Goal: Task Accomplishment & Management: Manage account settings

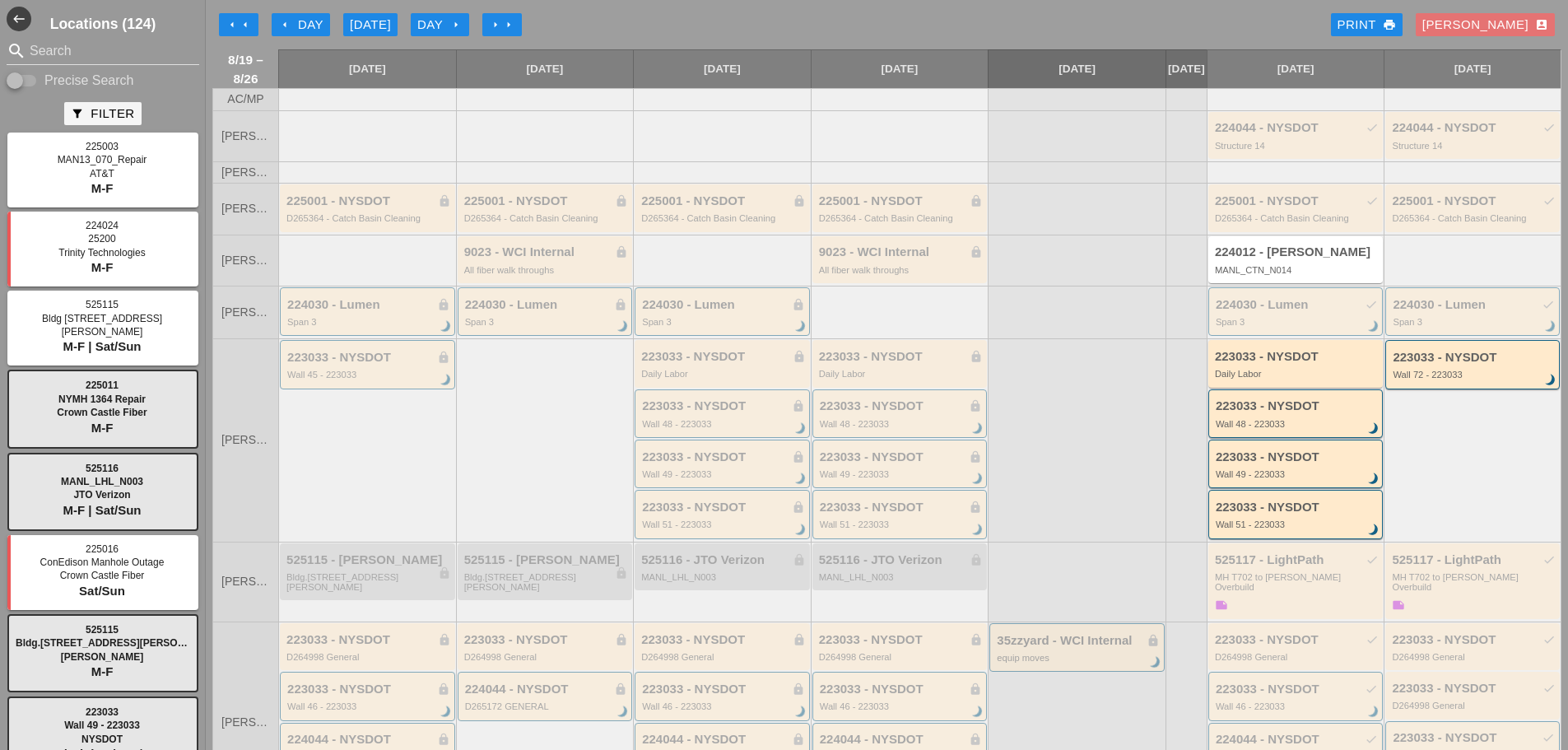
click at [502, 39] on div "arrow_left arrow_left arrow_left Day Today Day arrow_right arrow_right arrow_ri…" at bounding box center [887, 25] width 1349 height 33
click at [502, 34] on button "arrow_right arrow_right" at bounding box center [502, 24] width 39 height 23
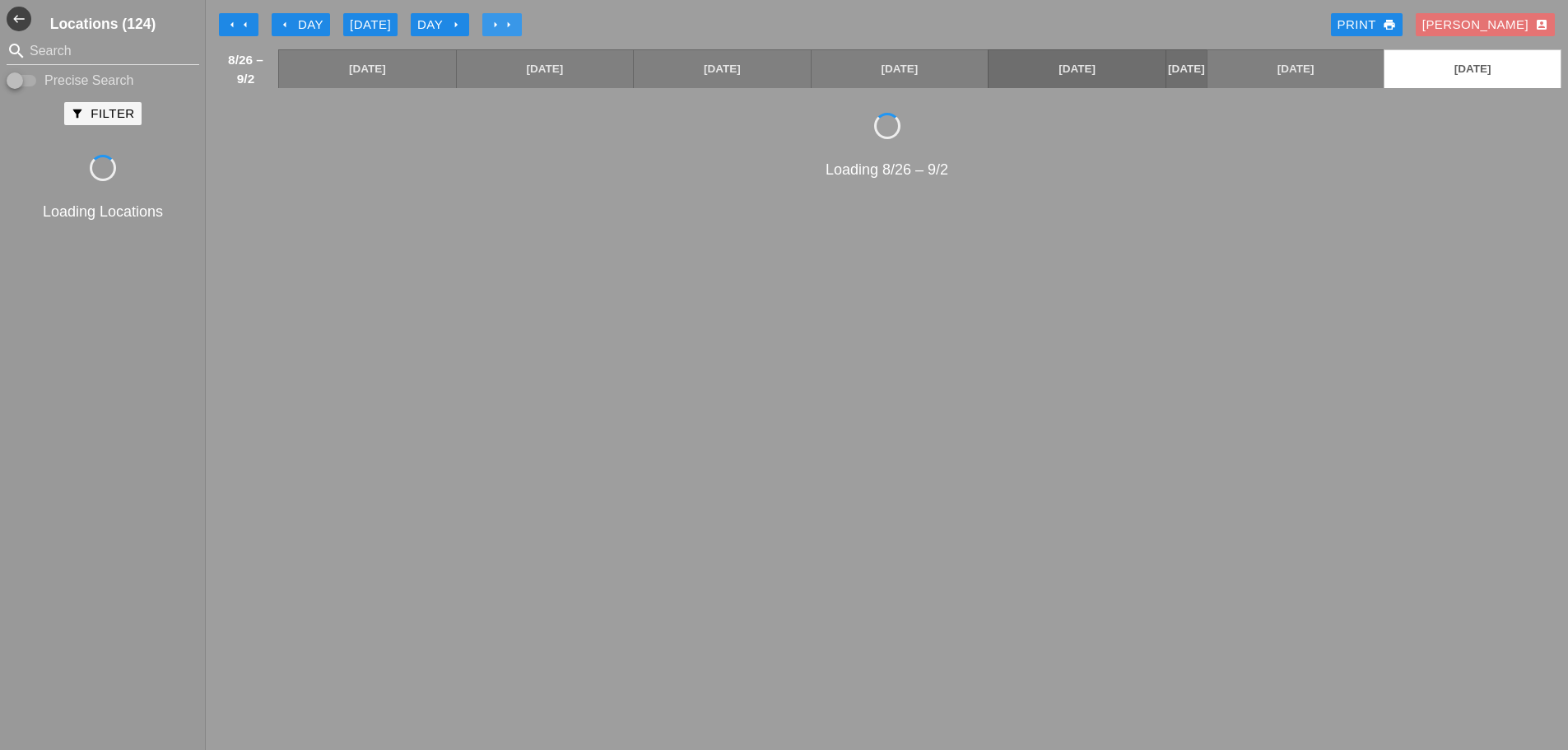
click at [502, 34] on button "arrow_right arrow_right" at bounding box center [502, 24] width 39 height 23
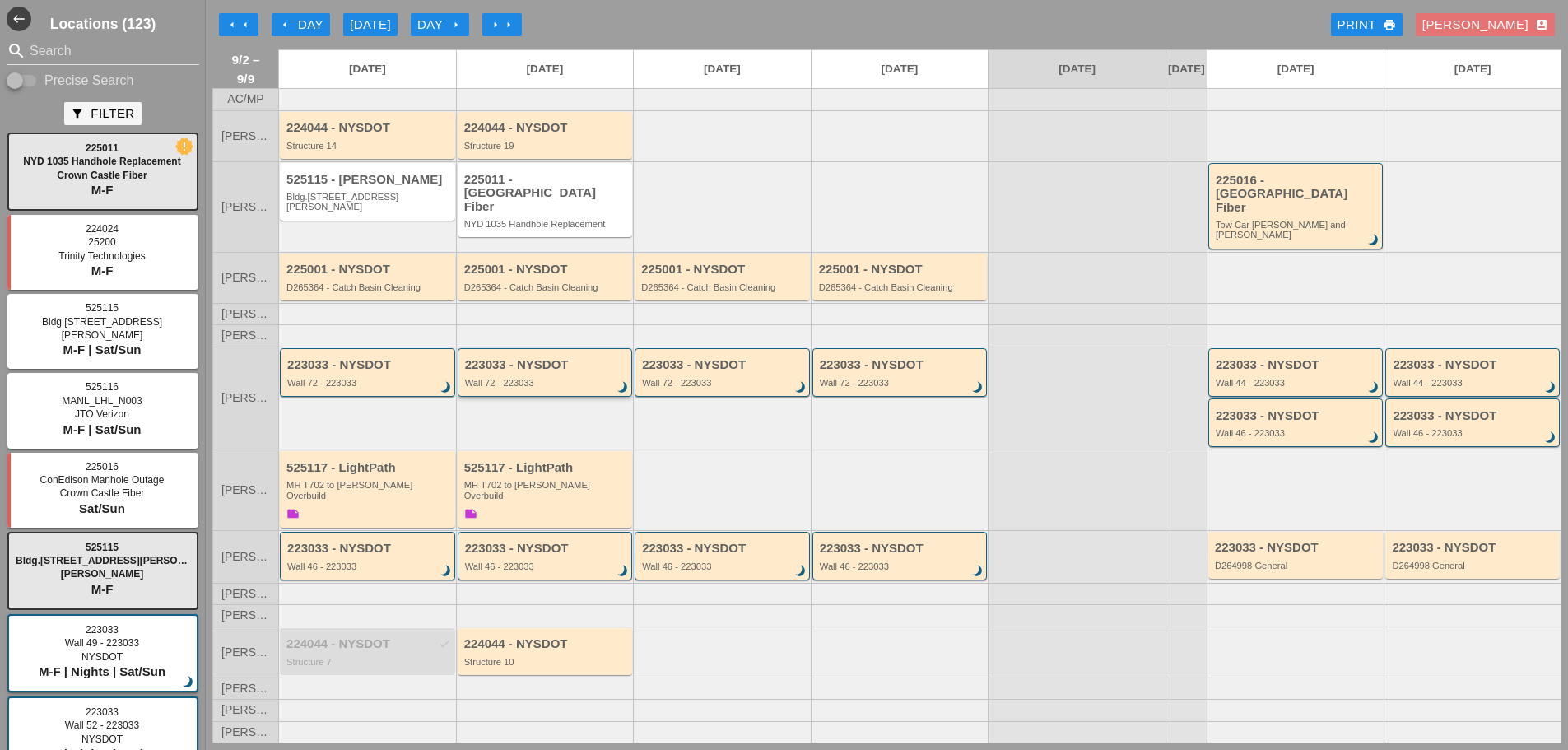
click at [510, 381] on div "Wall 72 - 223033" at bounding box center [547, 382] width 163 height 10
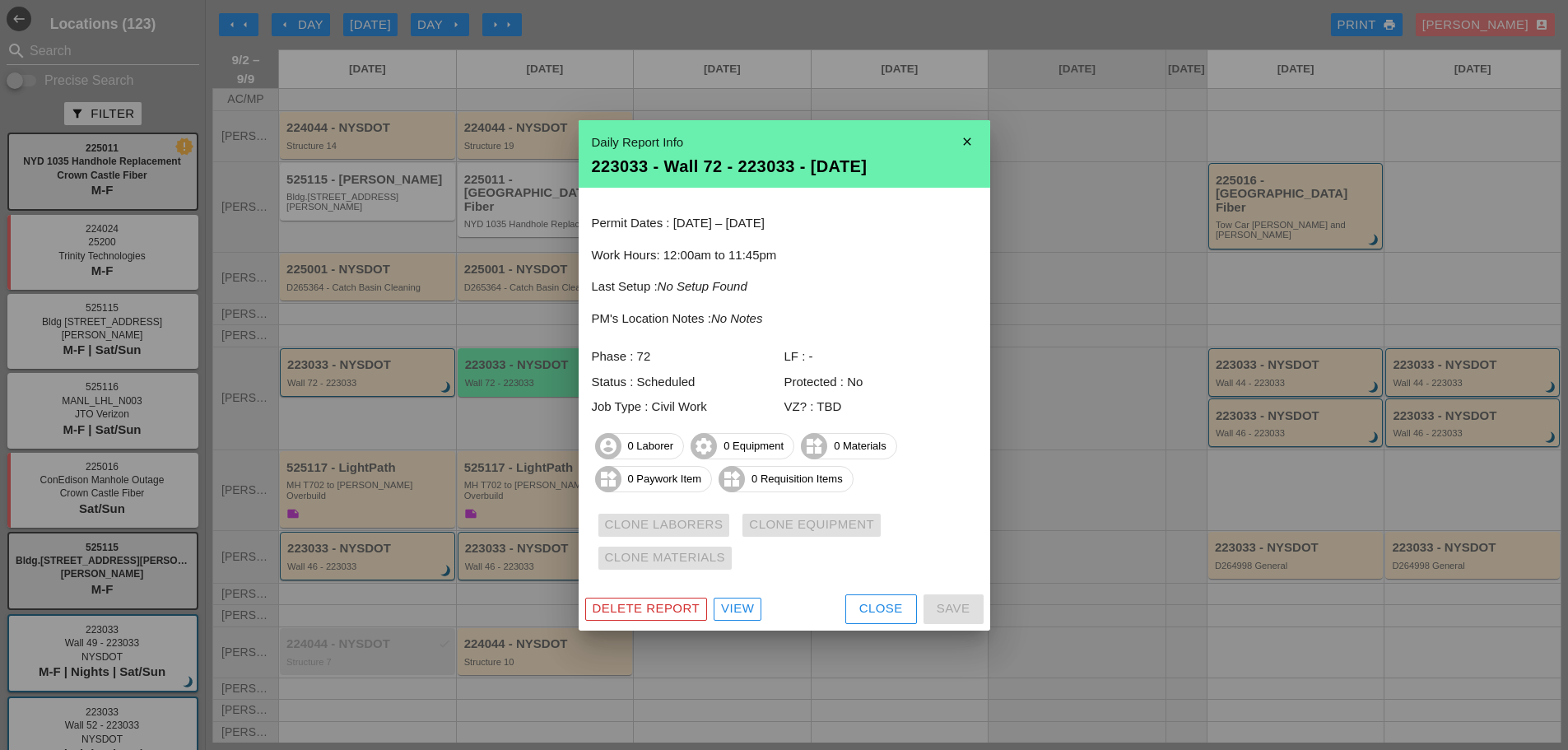
click at [871, 610] on div "Close" at bounding box center [881, 609] width 44 height 19
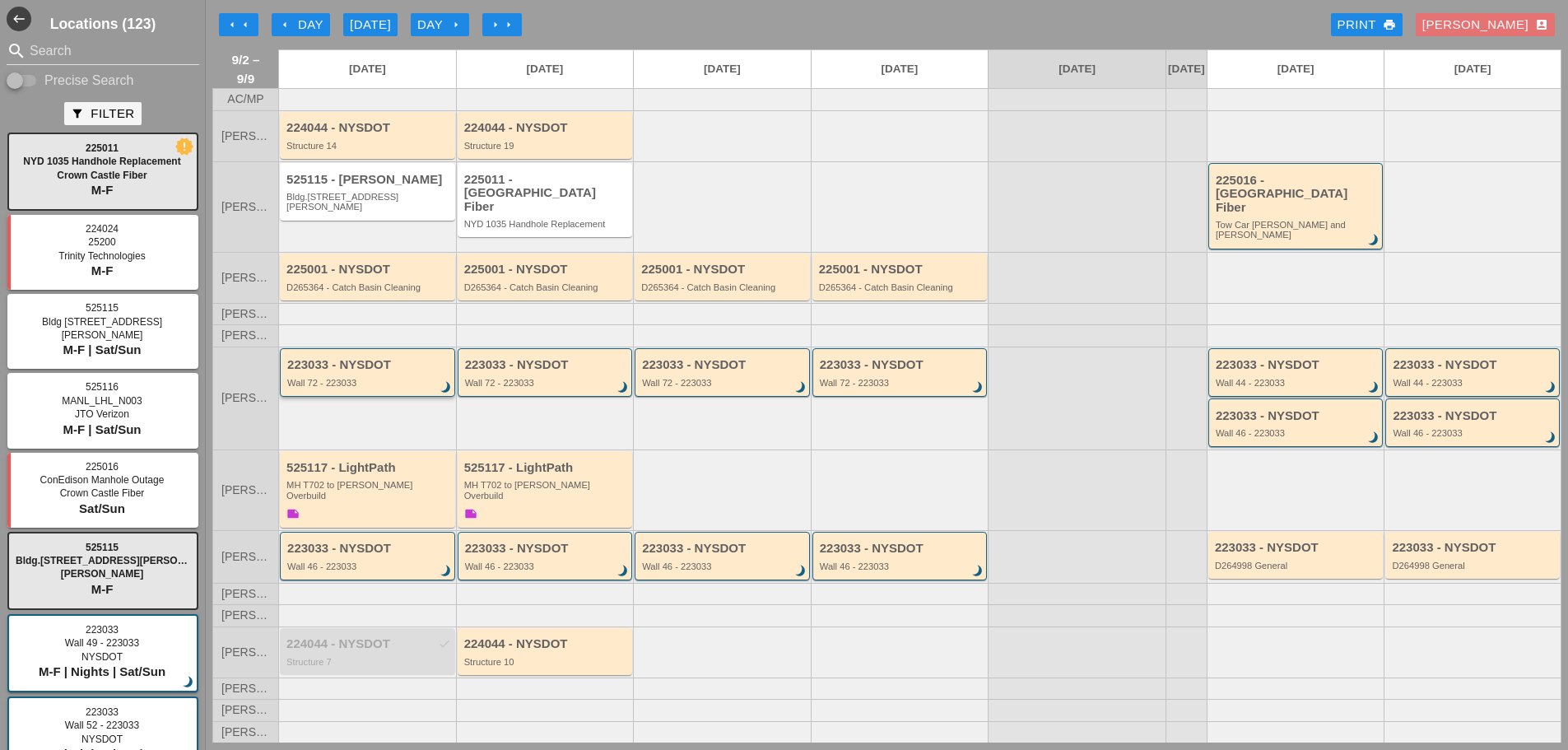
click at [385, 387] on div "223033 - NYSDOT Wall 72 - 223033 brightness_3" at bounding box center [367, 372] width 175 height 49
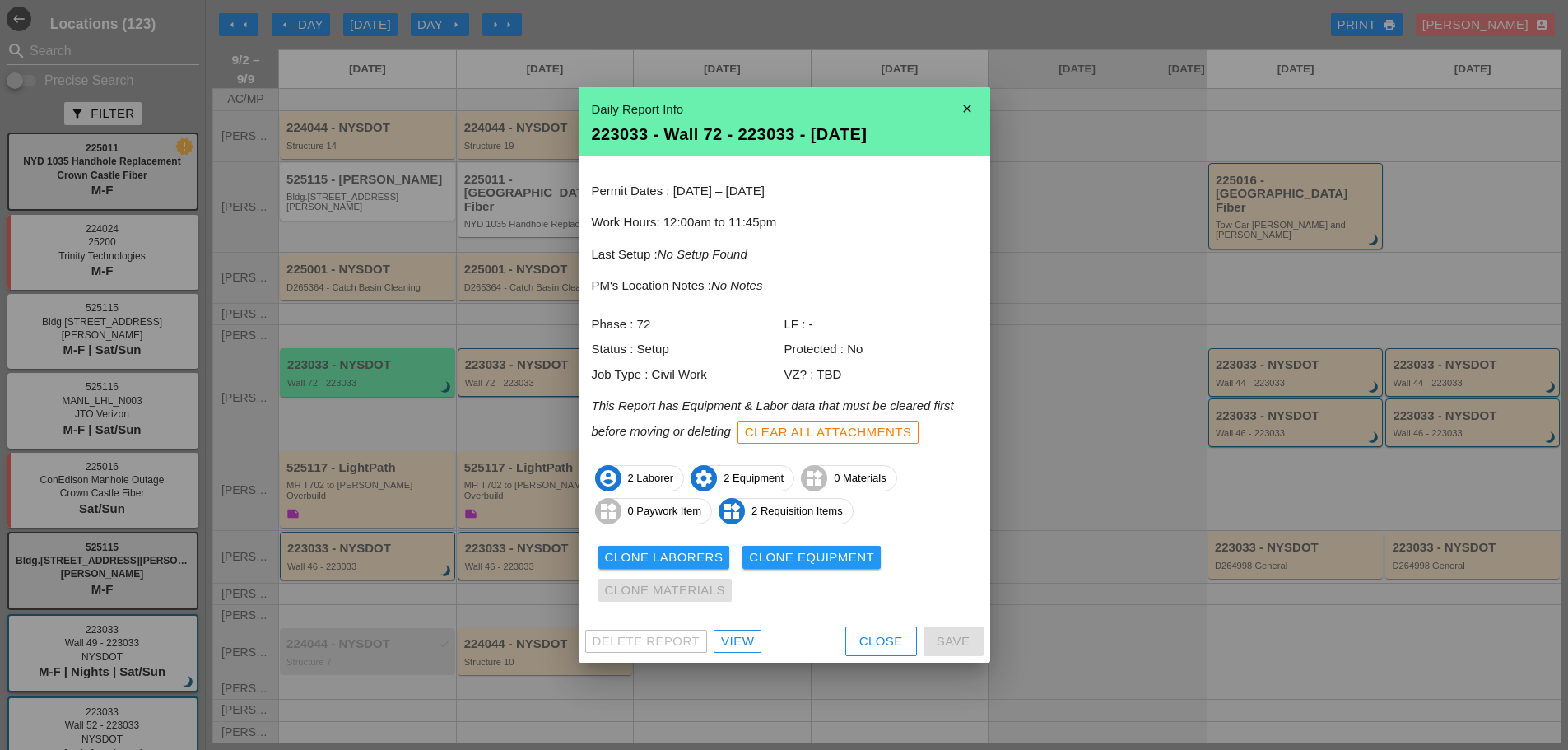
click at [664, 548] on div "Clone Laborers" at bounding box center [664, 557] width 118 height 19
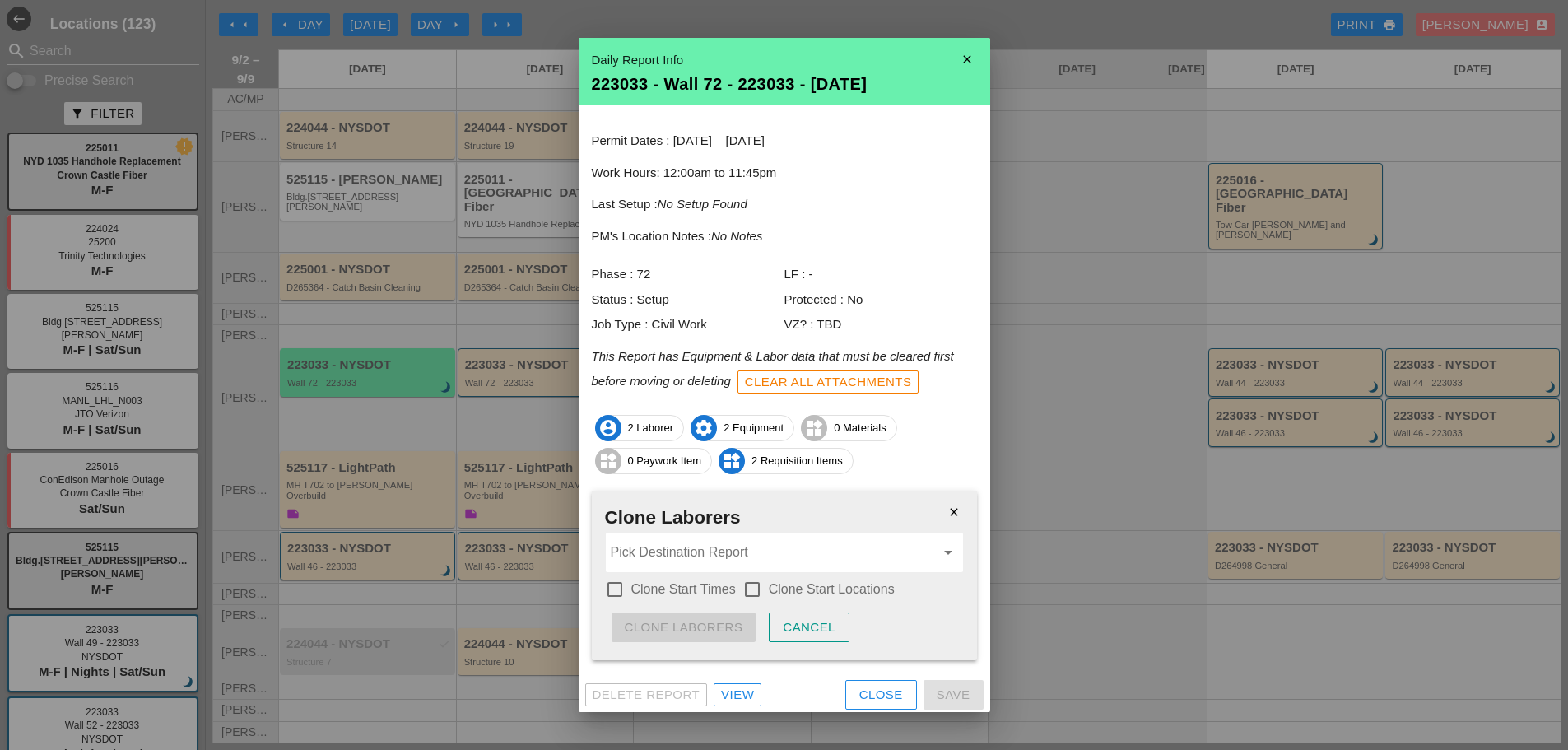
click at [684, 583] on label "Clone Start Times" at bounding box center [684, 590] width 105 height 17
checkbox input "true"
click at [775, 594] on label "Clone Start Locations" at bounding box center [832, 590] width 126 height 17
checkbox input "true"
click at [753, 559] on input "Pick Destination Report" at bounding box center [773, 552] width 325 height 27
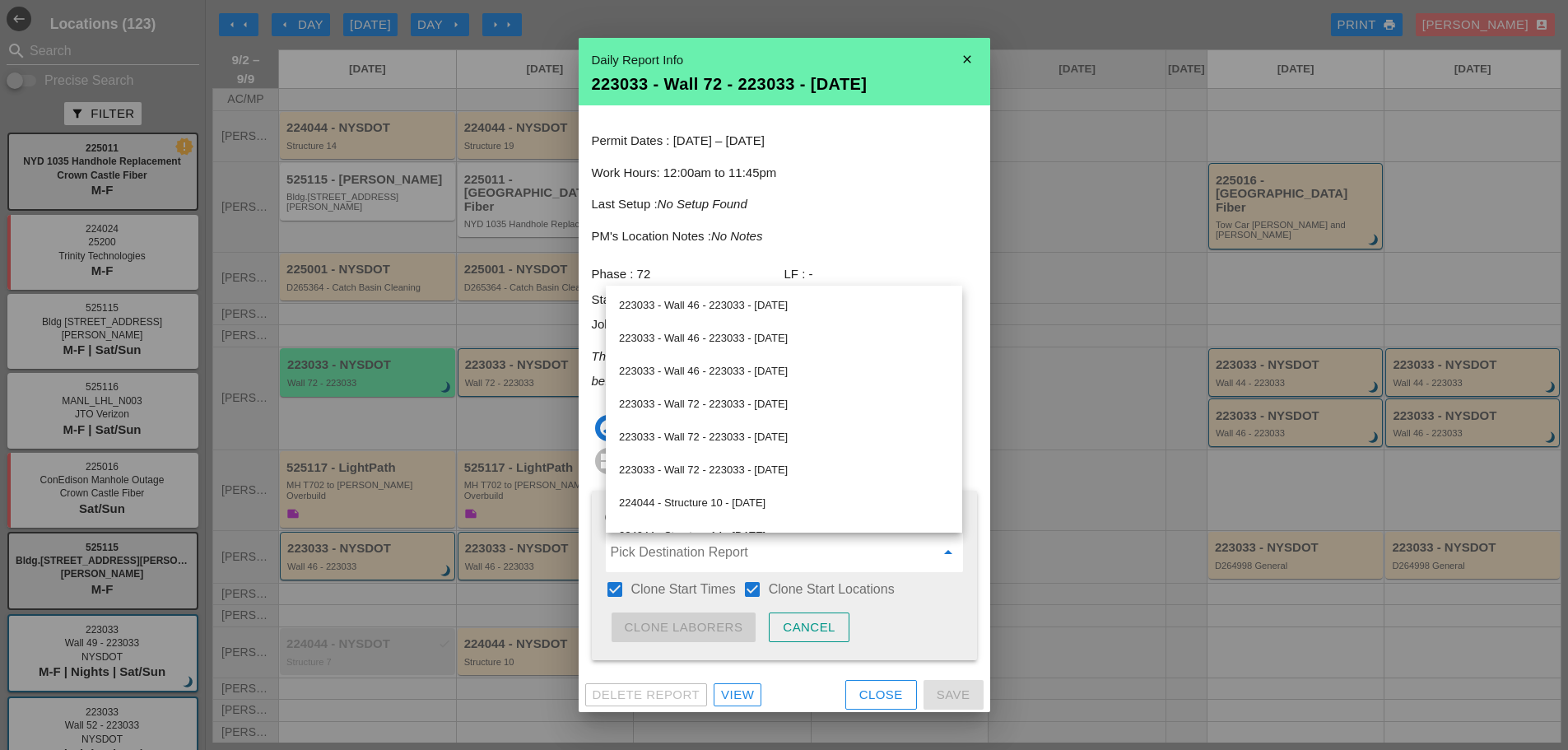
scroll to position [247, 0]
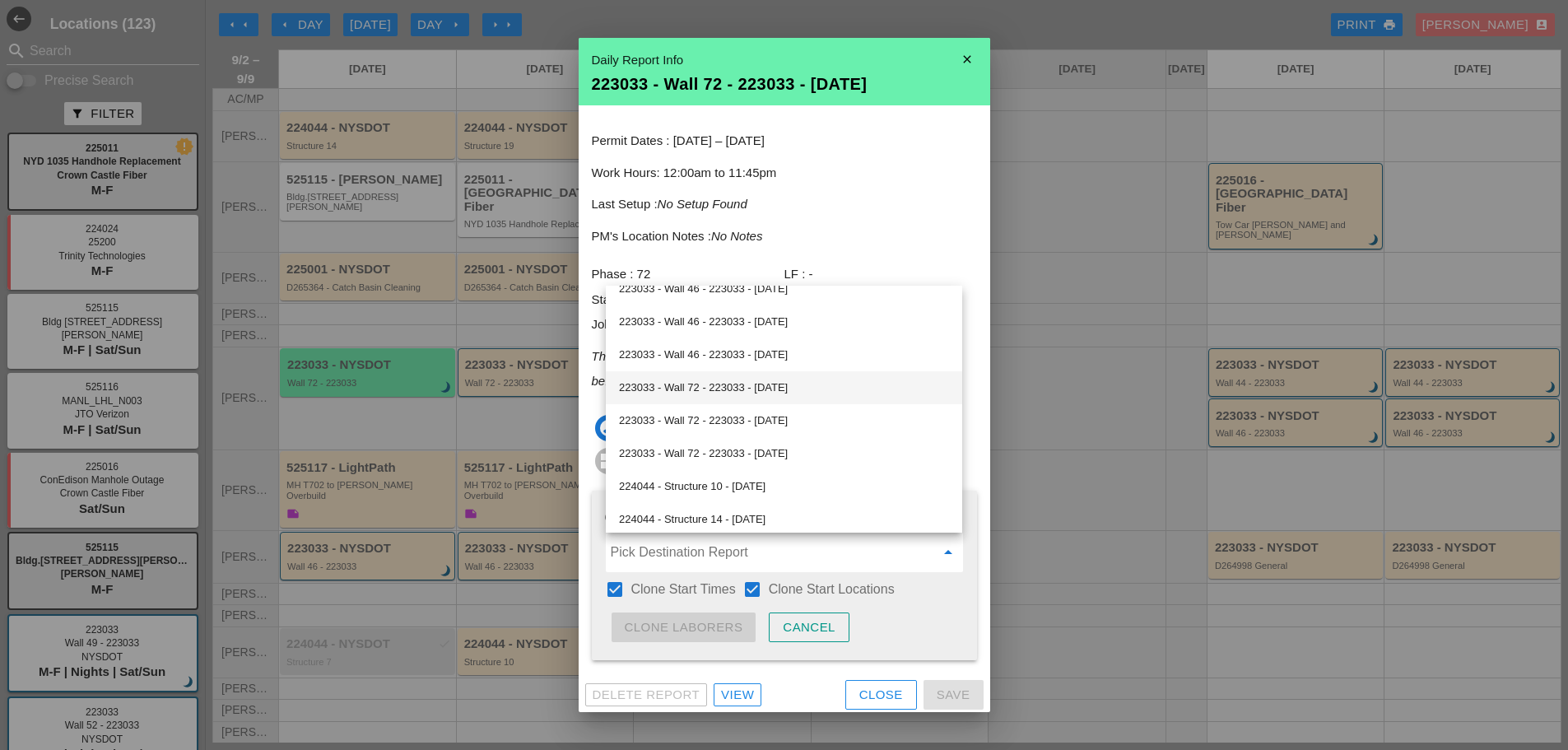
click at [751, 396] on div "223033 - Wall 72 - 223033 - 09/03/2025" at bounding box center [784, 388] width 330 height 20
type input "223033 - Wall 72 - 223033 - 09/03/2025"
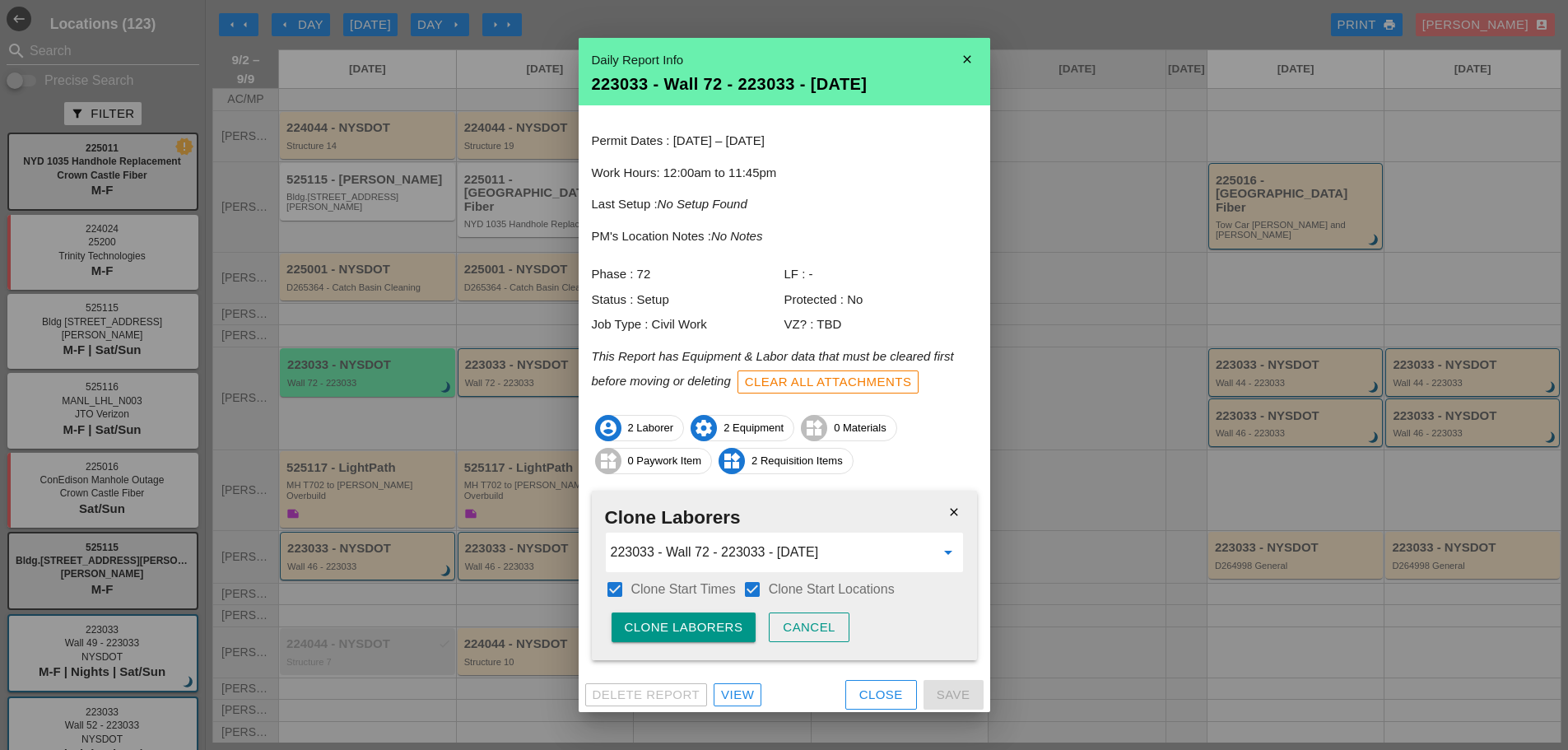
click at [675, 624] on div "Clone Laborers" at bounding box center [683, 627] width 118 height 19
click at [675, 624] on div "Are you sure?" at bounding box center [677, 627] width 105 height 19
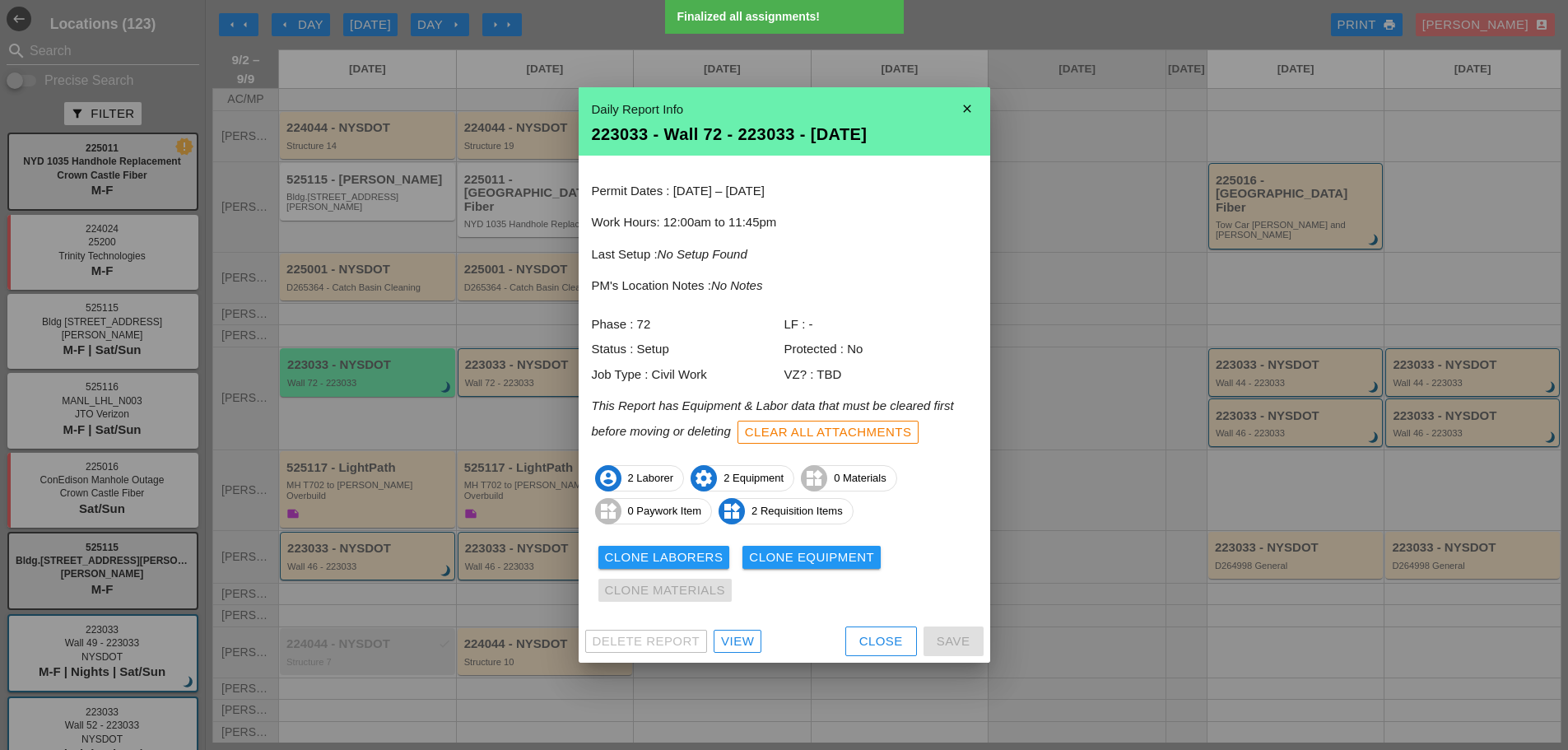
click at [801, 559] on div "Clone Equipment" at bounding box center [812, 557] width 125 height 19
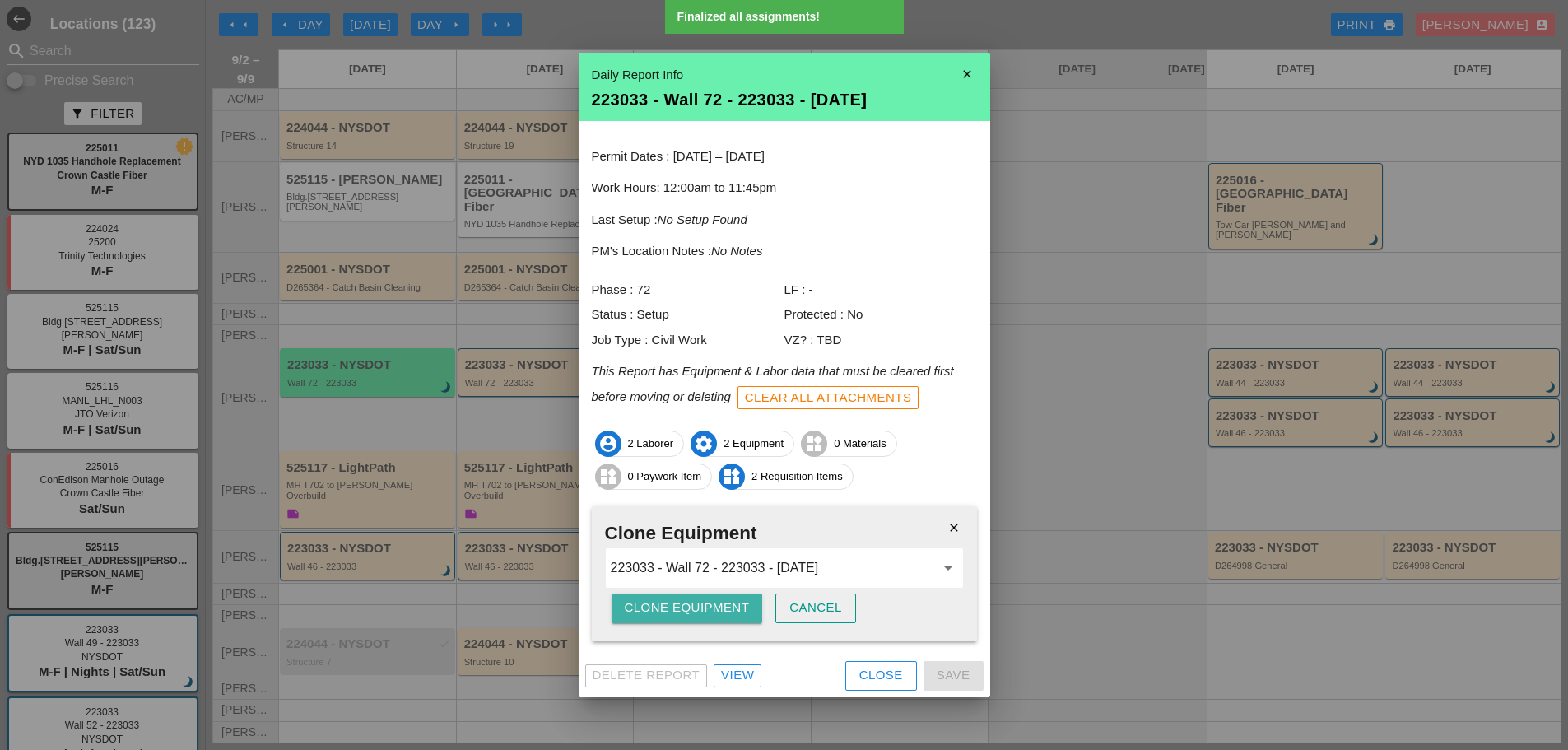
click at [713, 622] on button "Clone Equipment" at bounding box center [687, 608] width 151 height 29
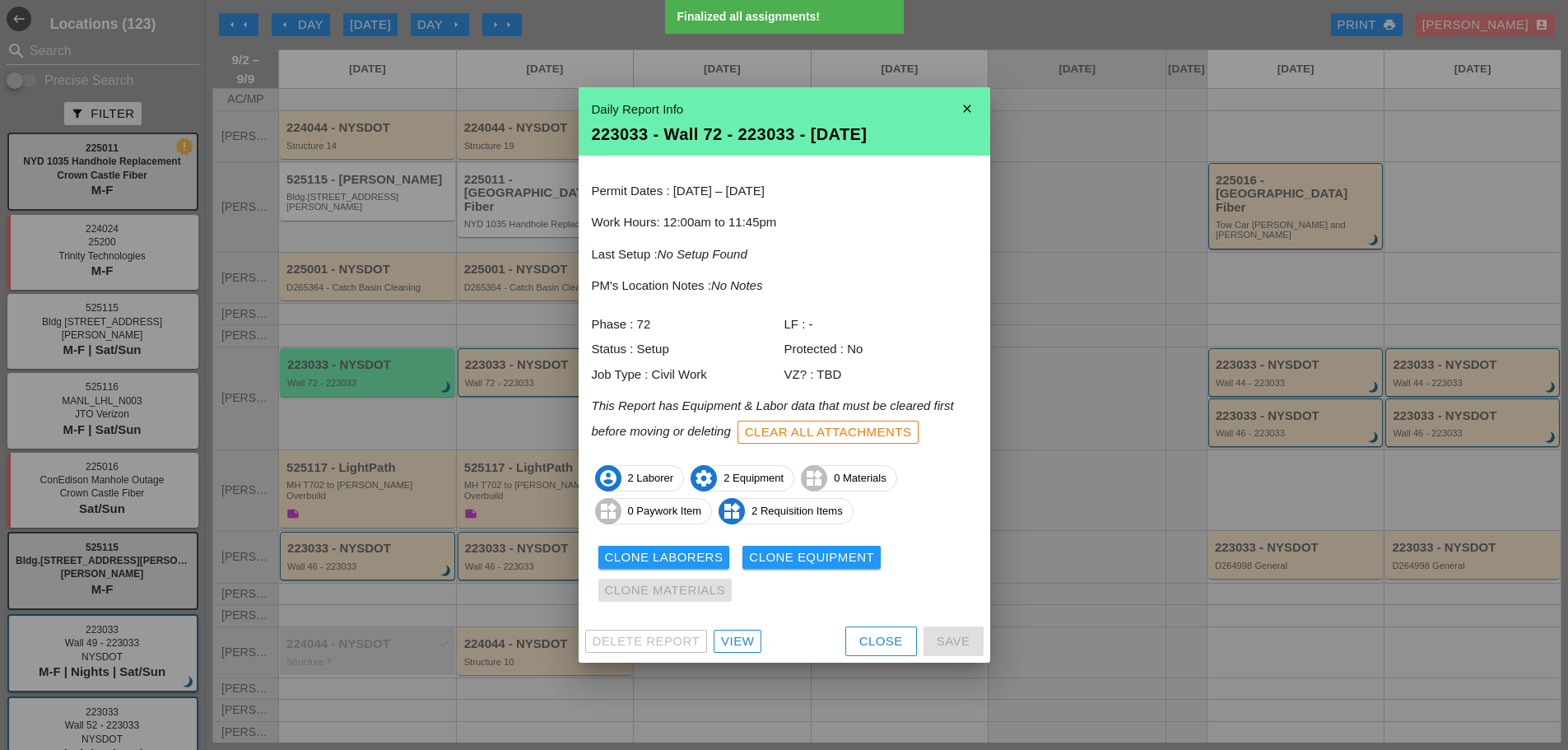
click at [867, 656] on button "Close" at bounding box center [881, 641] width 72 height 29
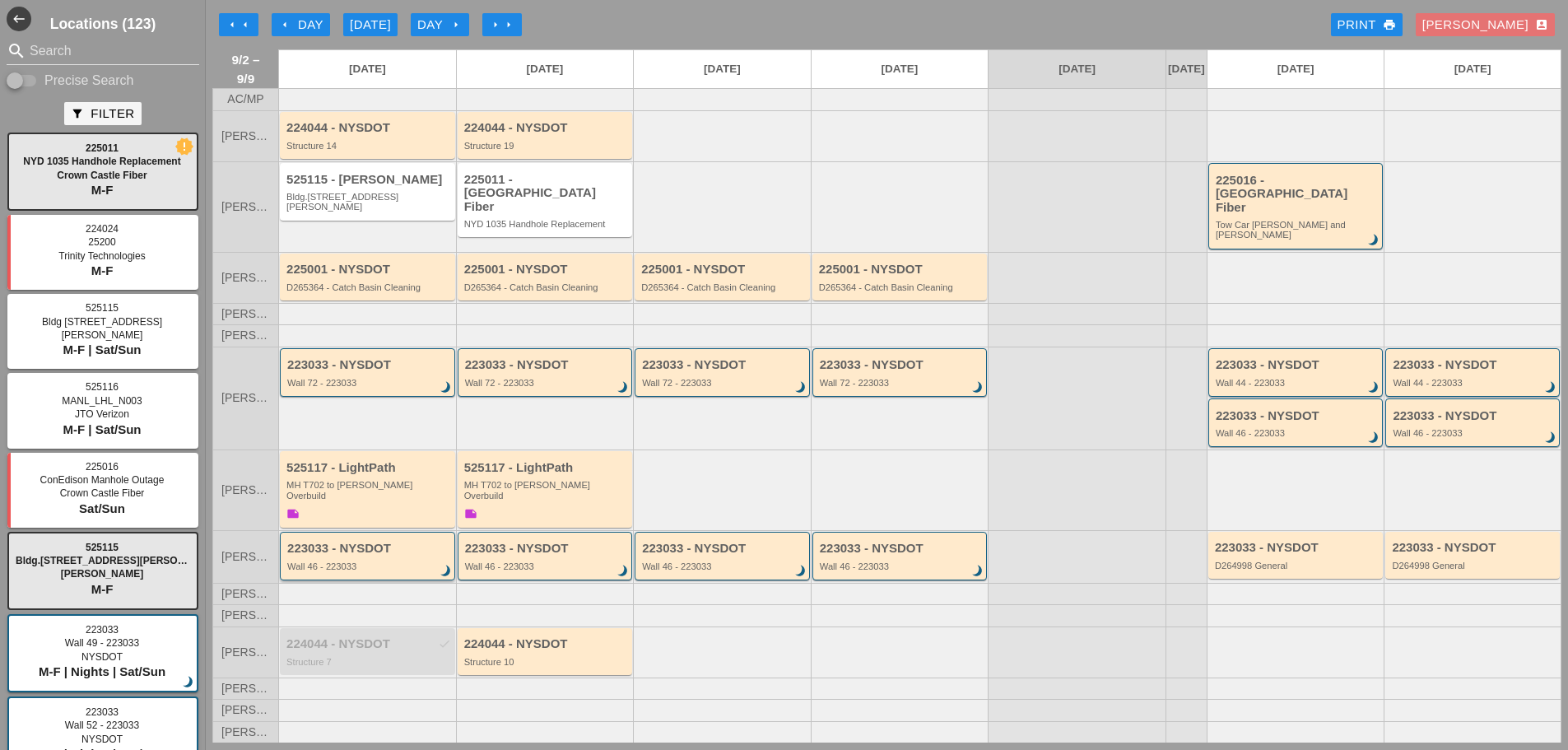
click at [415, 561] on div "Wall 46 - 223033" at bounding box center [369, 566] width 163 height 10
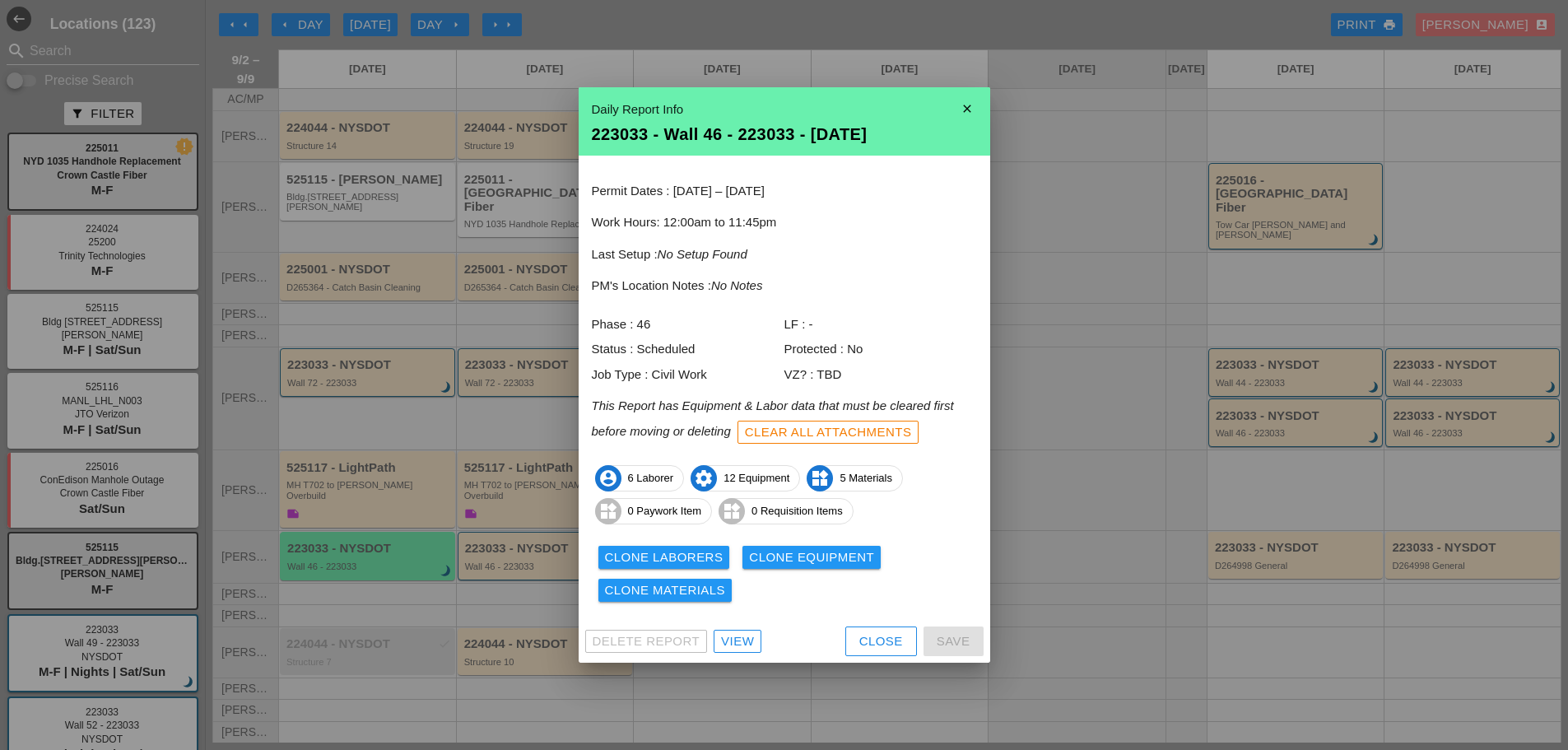
click at [672, 563] on div "Clone Laborers" at bounding box center [664, 557] width 118 height 19
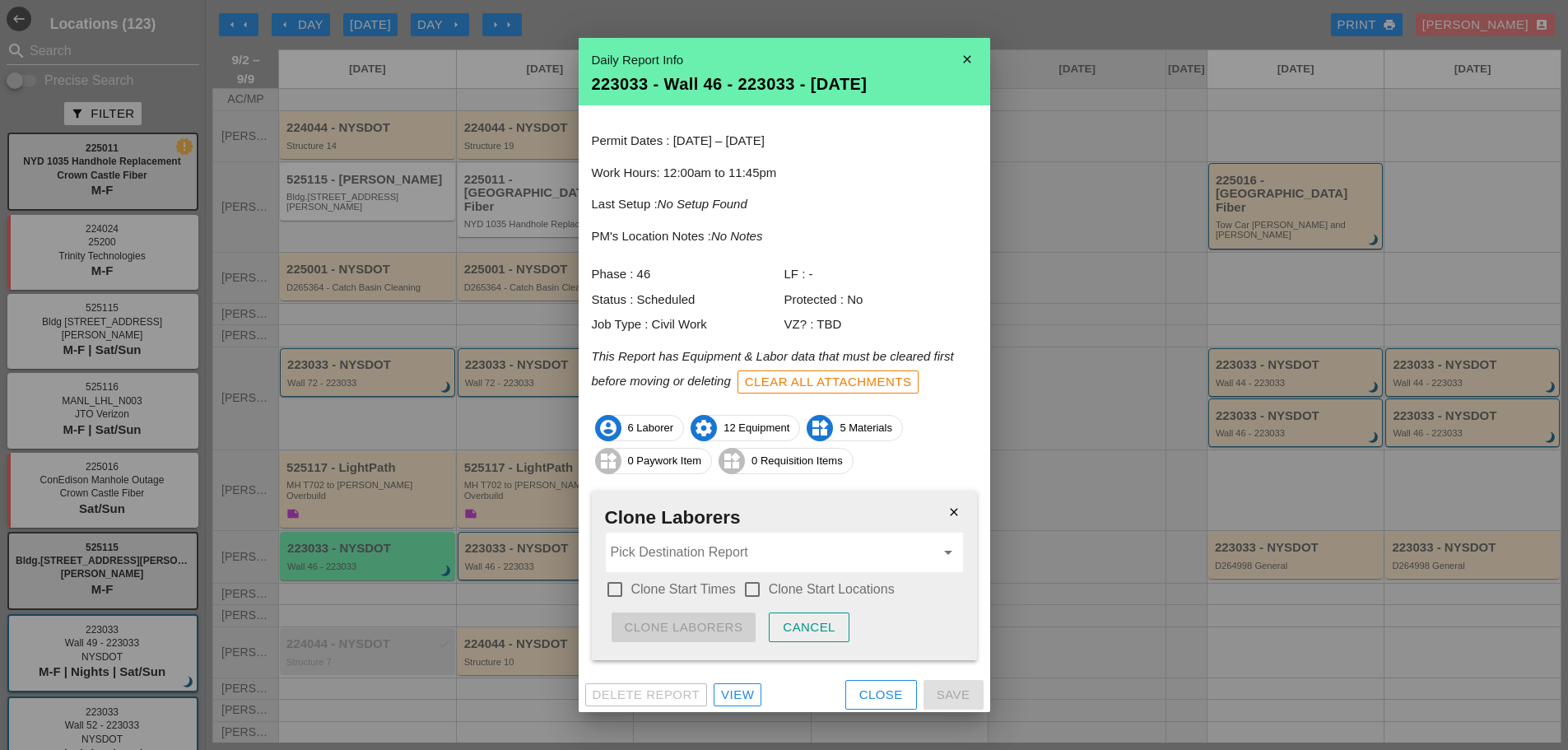
click at [664, 590] on label "Clone Start Times" at bounding box center [684, 590] width 105 height 17
checkbox input "true"
click at [784, 592] on label "Clone Start Locations" at bounding box center [832, 590] width 126 height 17
checkbox input "true"
click at [746, 562] on input "Pick Destination Report" at bounding box center [773, 552] width 325 height 27
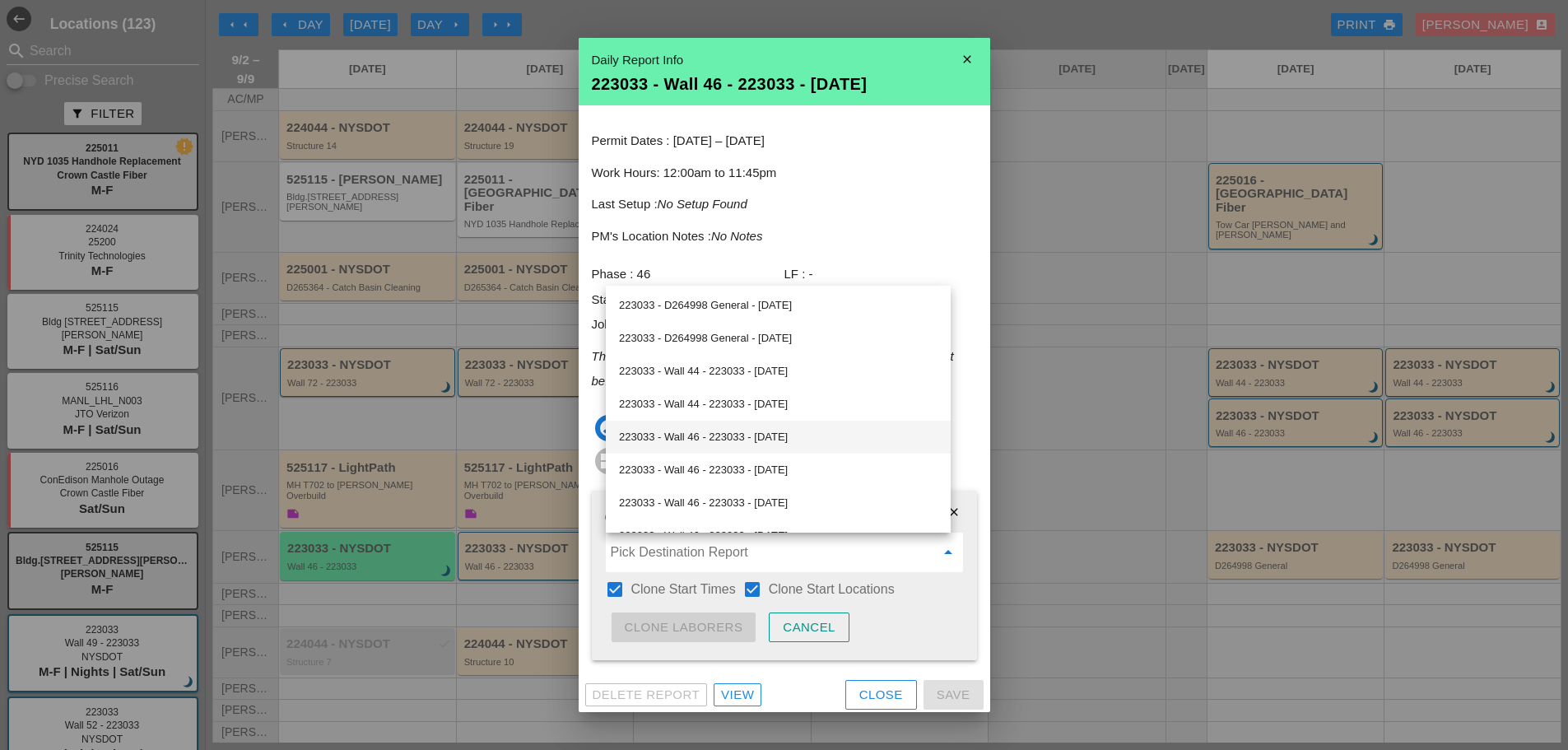
click at [723, 436] on div "223033 - Wall 46 - 223033 - 09/03/2025" at bounding box center [778, 437] width 318 height 20
type input "223033 - Wall 46 - 223033 - 09/03/2025"
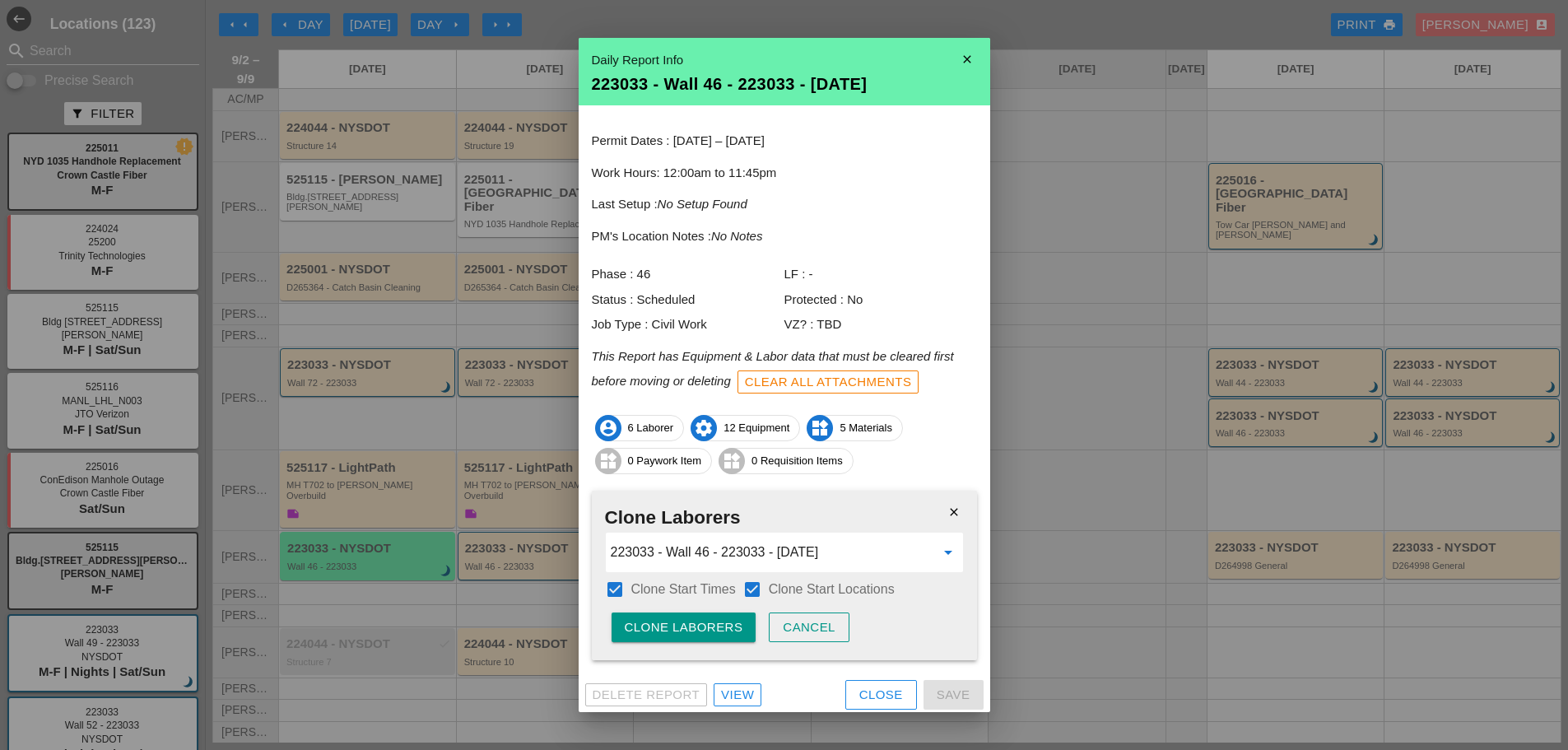
click at [693, 613] on button "Clone Laborers" at bounding box center [684, 627] width 145 height 29
click at [694, 613] on button "Are you sure?" at bounding box center [677, 627] width 131 height 29
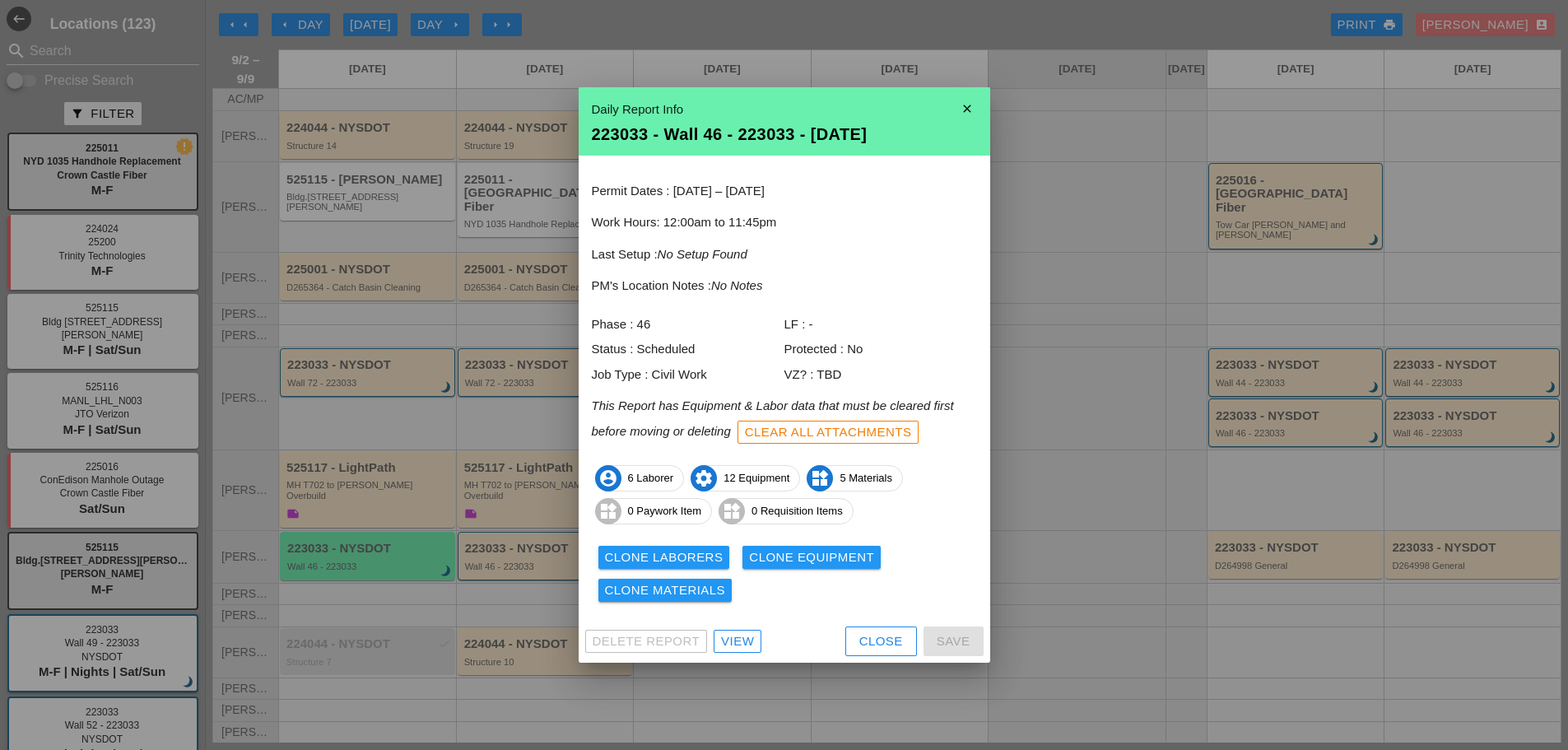
click at [698, 591] on div "Clone Materials" at bounding box center [666, 590] width 121 height 19
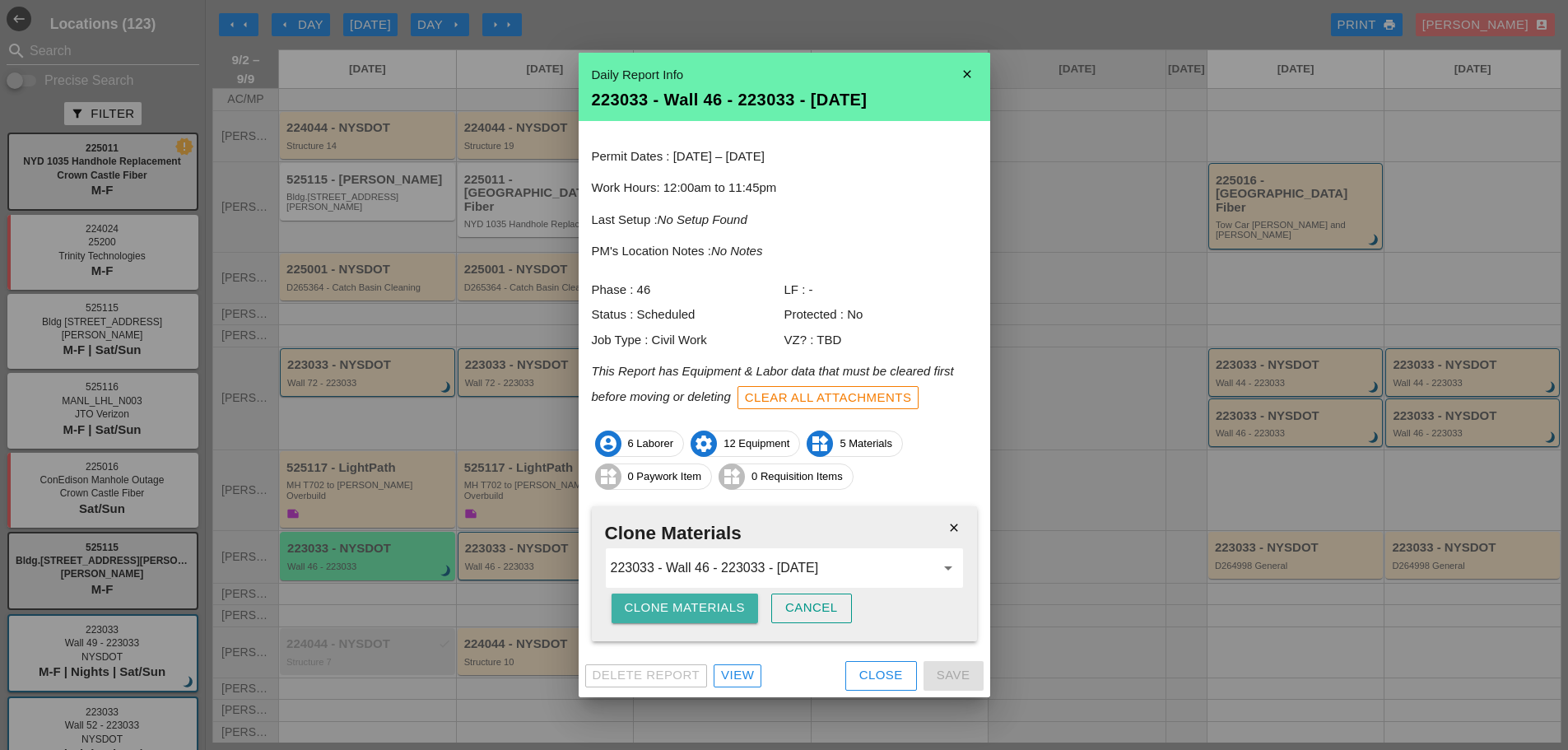
click at [686, 615] on div "Clone Materials" at bounding box center [685, 608] width 121 height 19
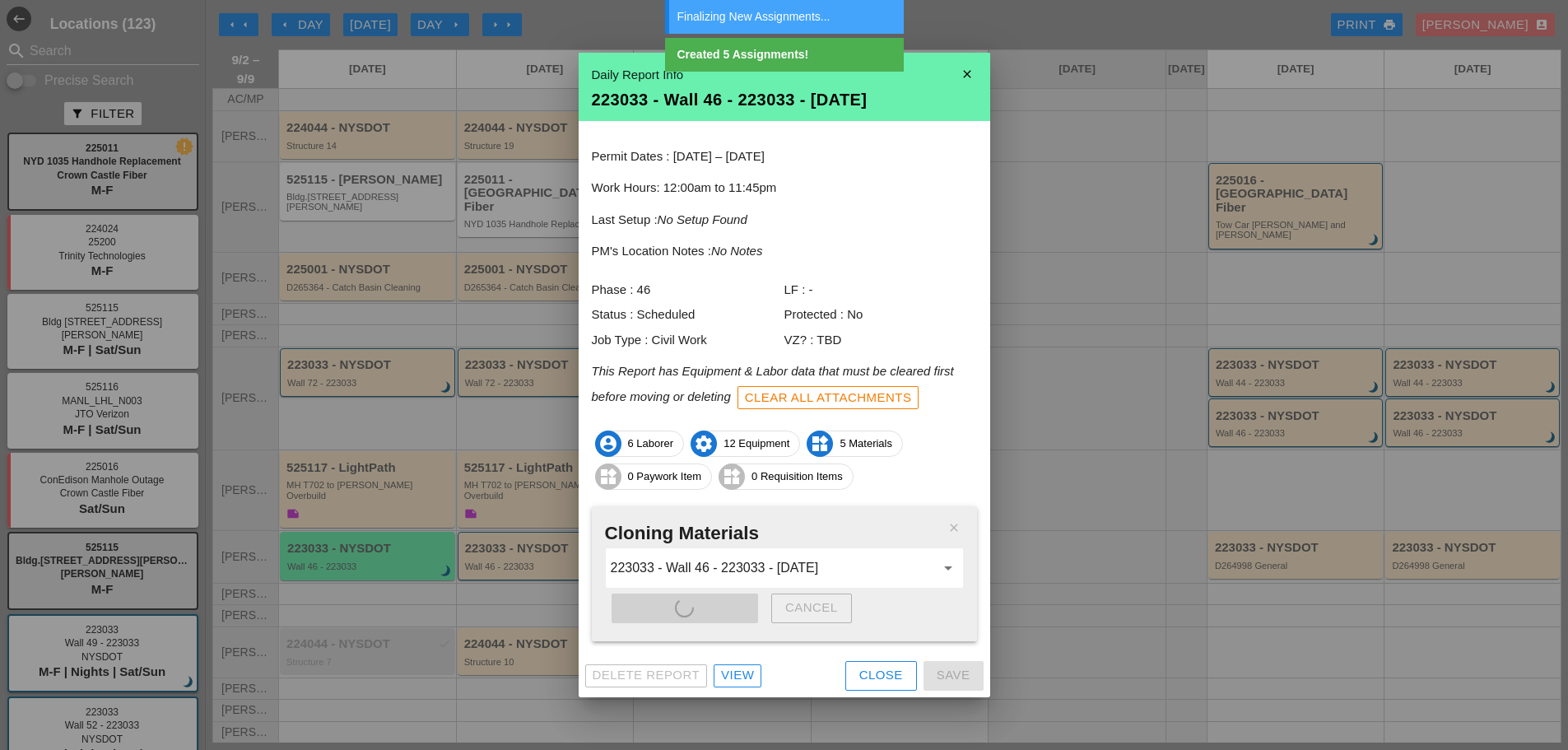
click at [874, 689] on button "Close" at bounding box center [881, 676] width 72 height 29
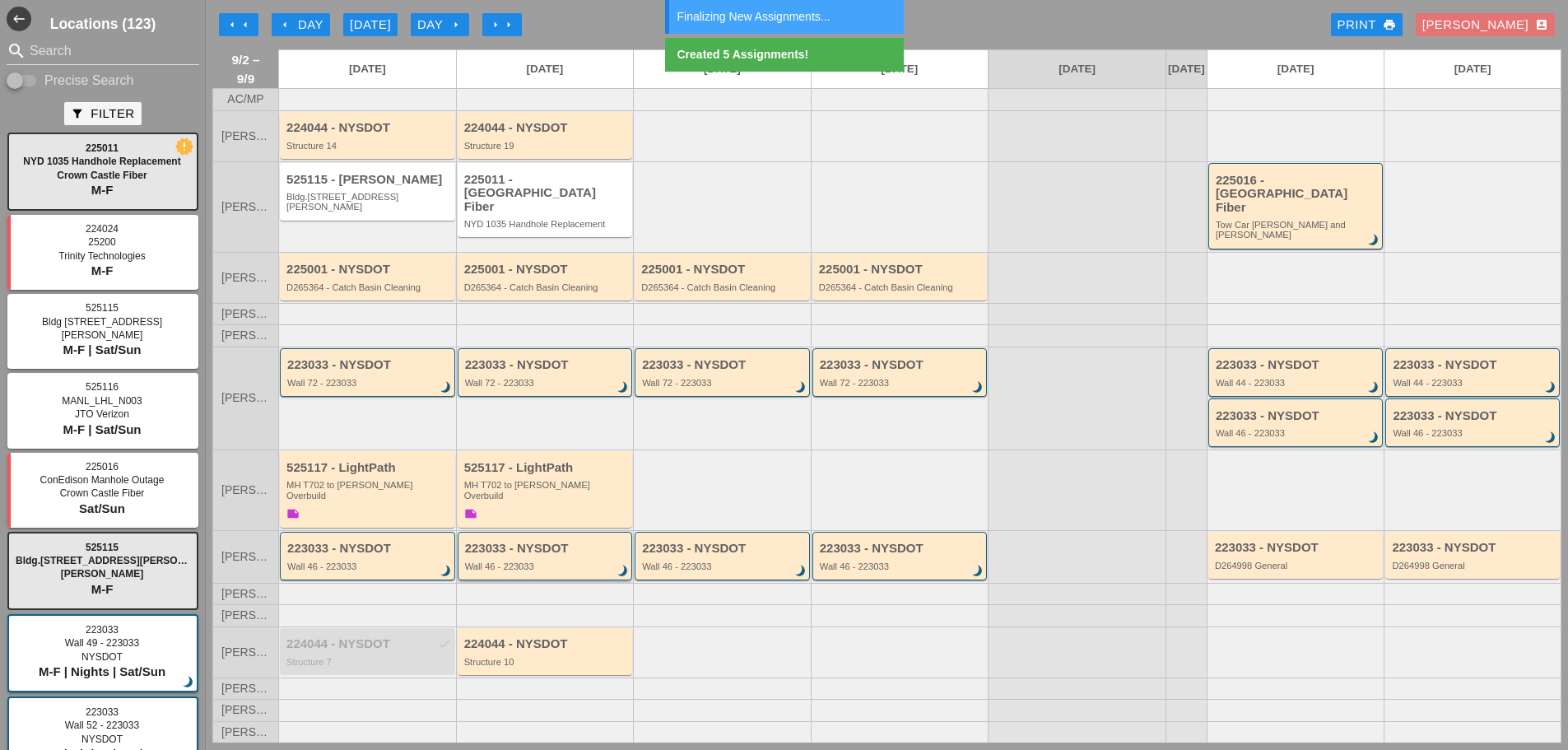
click at [561, 542] on div "223033 - NYSDOT" at bounding box center [547, 548] width 163 height 14
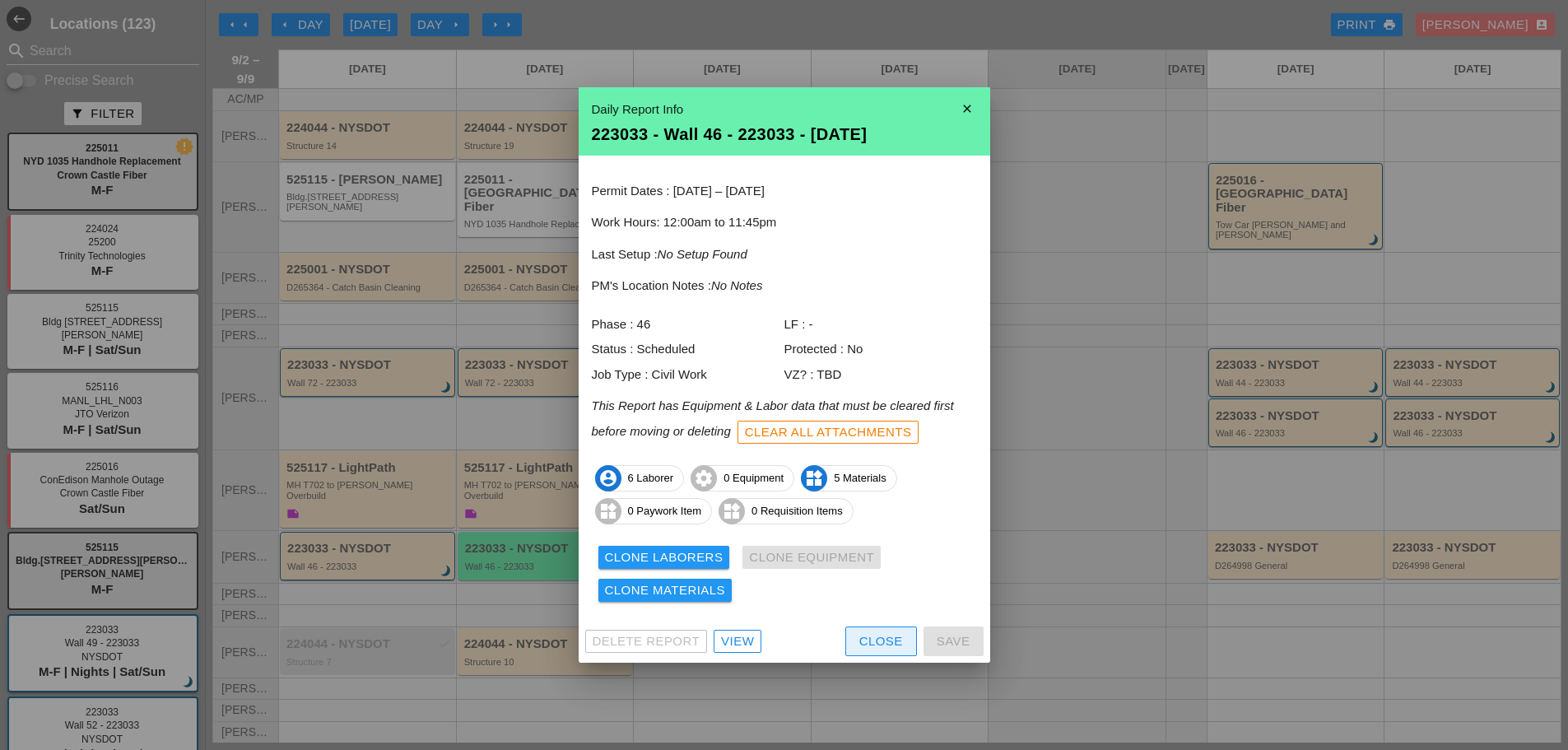
click at [856, 643] on button "Close" at bounding box center [881, 641] width 72 height 29
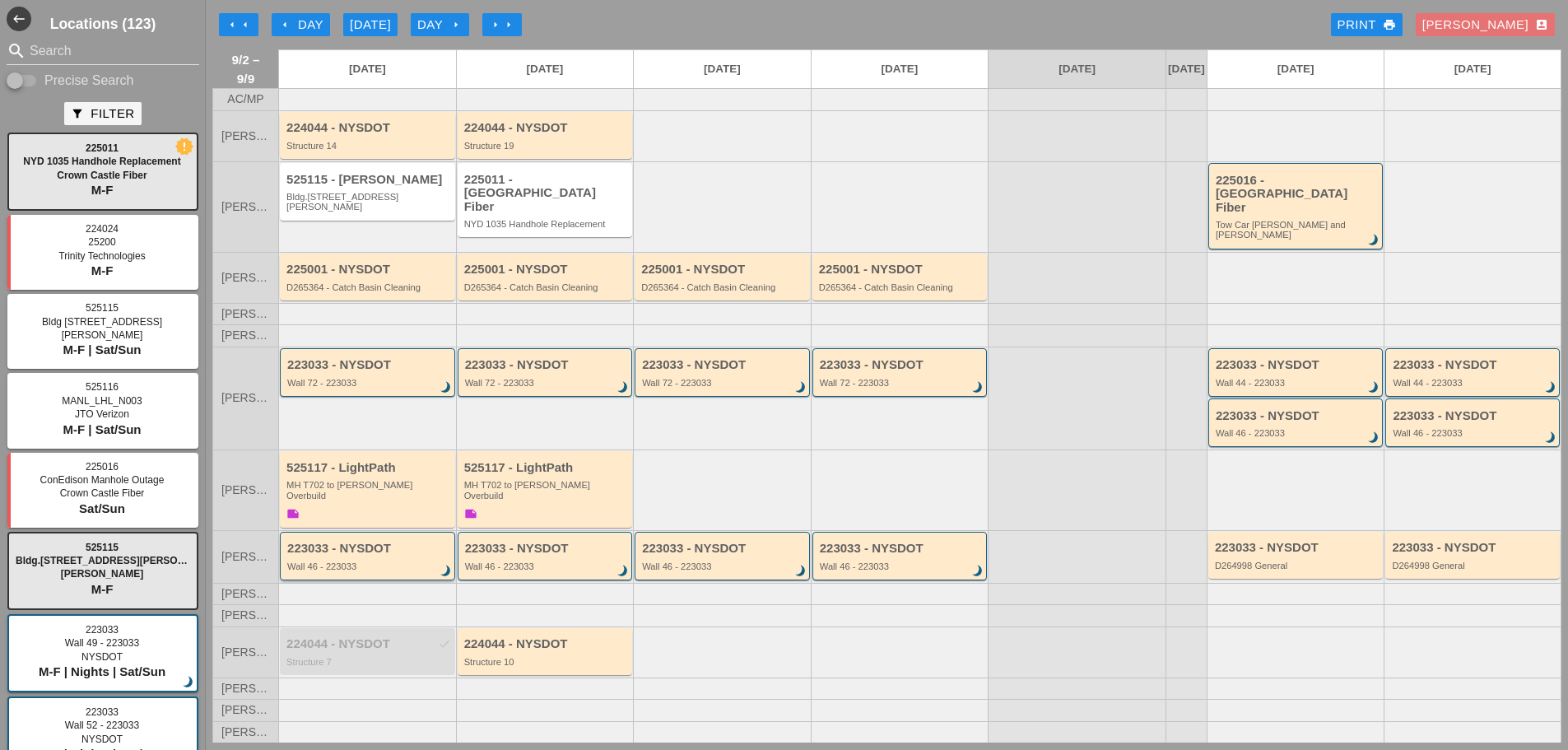
click at [425, 545] on div "223033 - NYSDOT Wall 46 - 223033 brightness_3" at bounding box center [369, 557] width 163 height 29
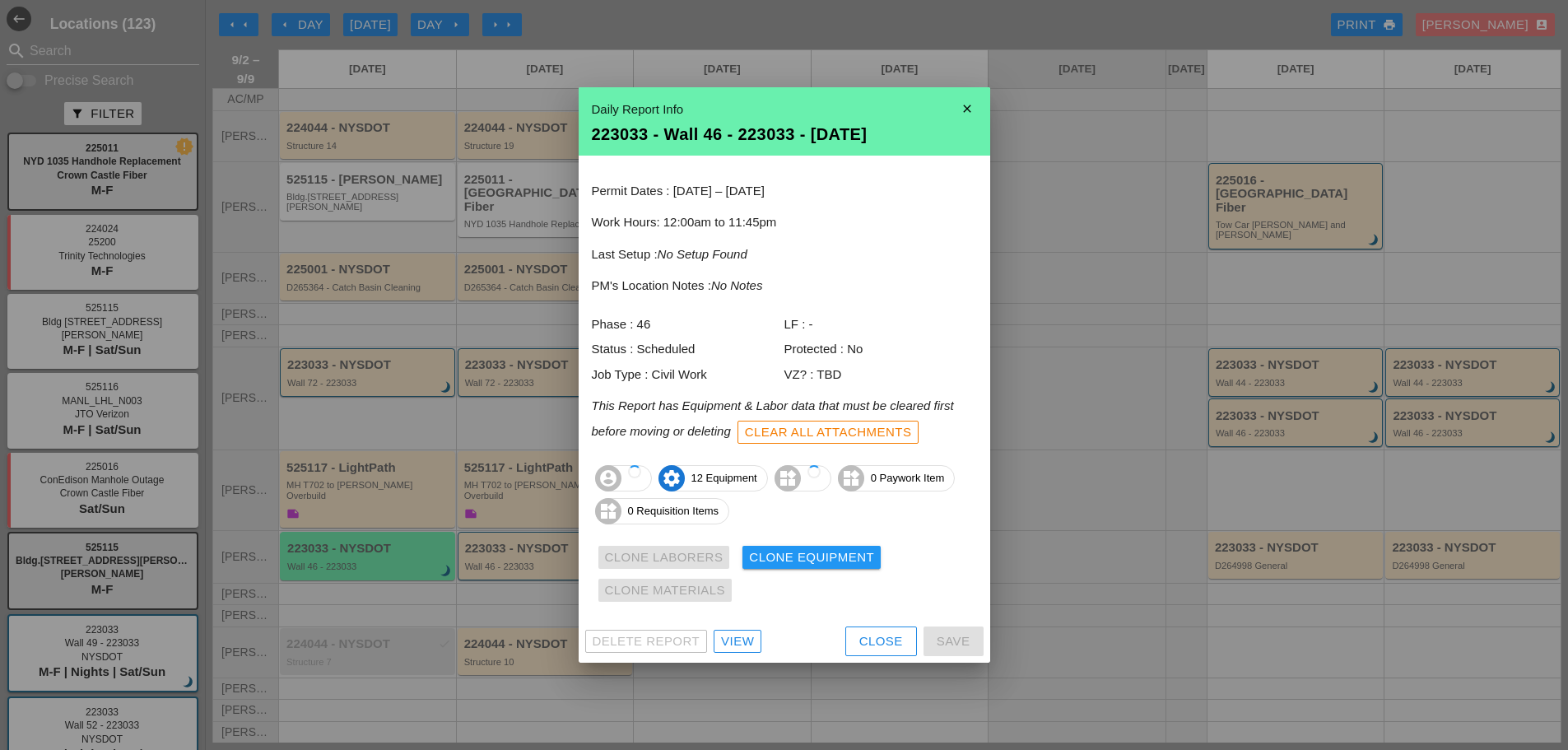
click at [792, 542] on div "Clone Laborers Clone Equipment Clone Materials" at bounding box center [785, 574] width 385 height 66
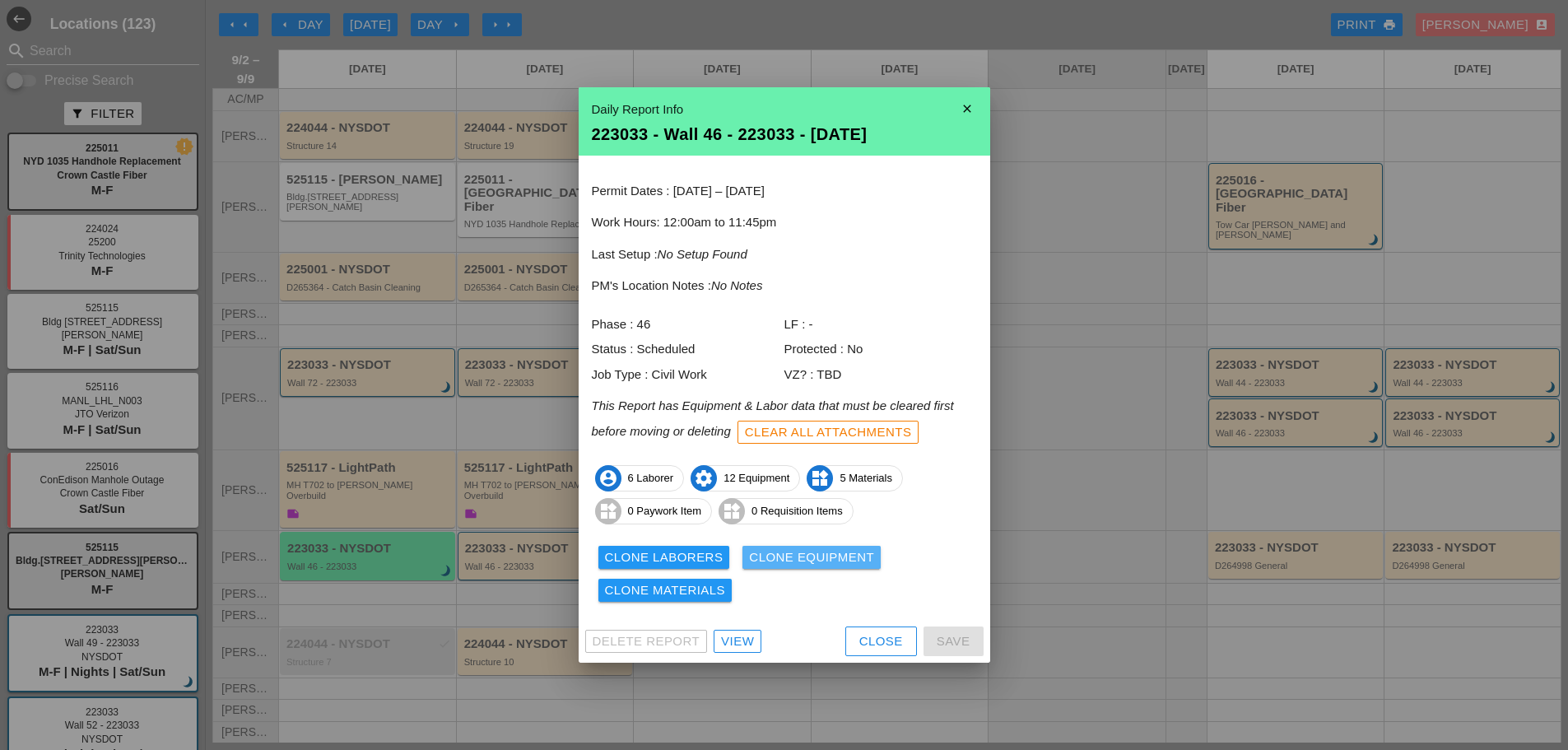
click at [793, 561] on div "Clone Equipment" at bounding box center [812, 557] width 125 height 19
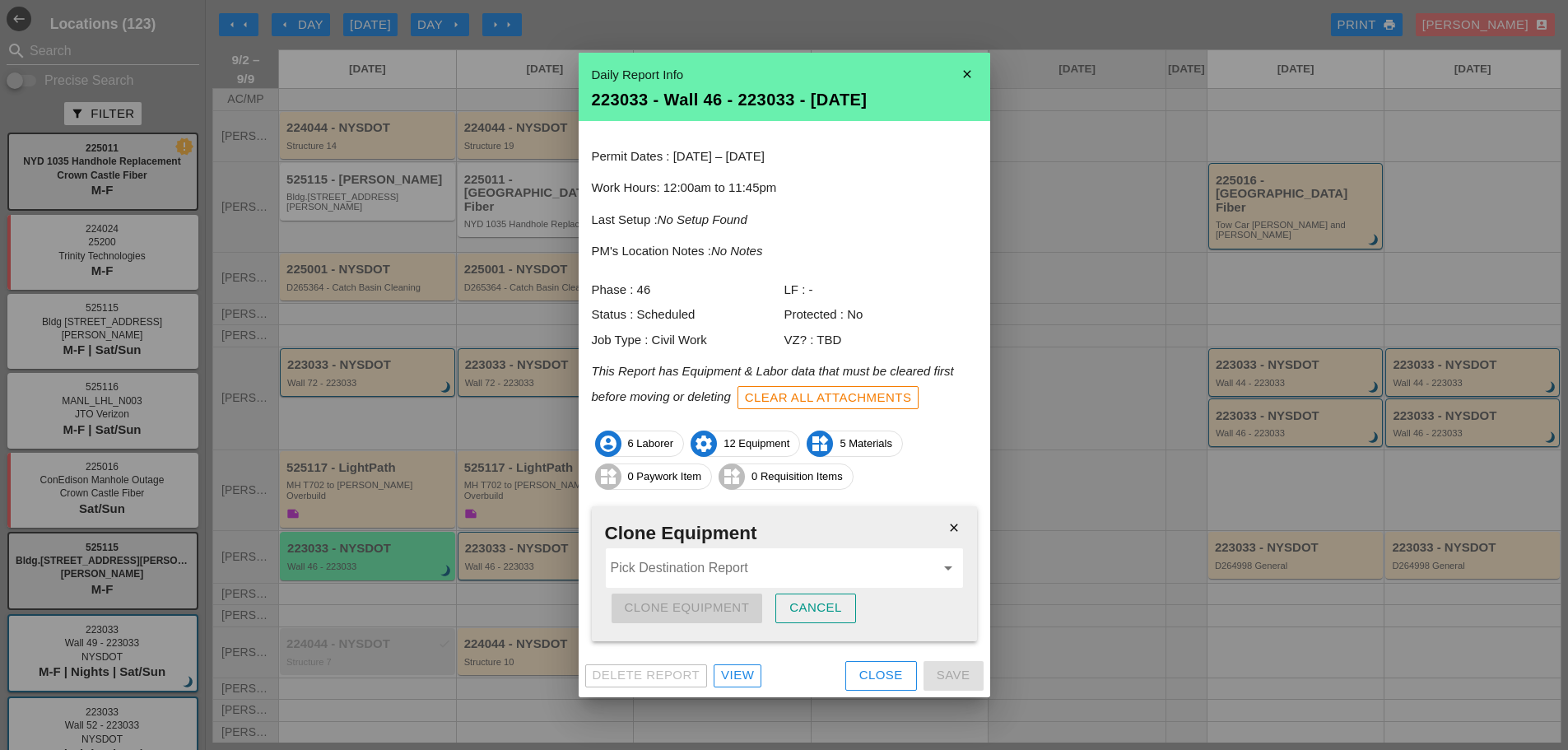
click at [720, 583] on div "Pick Destination Report arrow_drop_down" at bounding box center [785, 568] width 358 height 39
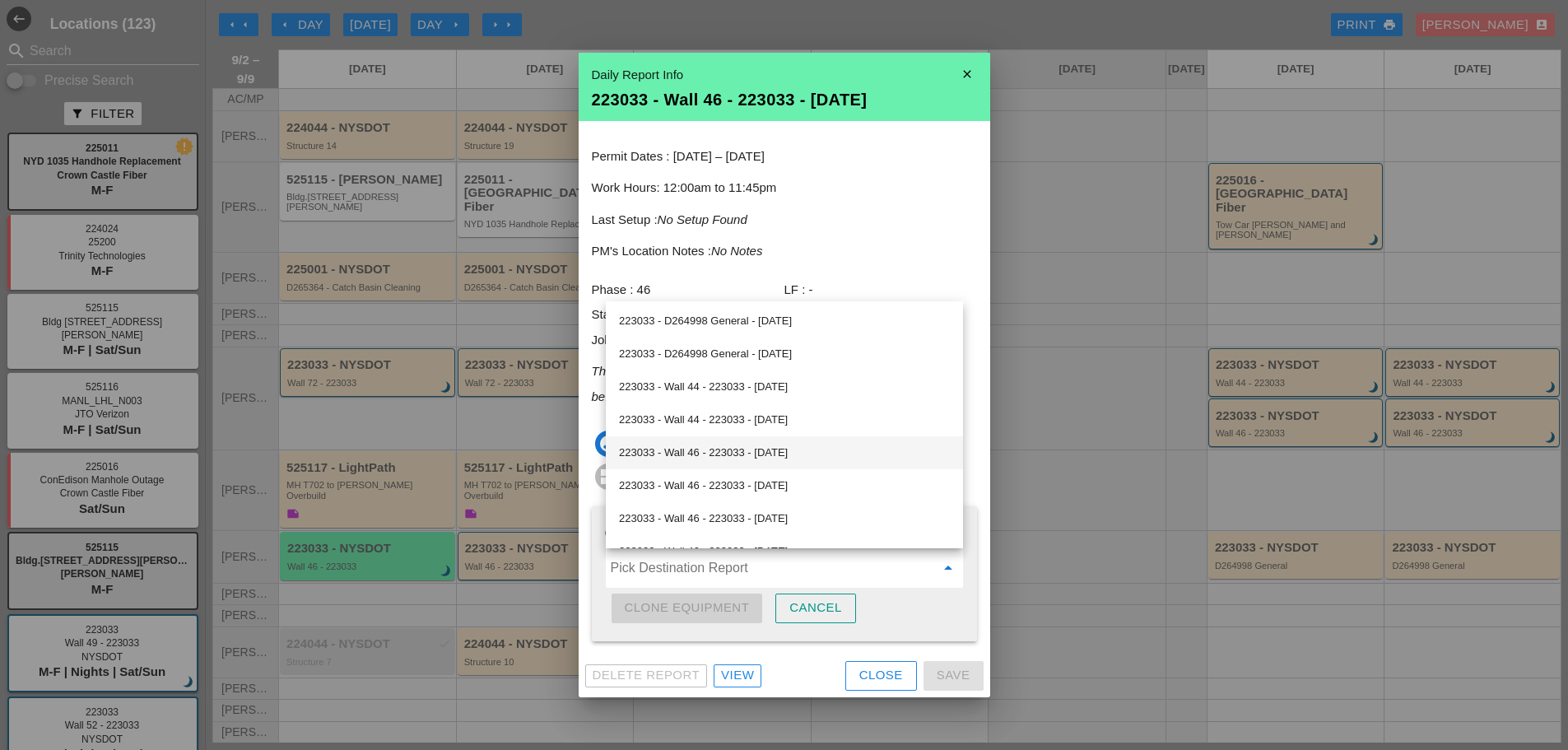
click at [726, 455] on div "223033 - Wall 46 - 223033 - 09/03/2025" at bounding box center [784, 453] width 331 height 20
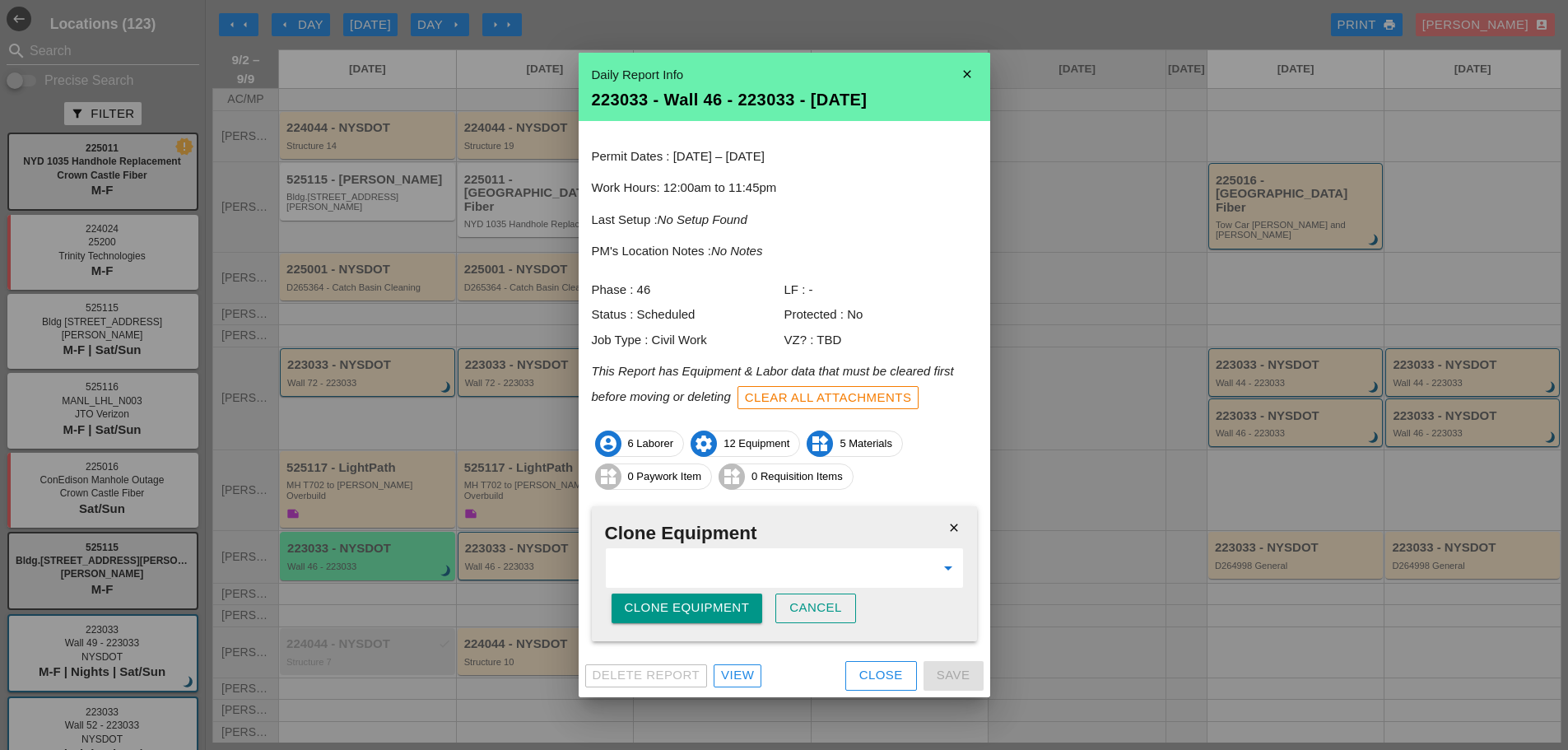
click at [697, 607] on div "Clone Equipment" at bounding box center [687, 608] width 125 height 19
click at [697, 607] on div "Are you sure?" at bounding box center [677, 608] width 105 height 19
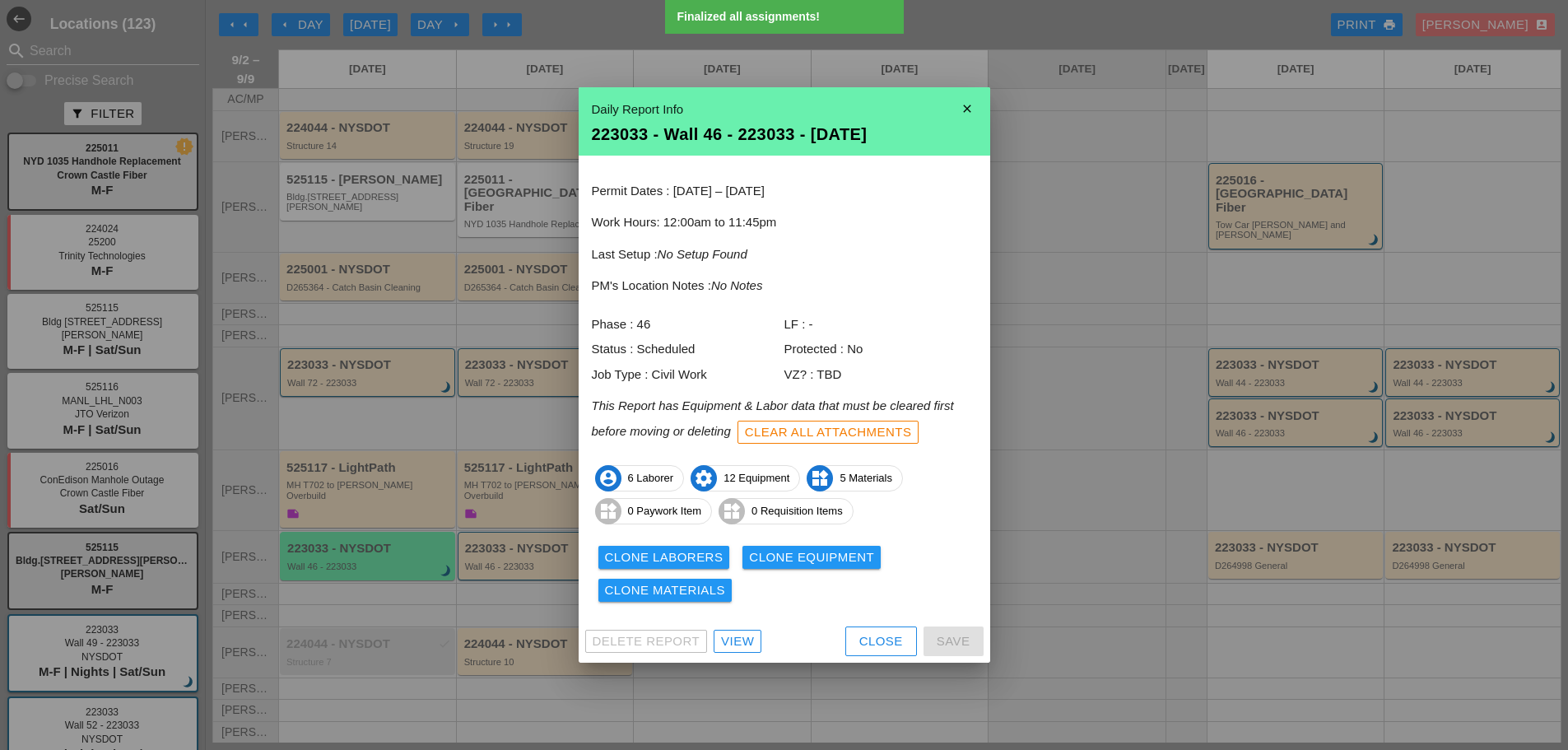
click at [882, 645] on div "Close" at bounding box center [881, 642] width 44 height 19
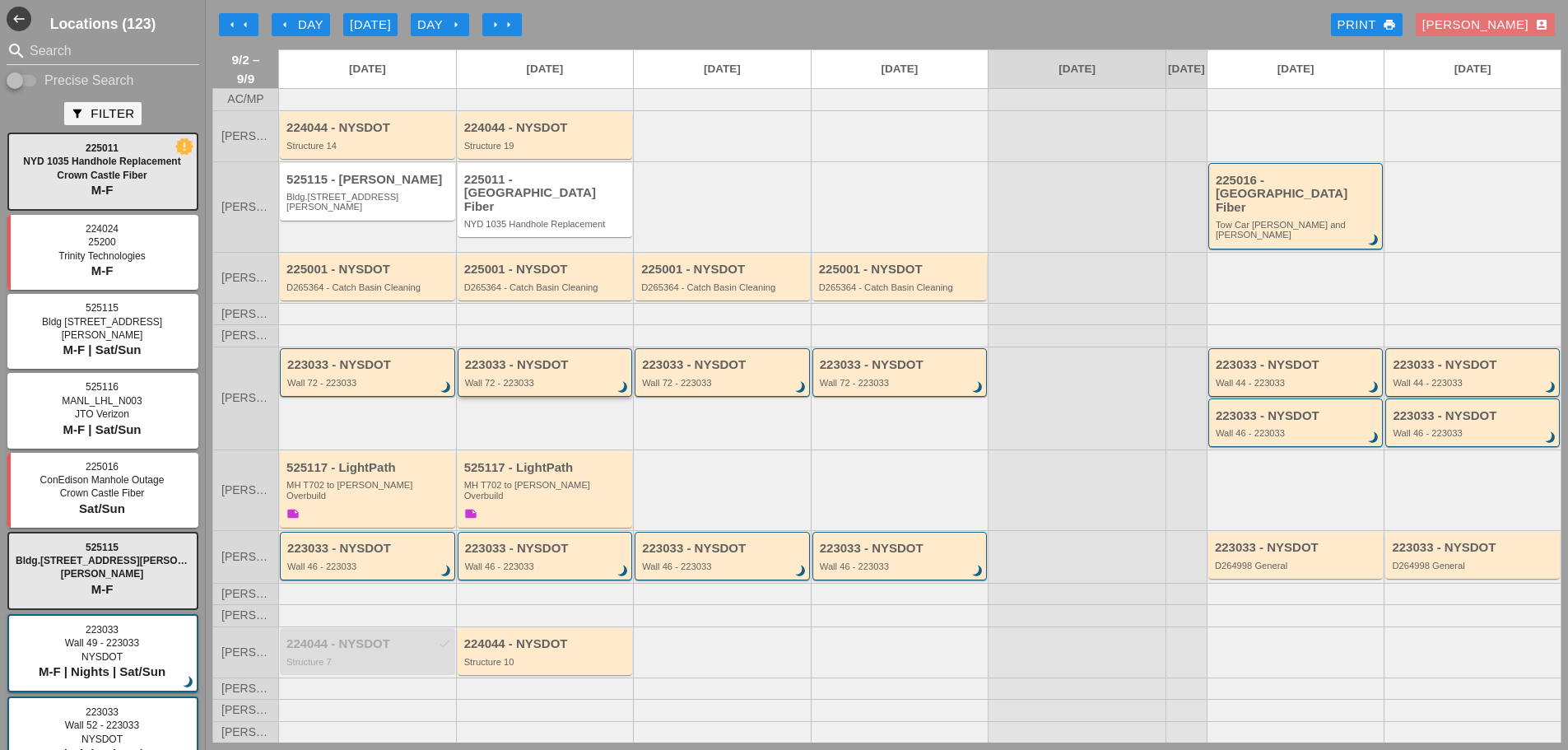
click at [545, 371] on div "223033 - NYSDOT Wall 72 - 223033 brightness_3" at bounding box center [547, 373] width 163 height 29
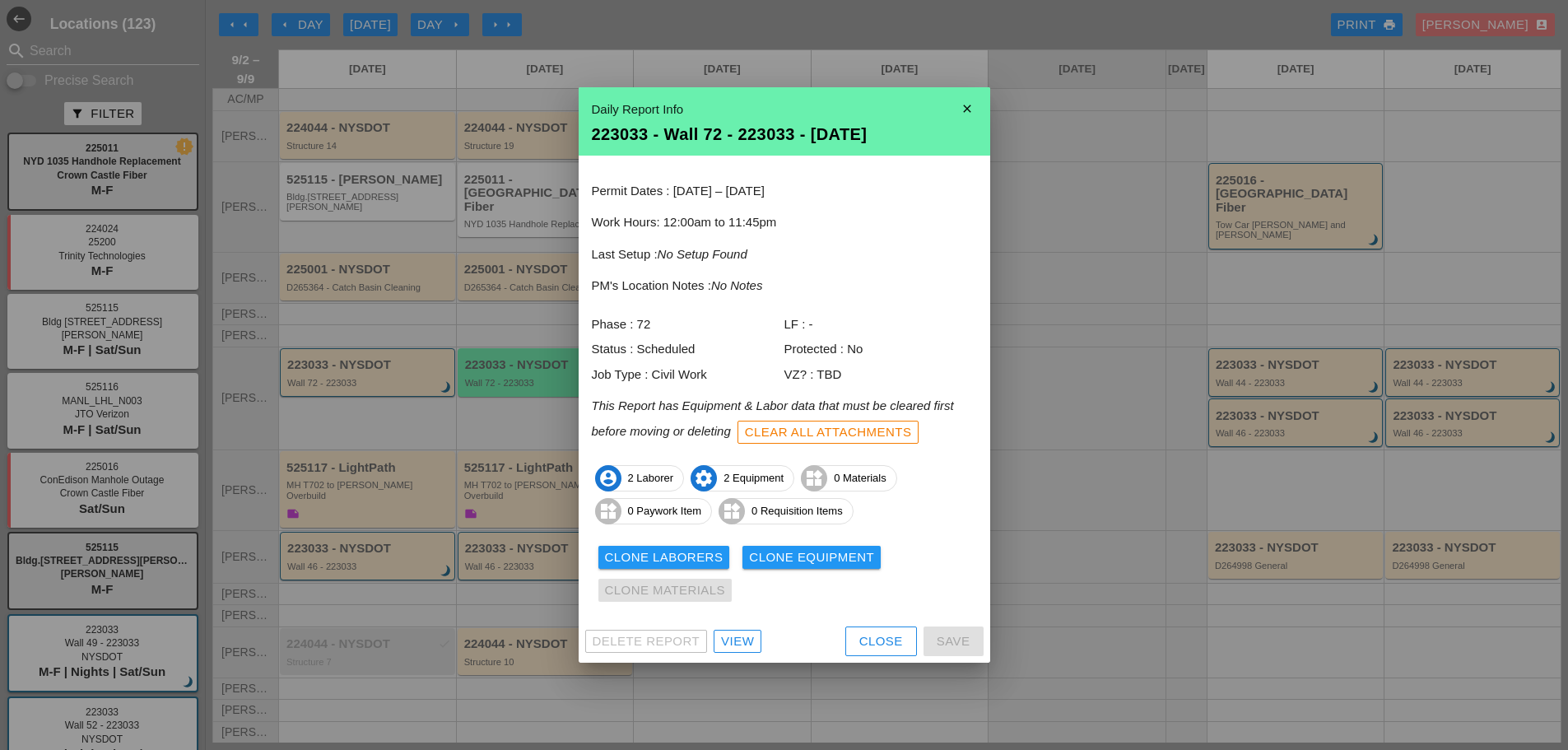
click at [874, 638] on div "Close" at bounding box center [881, 642] width 44 height 19
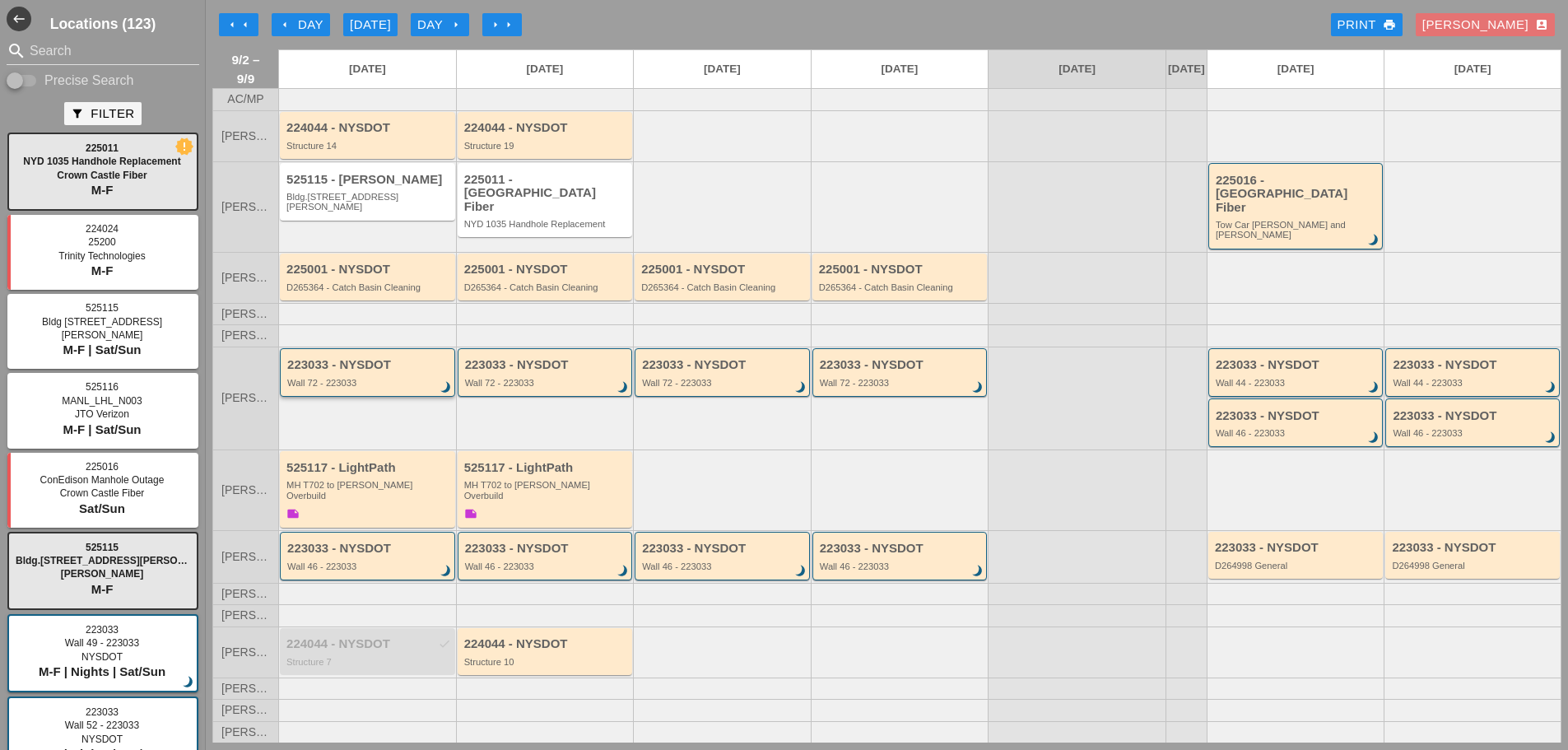
click at [358, 363] on div "223033 - NYSDOT" at bounding box center [369, 365] width 163 height 14
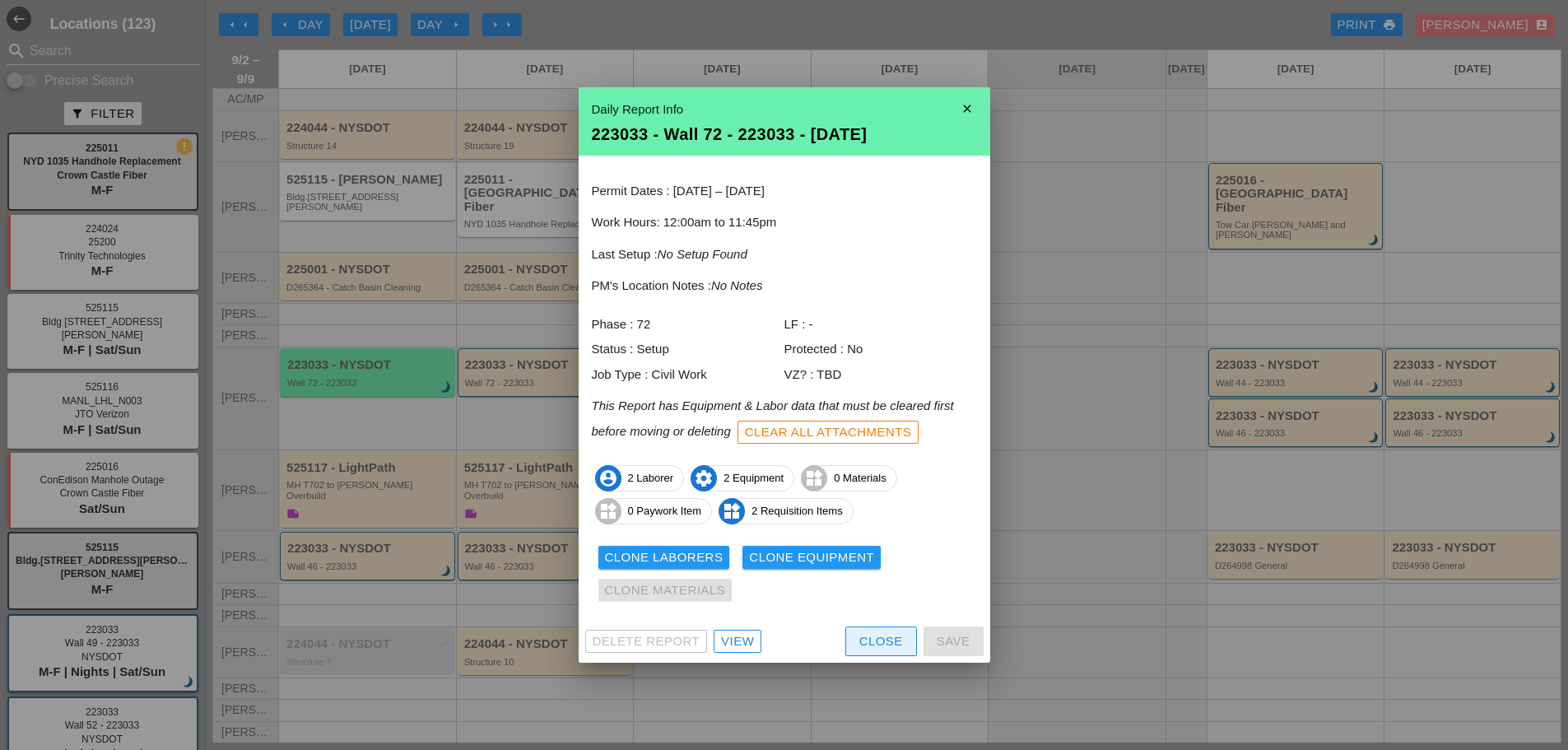
click at [866, 641] on div "Close" at bounding box center [881, 642] width 44 height 19
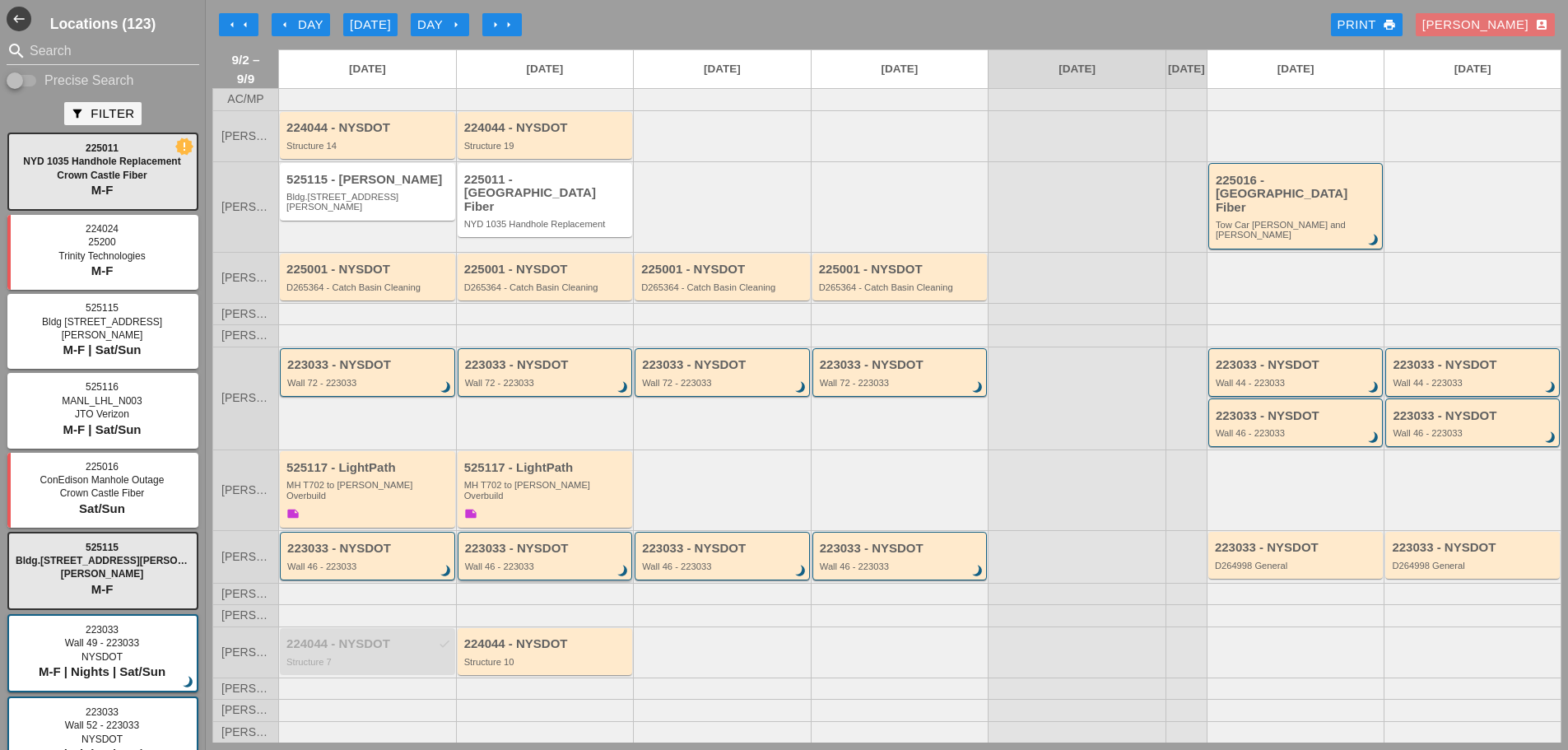
click at [554, 561] on div "Wall 46 - 223033" at bounding box center [547, 566] width 163 height 10
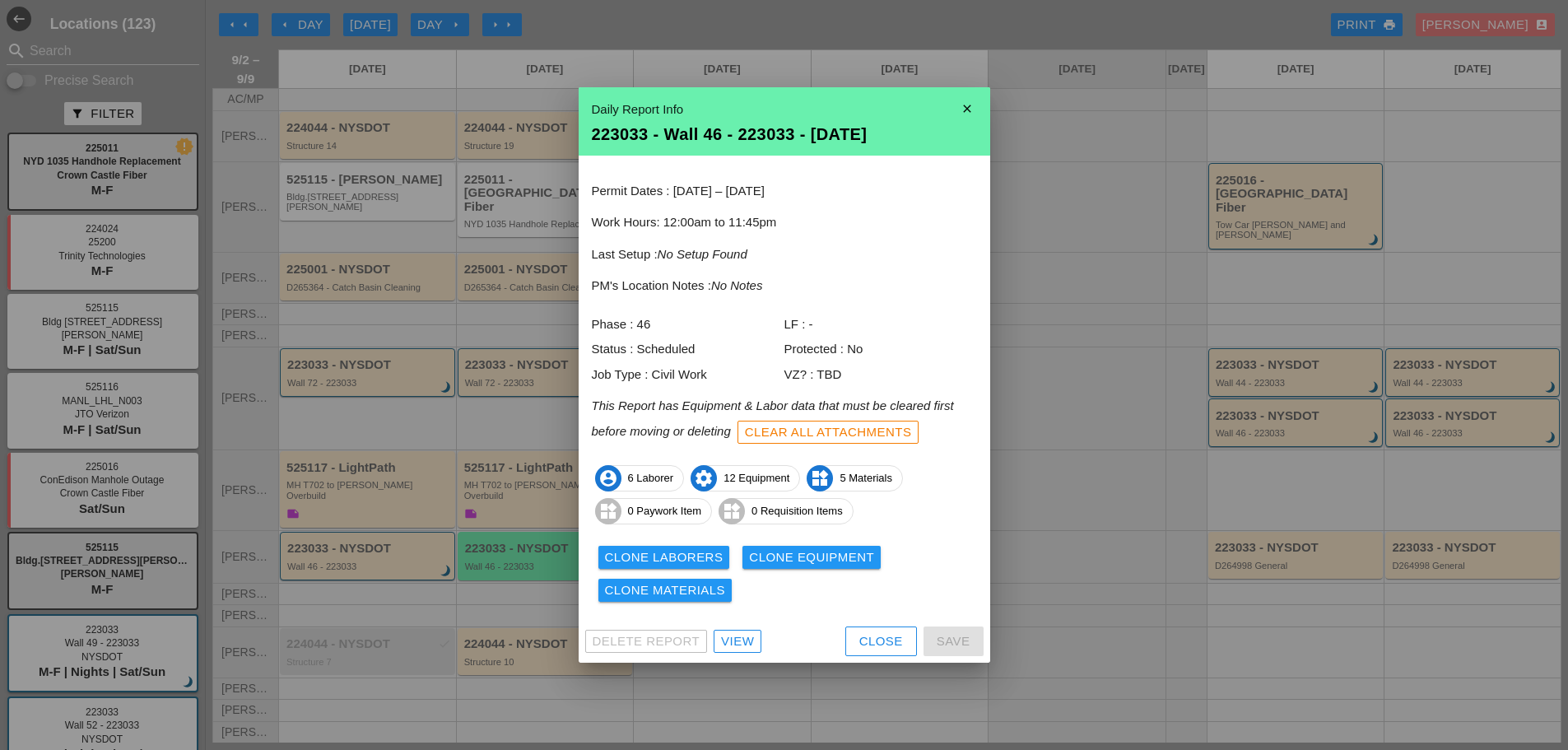
click at [867, 637] on div "Close" at bounding box center [881, 642] width 44 height 19
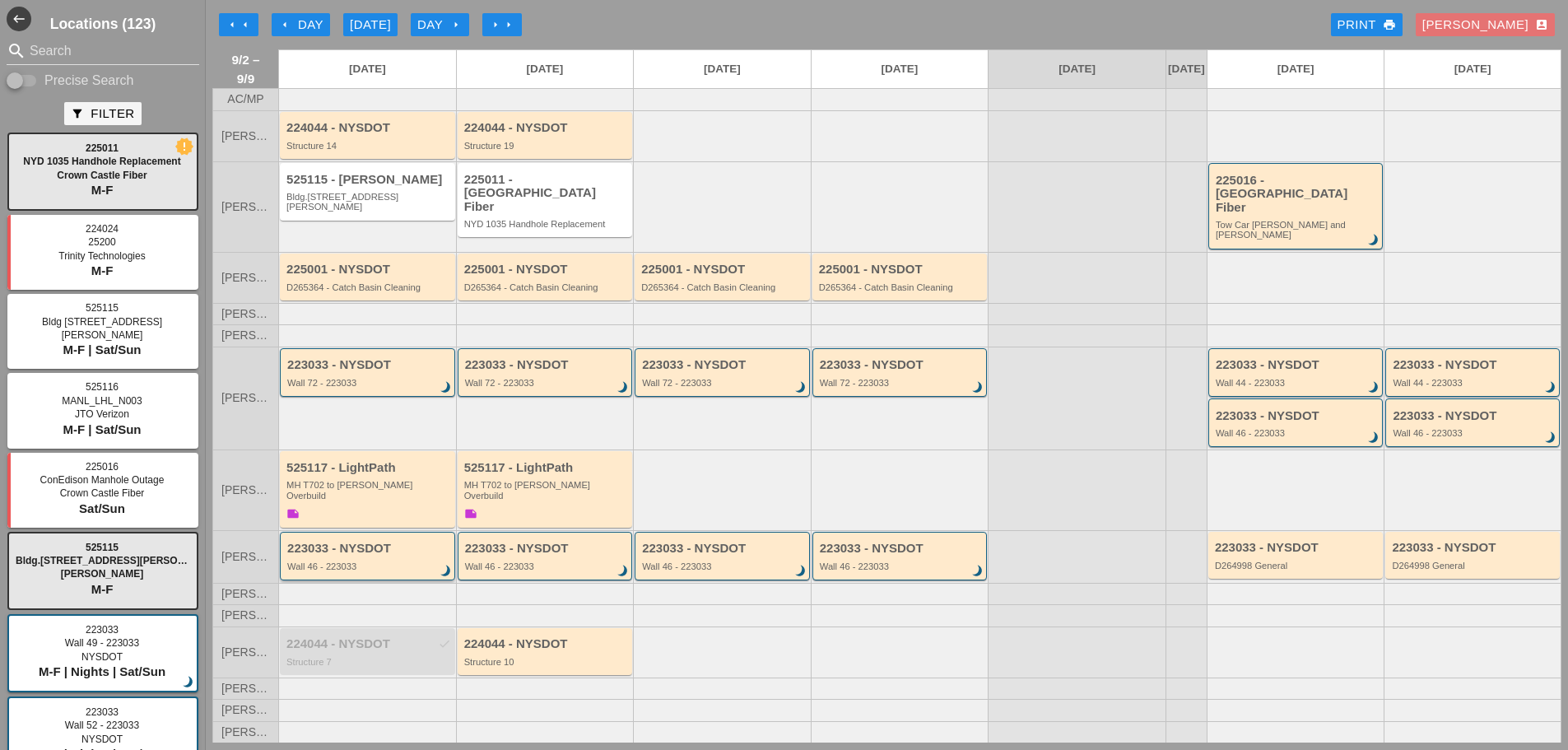
click at [409, 562] on div "223033 - NYSDOT Wall 46 - 223033 brightness_3" at bounding box center [367, 556] width 175 height 49
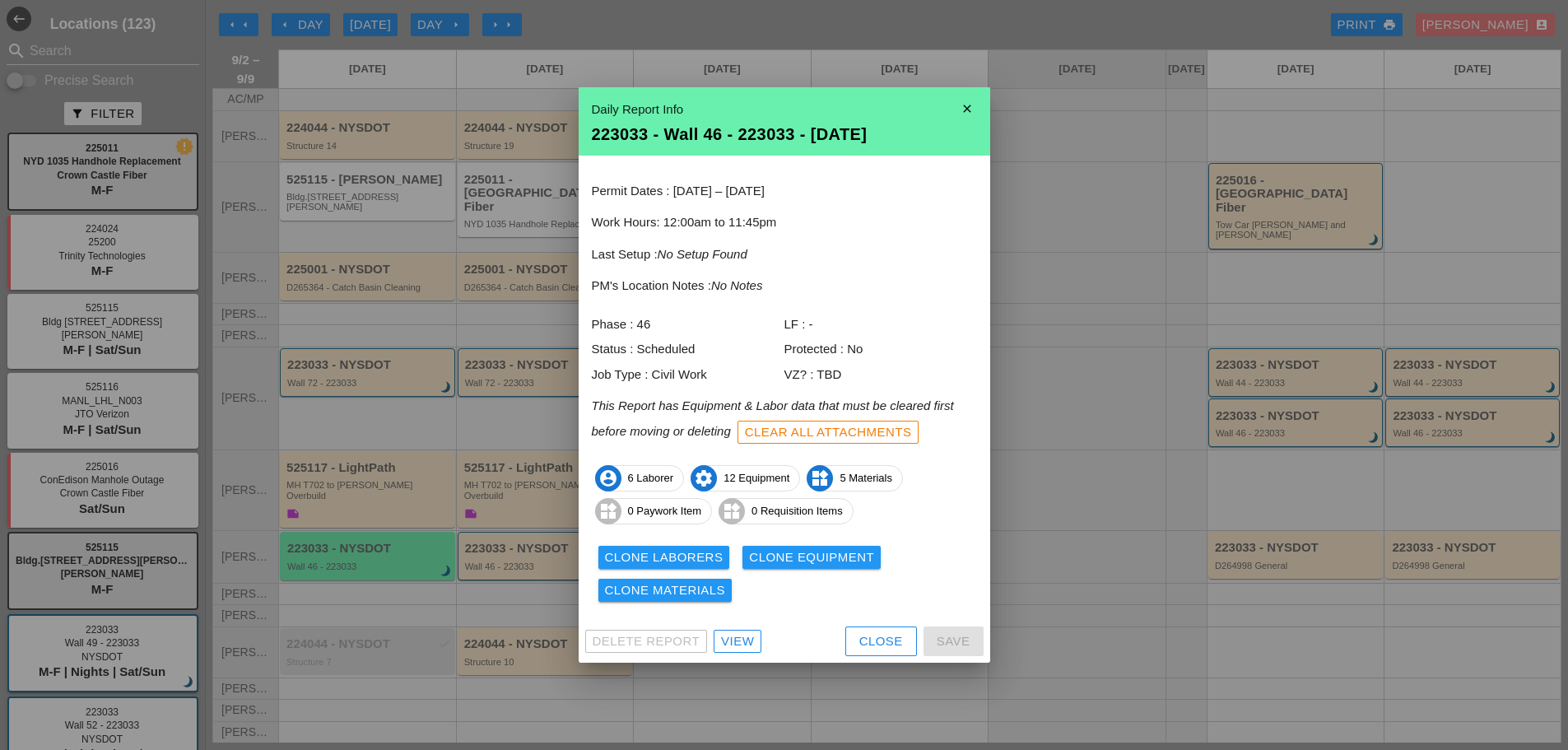
click at [900, 635] on div "Close" at bounding box center [881, 642] width 44 height 19
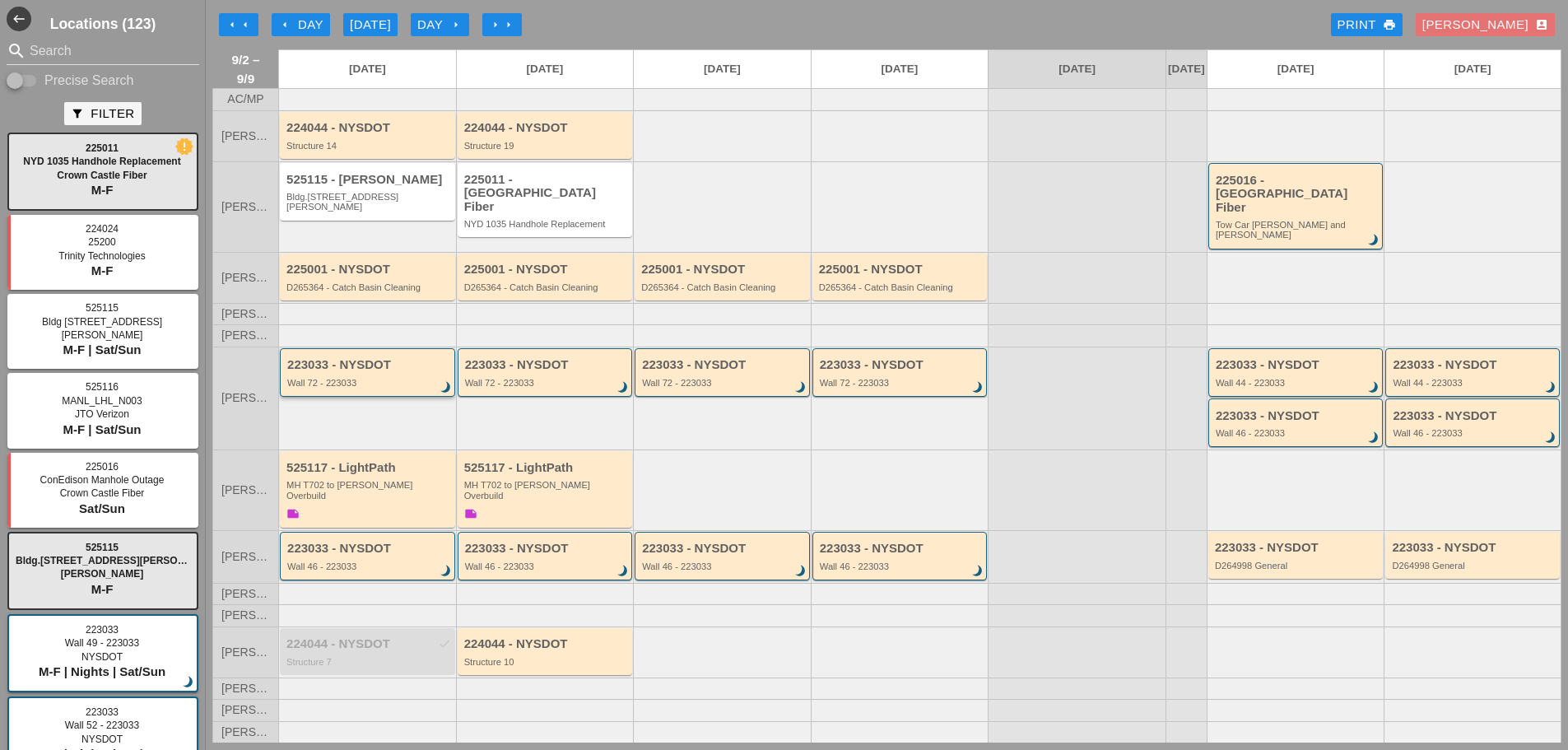
click at [333, 369] on div "223033 - NYSDOT Wall 72 - 223033 brightness_3" at bounding box center [369, 373] width 163 height 29
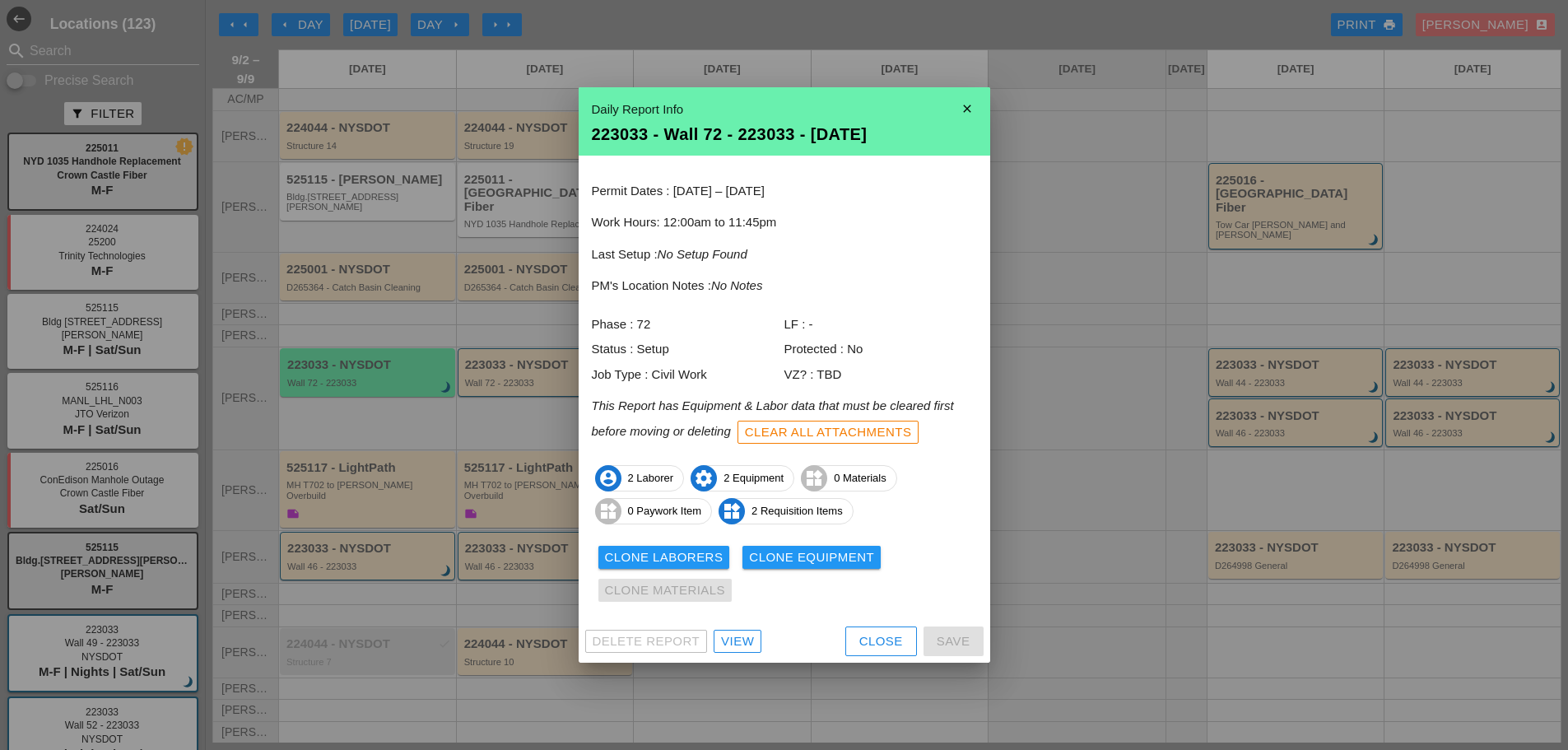
click at [847, 631] on button "Close" at bounding box center [881, 641] width 72 height 29
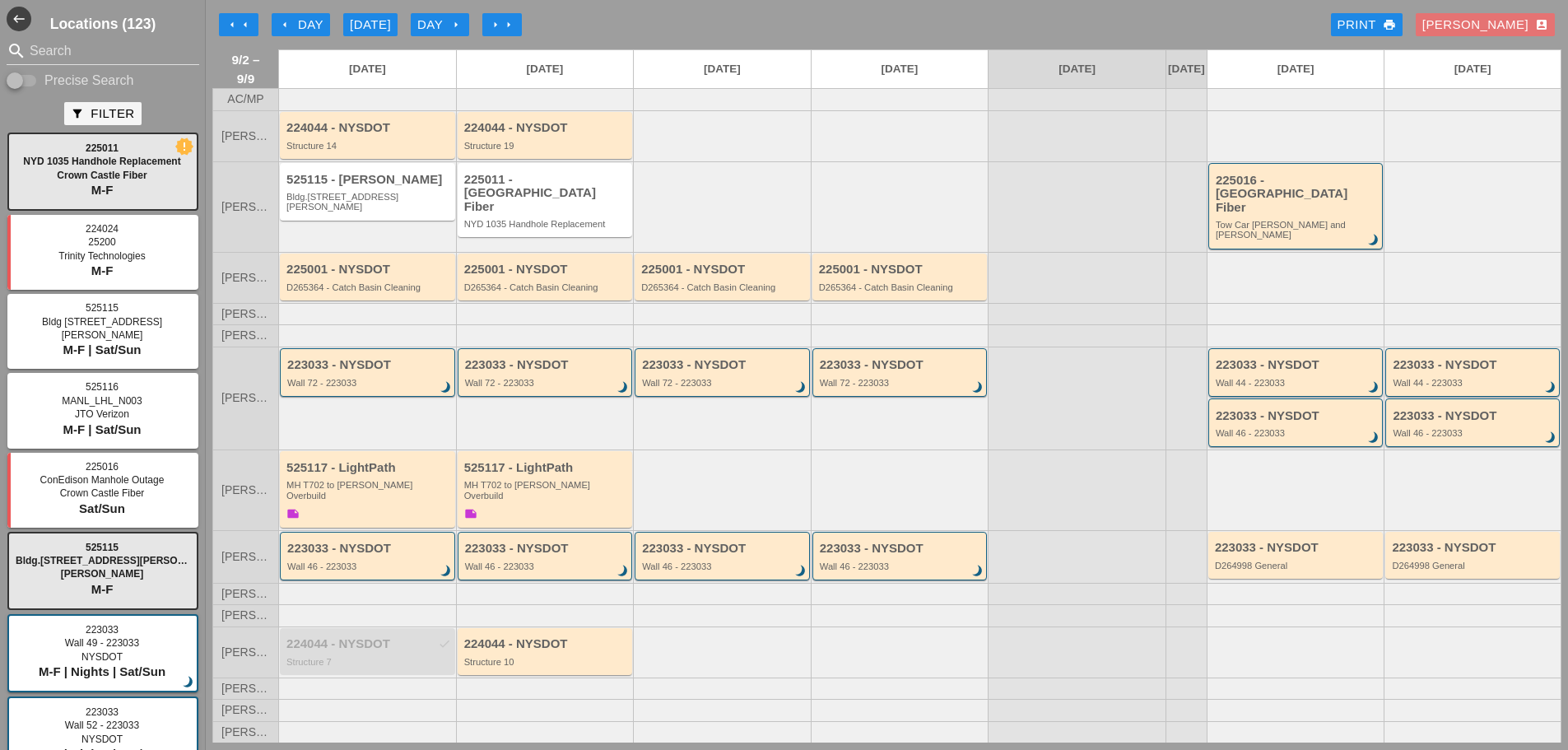
click at [551, 339] on div at bounding box center [545, 335] width 178 height 21
click at [553, 364] on div "223033 - NYSDOT" at bounding box center [547, 365] width 163 height 14
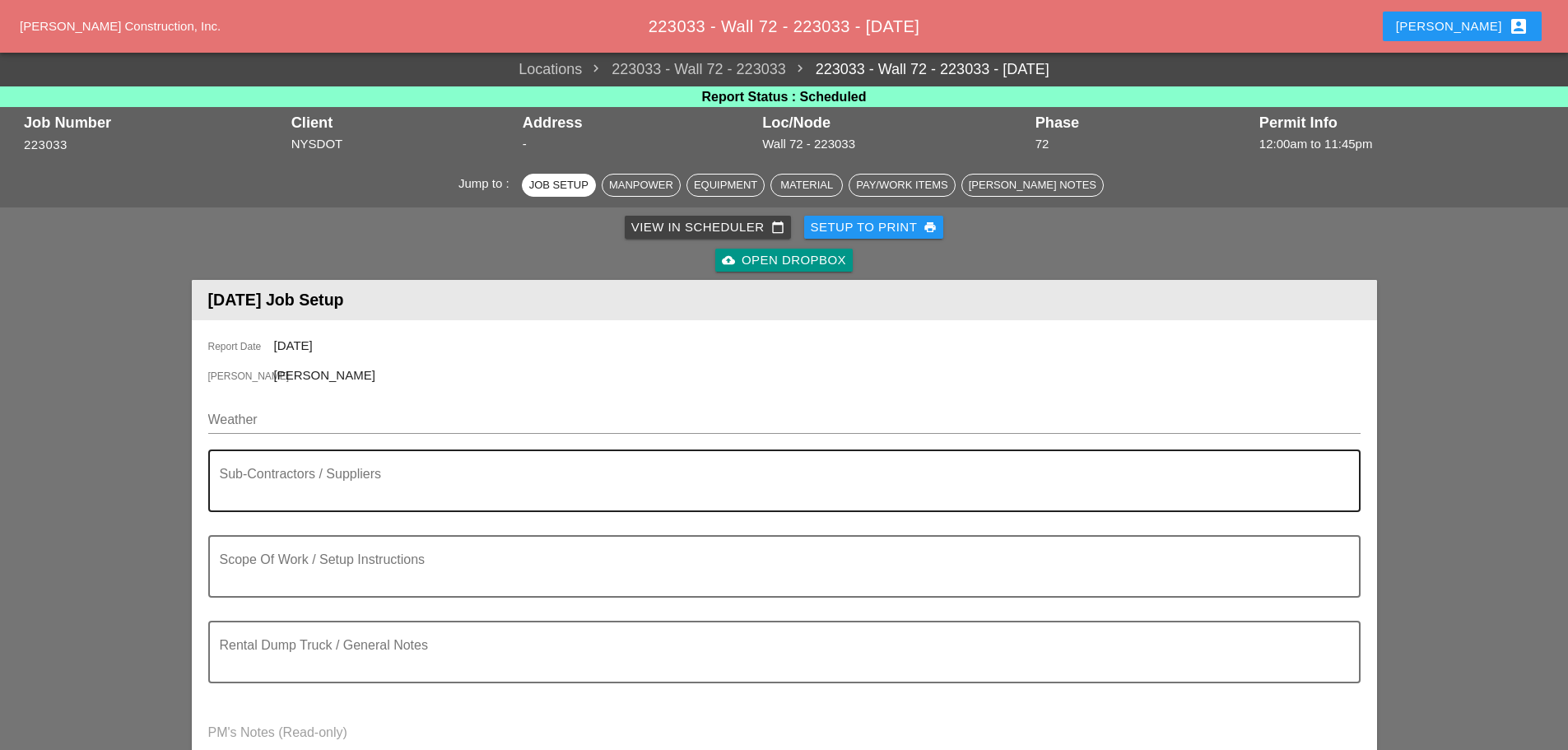
click at [308, 490] on textarea "Sub-Contractors / Suppliers" at bounding box center [778, 491] width 1116 height 39
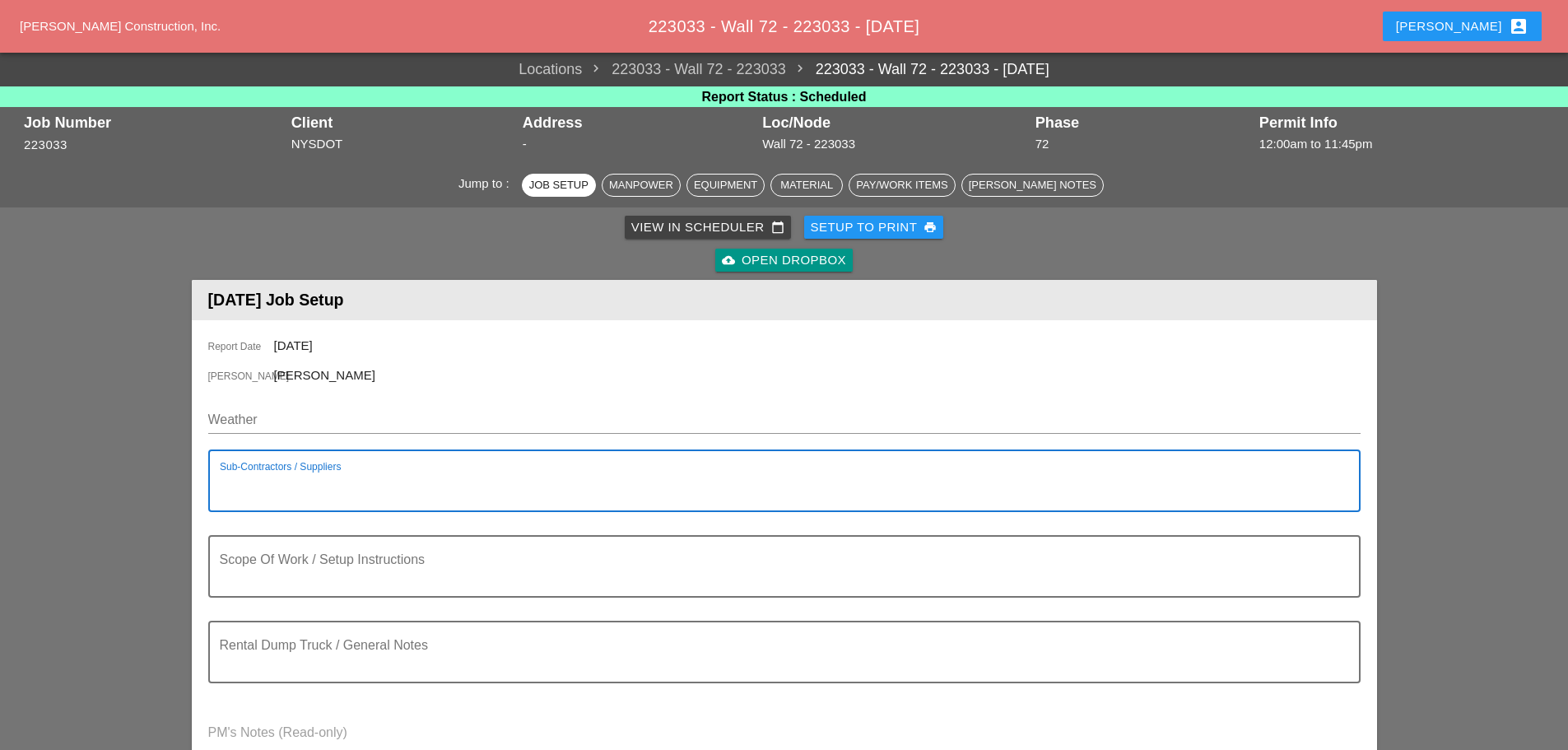
paste textarea "[D&C] - COLOR STAIN"
drag, startPoint x: 356, startPoint y: 487, endPoint x: 284, endPoint y: 487, distance: 72.0
click at [284, 487] on textarea "[D&C] - COLOR STAIN" at bounding box center [778, 491] width 1116 height 39
type textarea "[D&C] - PROTECTIVE SEALANT"
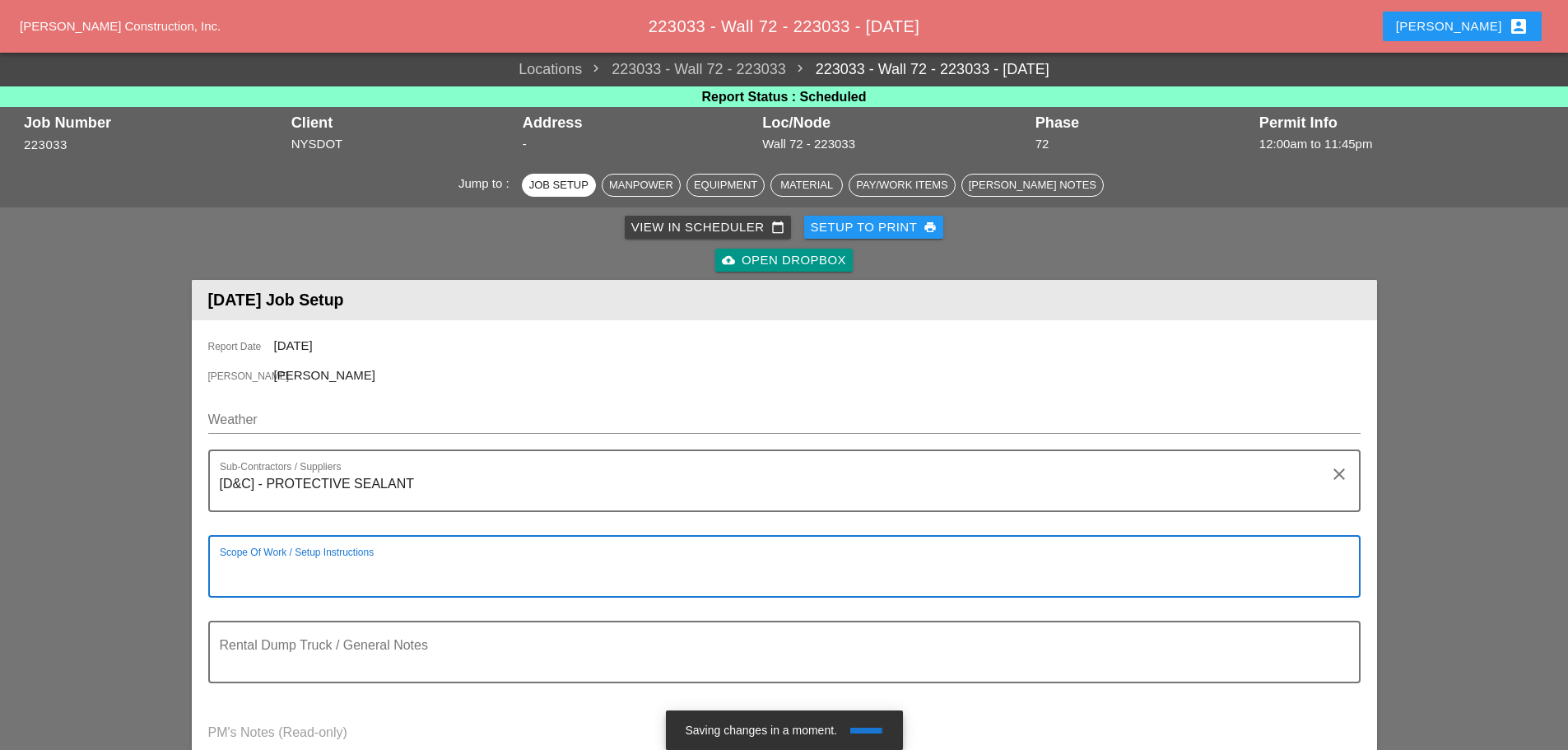
click at [240, 553] on div "Scope Of Work / Setup Instructions" at bounding box center [778, 566] width 1116 height 60
paste textarea "OCATION: 09 WALL: 72 [FRONT FACE] WIN: 1-908-204 LANE CLOSURE LOCATION: [REAR F…"
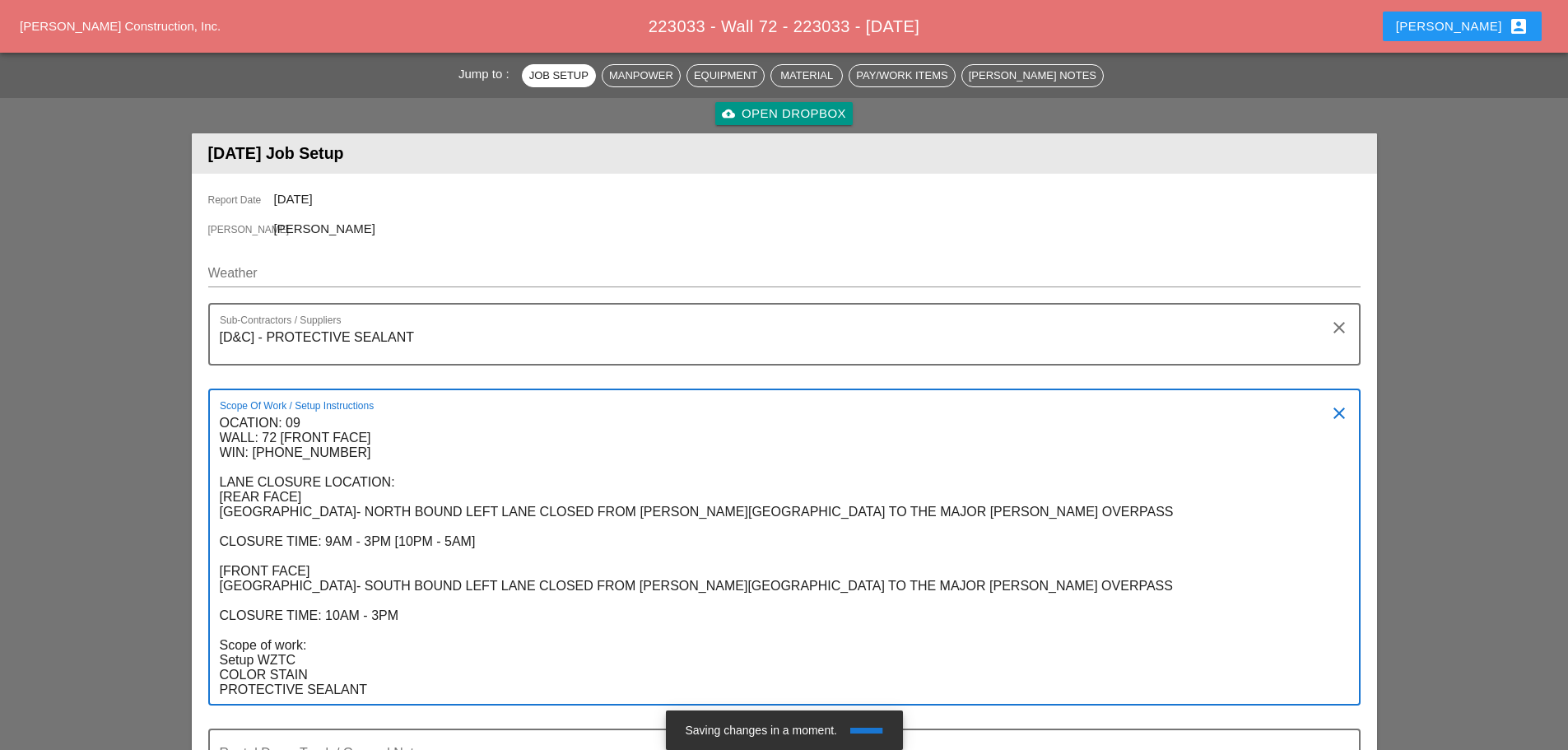
scroll to position [423, 0]
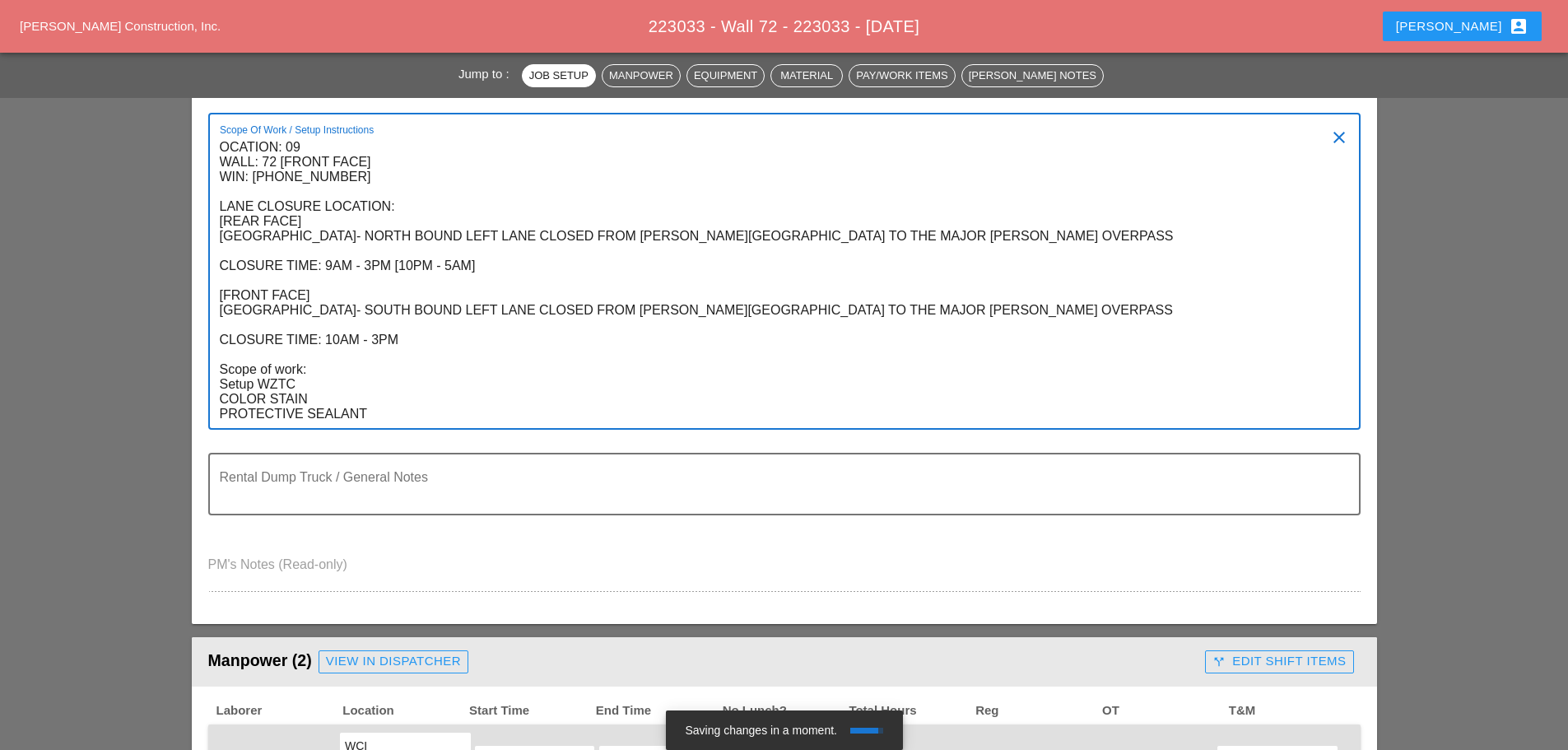
drag, startPoint x: 338, startPoint y: 399, endPoint x: 217, endPoint y: 401, distance: 121.0
click at [217, 401] on div "Scope Of Work / Setup Instructions OCATION: 09 WALL: 72 [FRONT FACE] WIN: 1-908…" at bounding box center [784, 271] width 1153 height 317
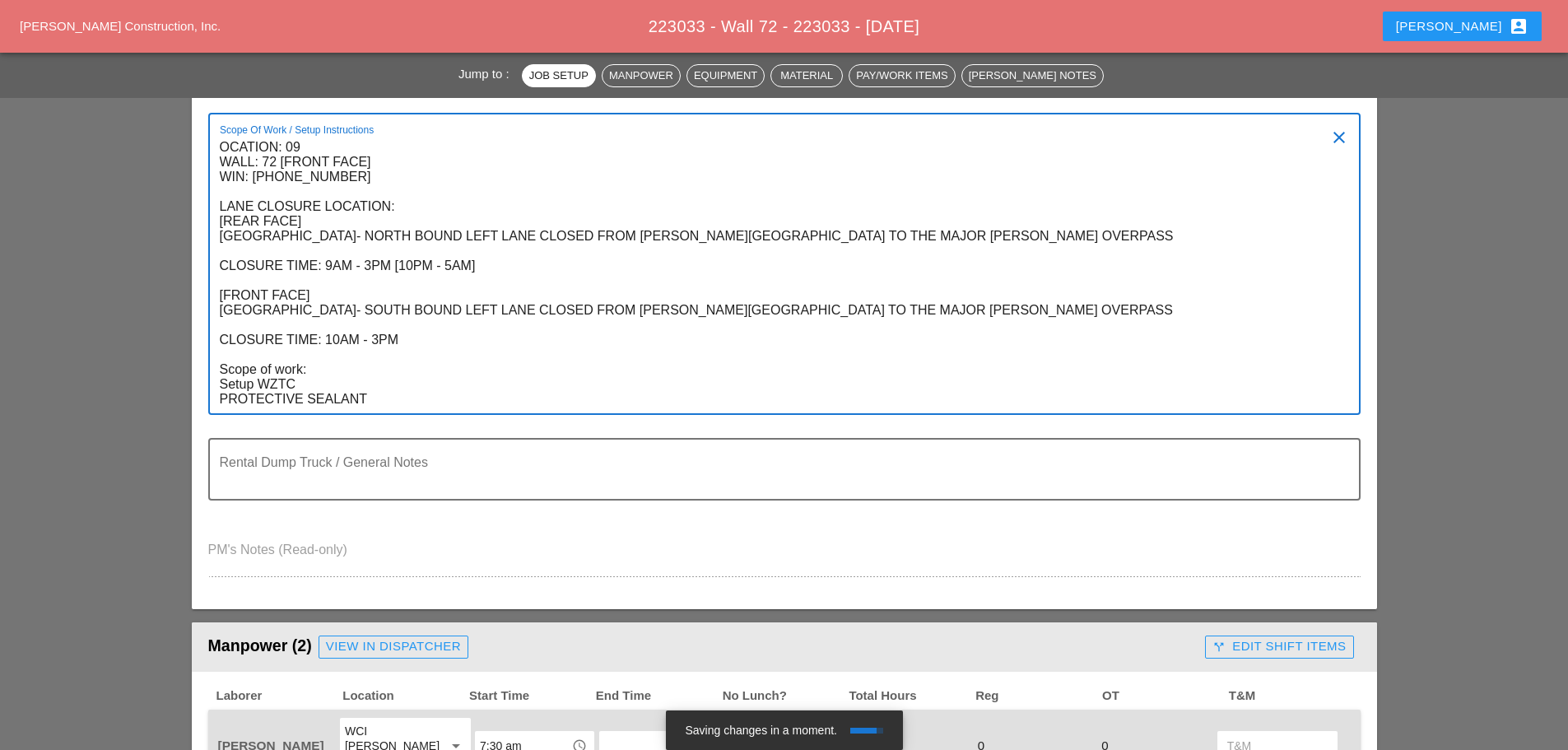
type textarea "OCATION: 09 WALL: 72 [FRONT FACE] WIN: 1-908-204 LANE CLOSURE LOCATION: [REAR F…"
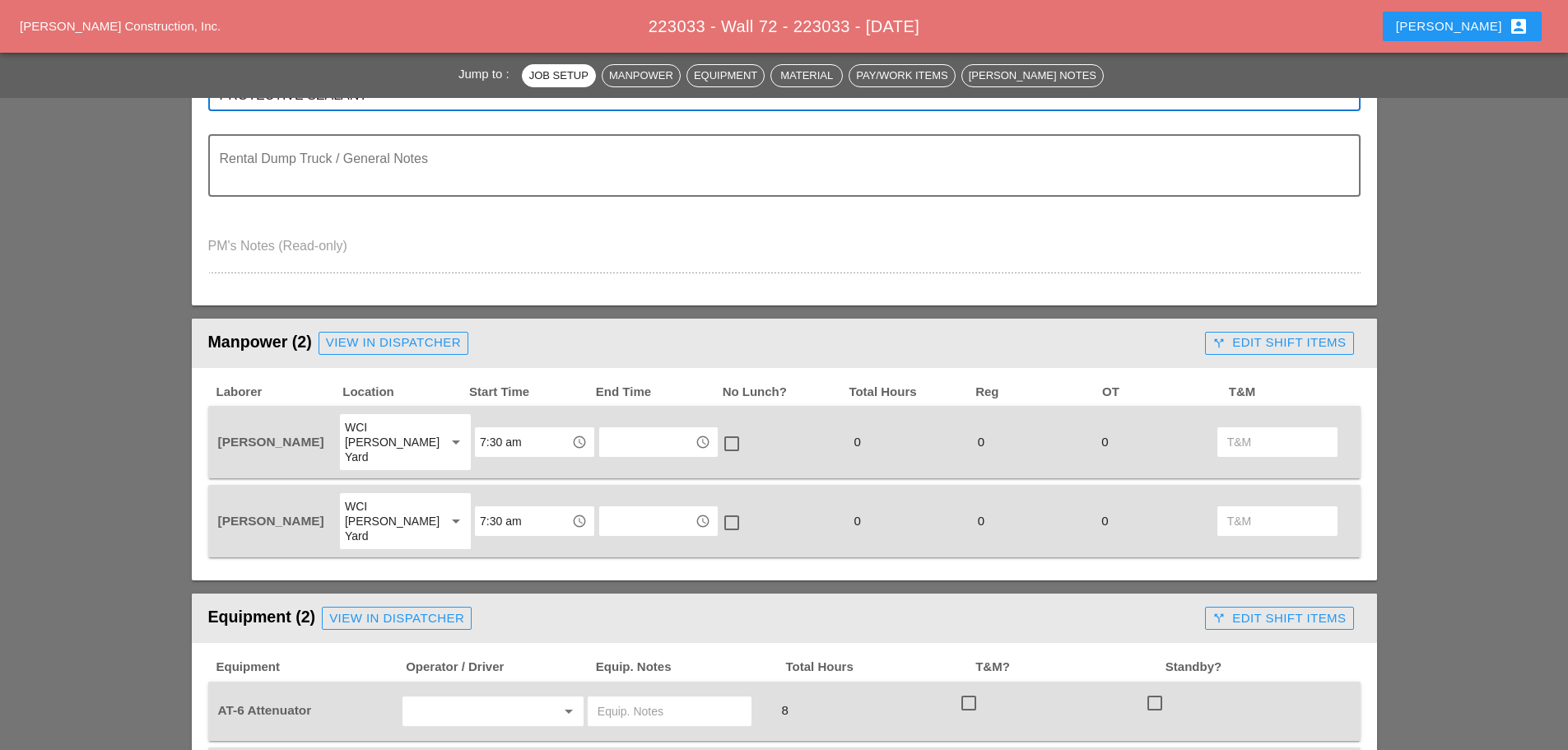
scroll to position [833, 0]
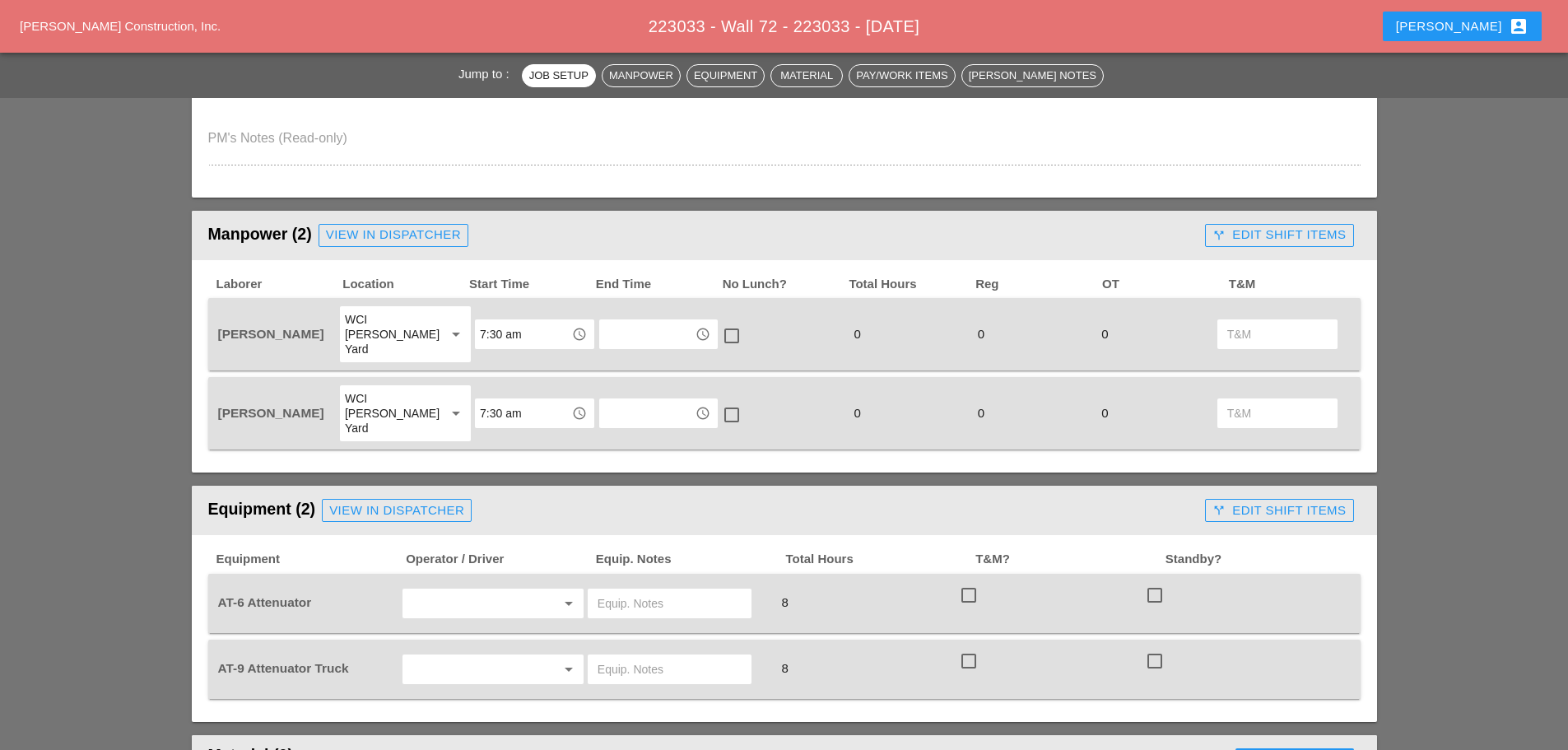
click at [450, 590] on input "text" at bounding box center [469, 603] width 125 height 27
click at [466, 620] on div "Ricardo Capao" at bounding box center [492, 609] width 155 height 33
type input "Ricardo Capao"
click at [447, 660] on div "arrow_drop_down" at bounding box center [492, 669] width 186 height 46
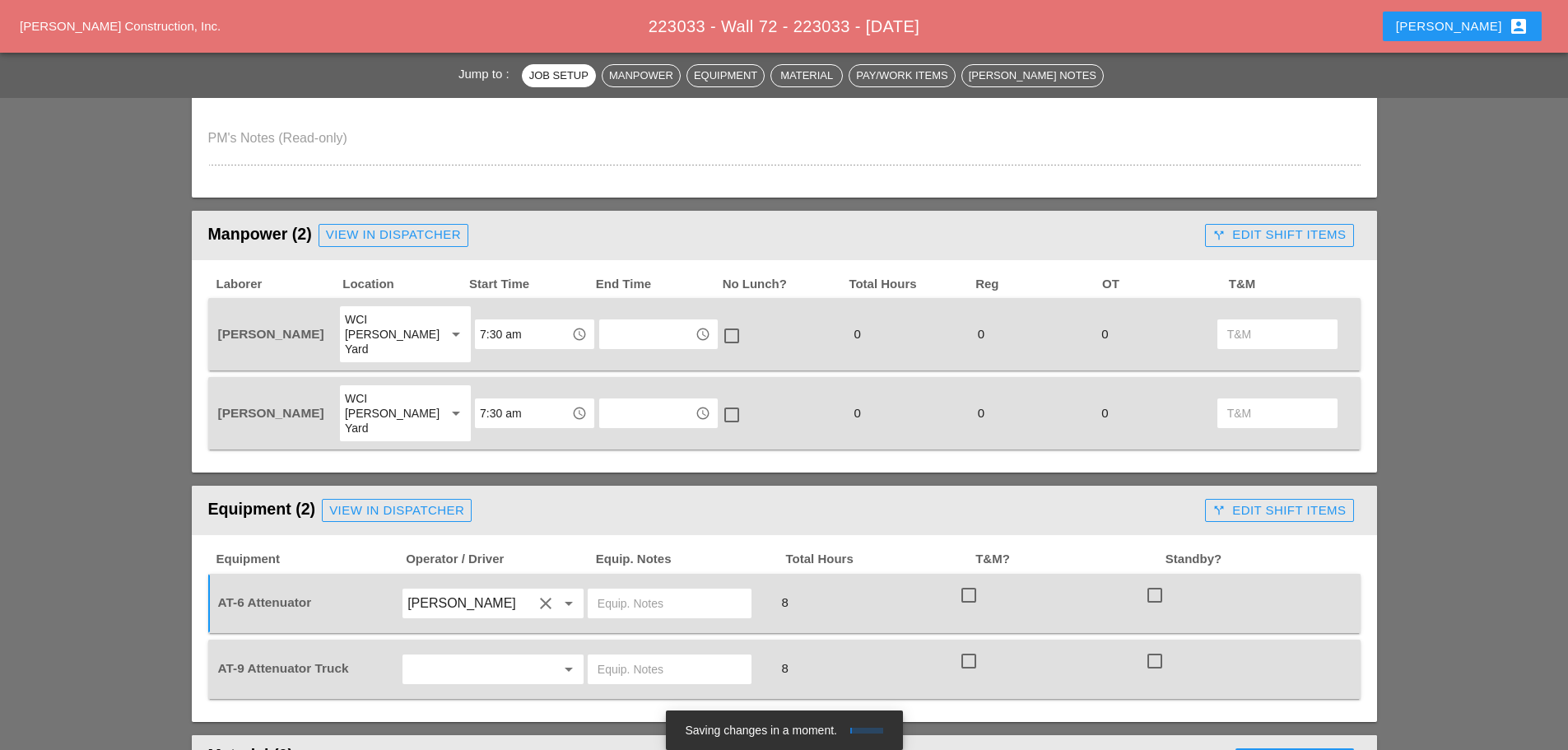
click at [455, 656] on input "text" at bounding box center [469, 669] width 125 height 27
click at [444, 698] on div "Luis Ocasio" at bounding box center [492, 708] width 155 height 20
type input "[PERSON_NAME]"
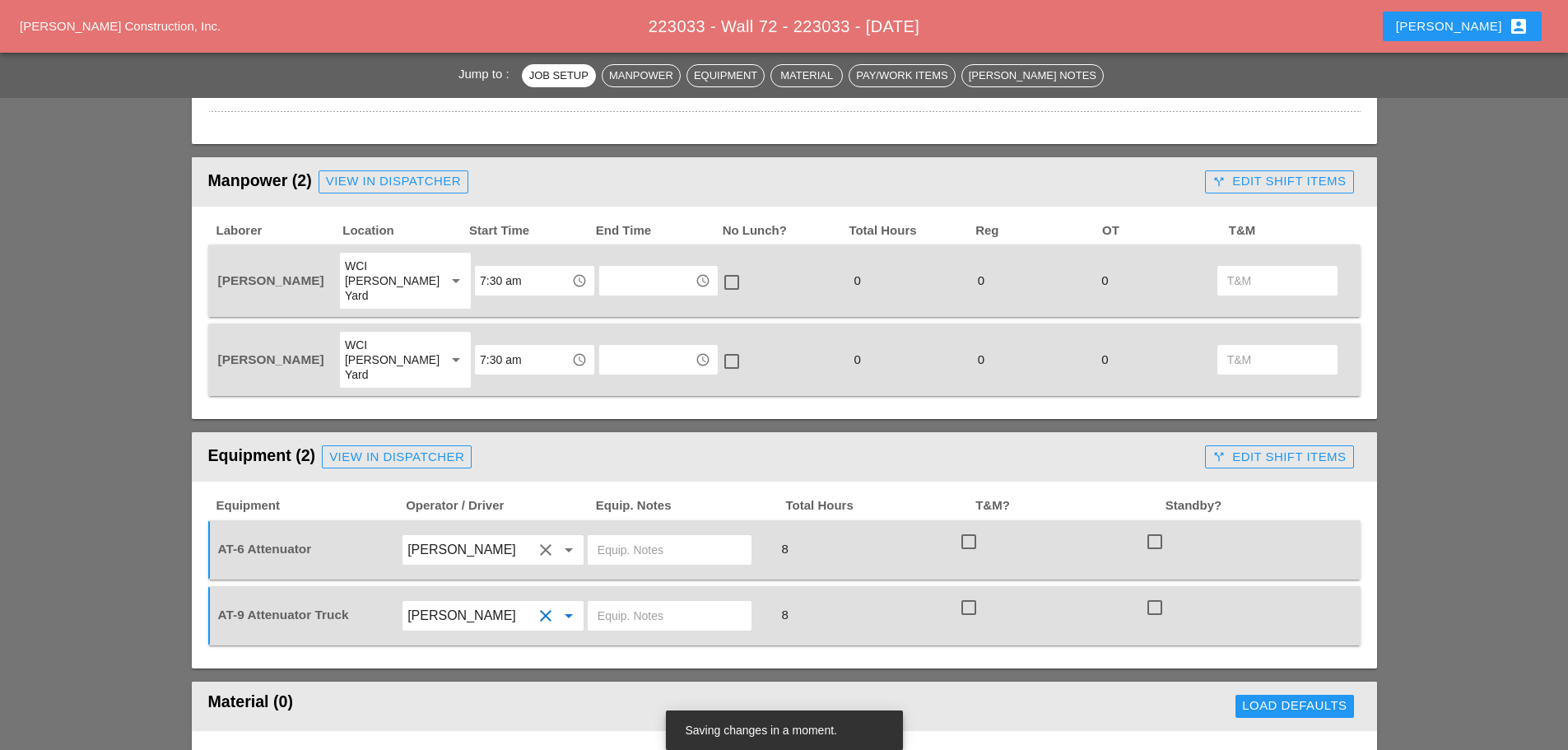
scroll to position [916, 0]
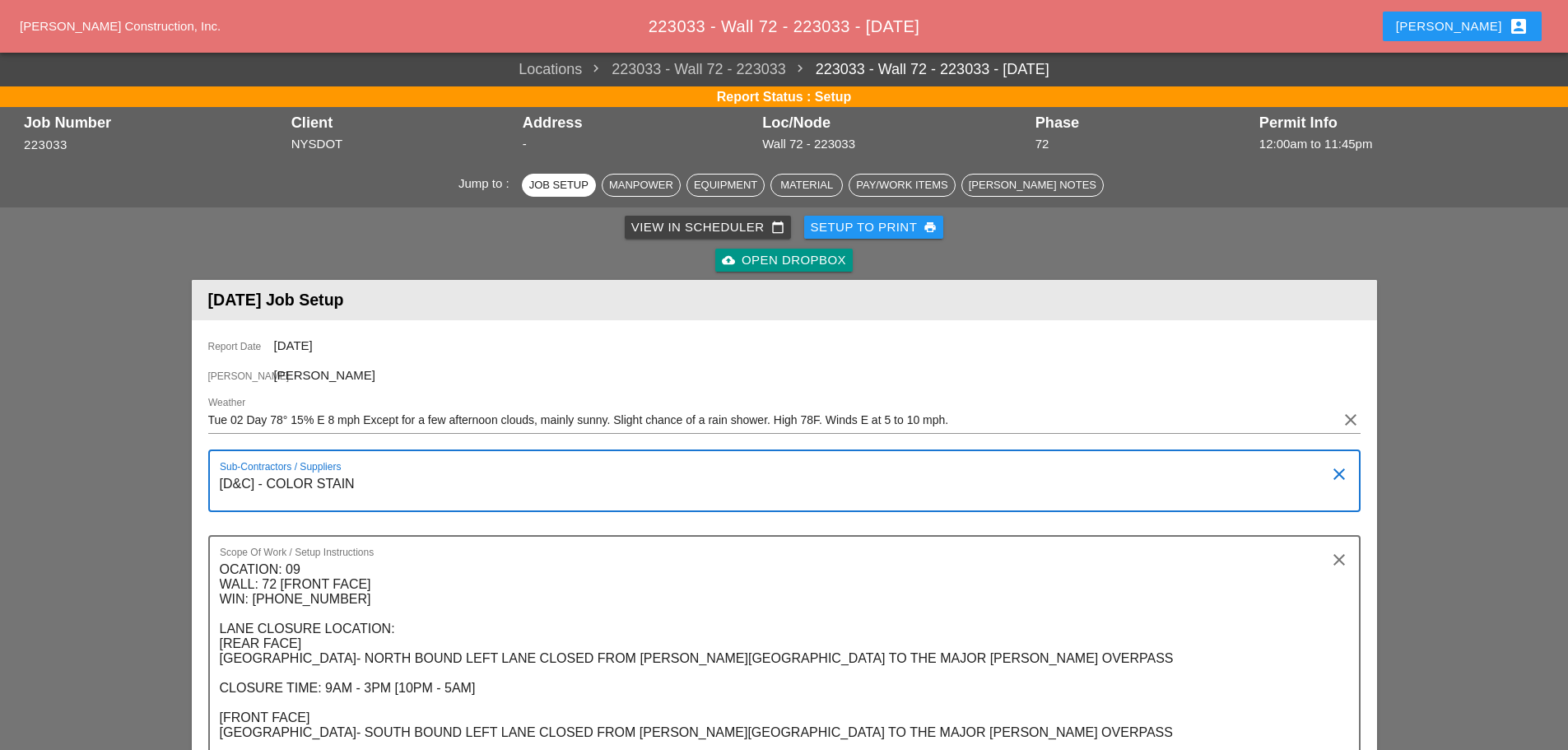
click at [258, 479] on textarea "[D&C] - COLOR STAIN" at bounding box center [778, 491] width 1116 height 39
click at [320, 591] on textarea "OCATION: 09 WALL: 72 [FRONT FACE] WIN: 1-908-204 LANE CLOSURE LOCATION: [REAR F…" at bounding box center [778, 703] width 1116 height 294
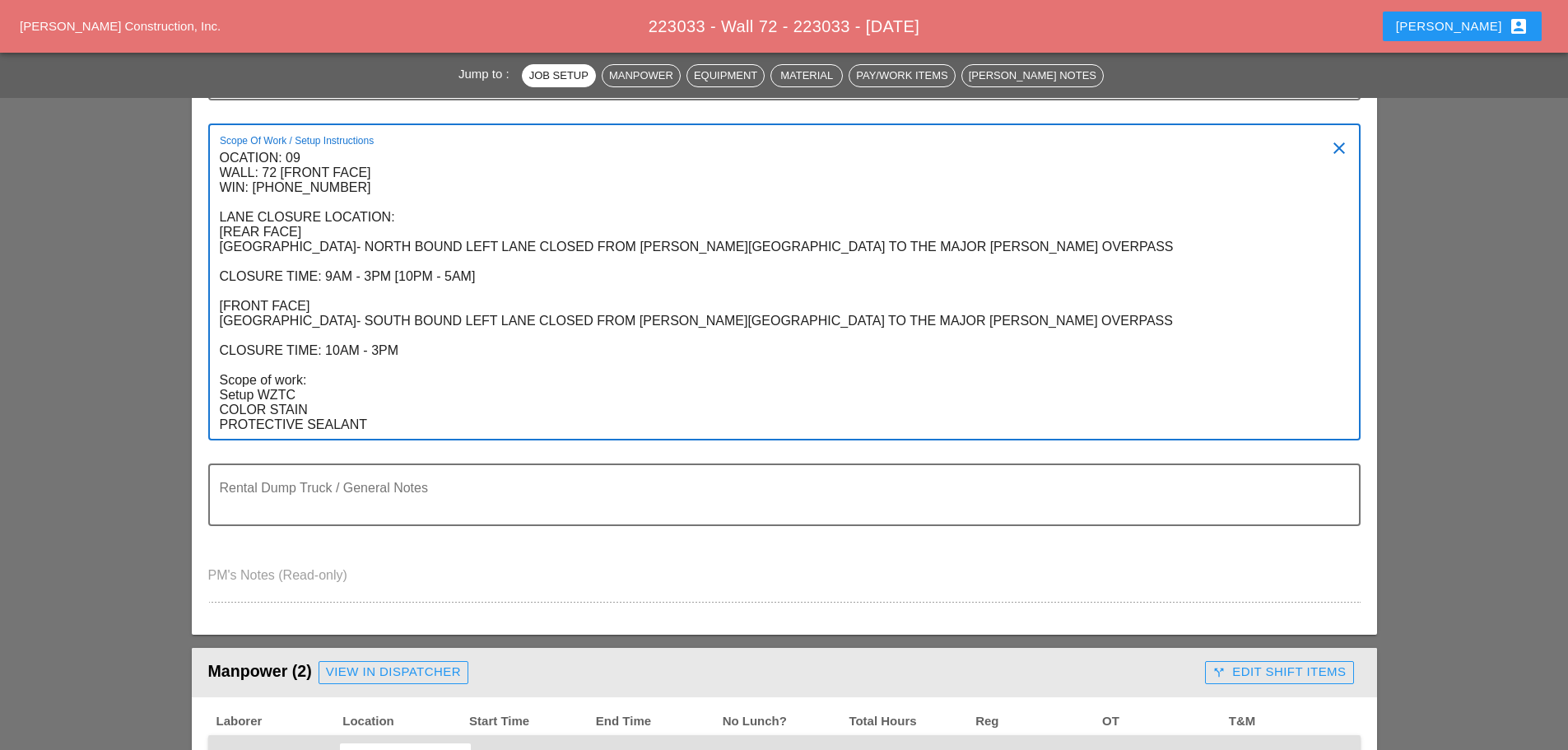
scroll to position [741, 0]
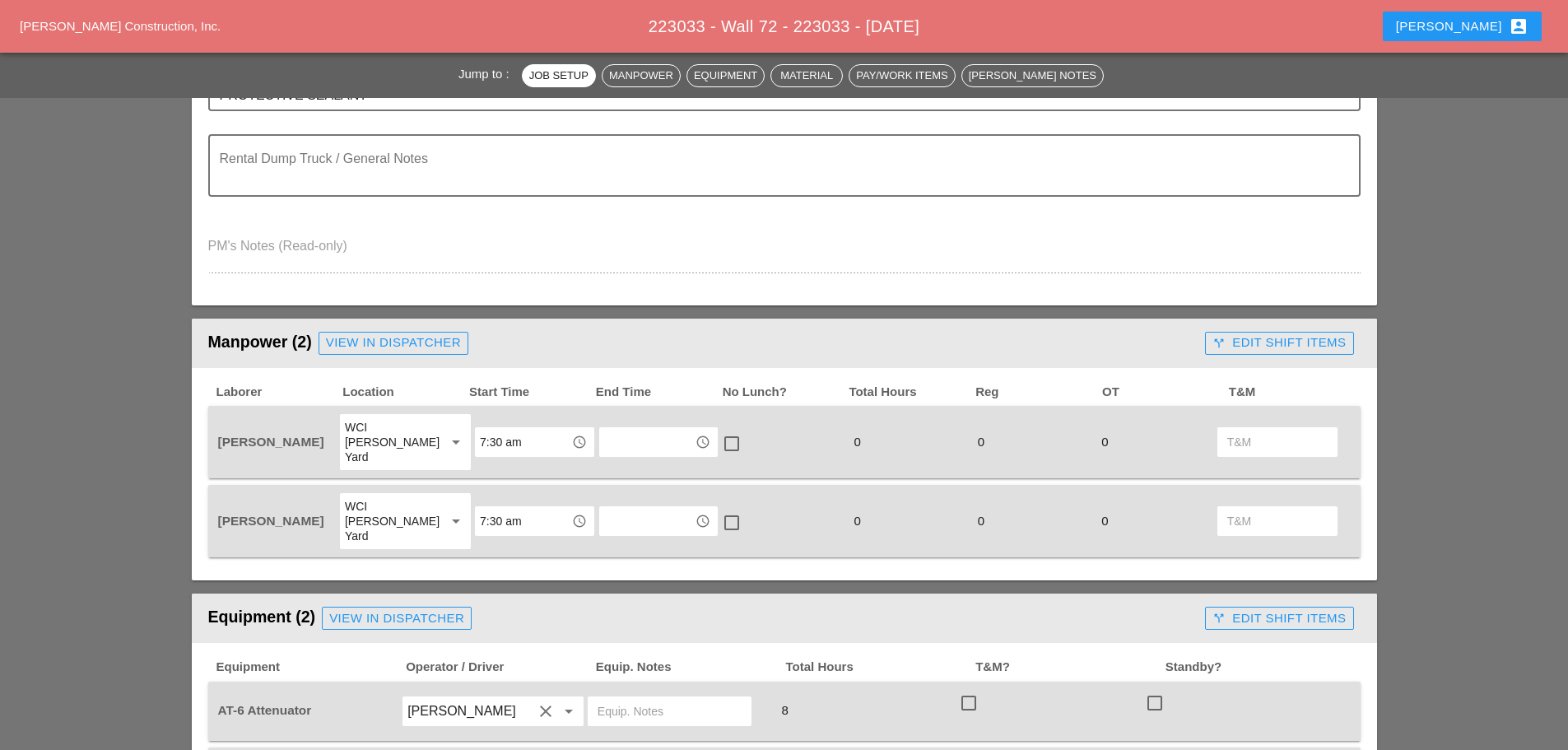
click at [289, 593] on header "Equipment (2) View in Dispatcher call_split Edit Shift Items" at bounding box center [784, 618] width 1186 height 50
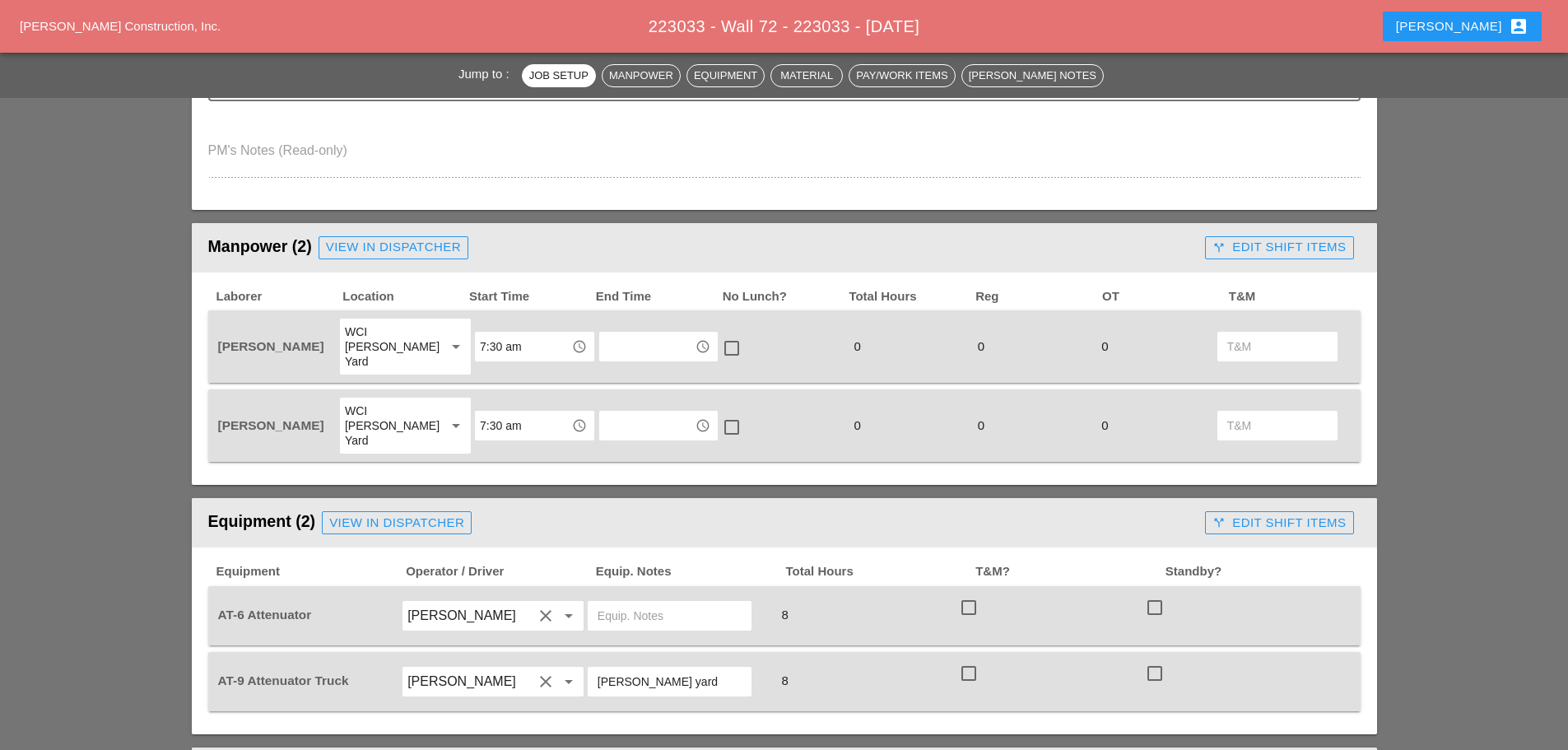
scroll to position [987, 0]
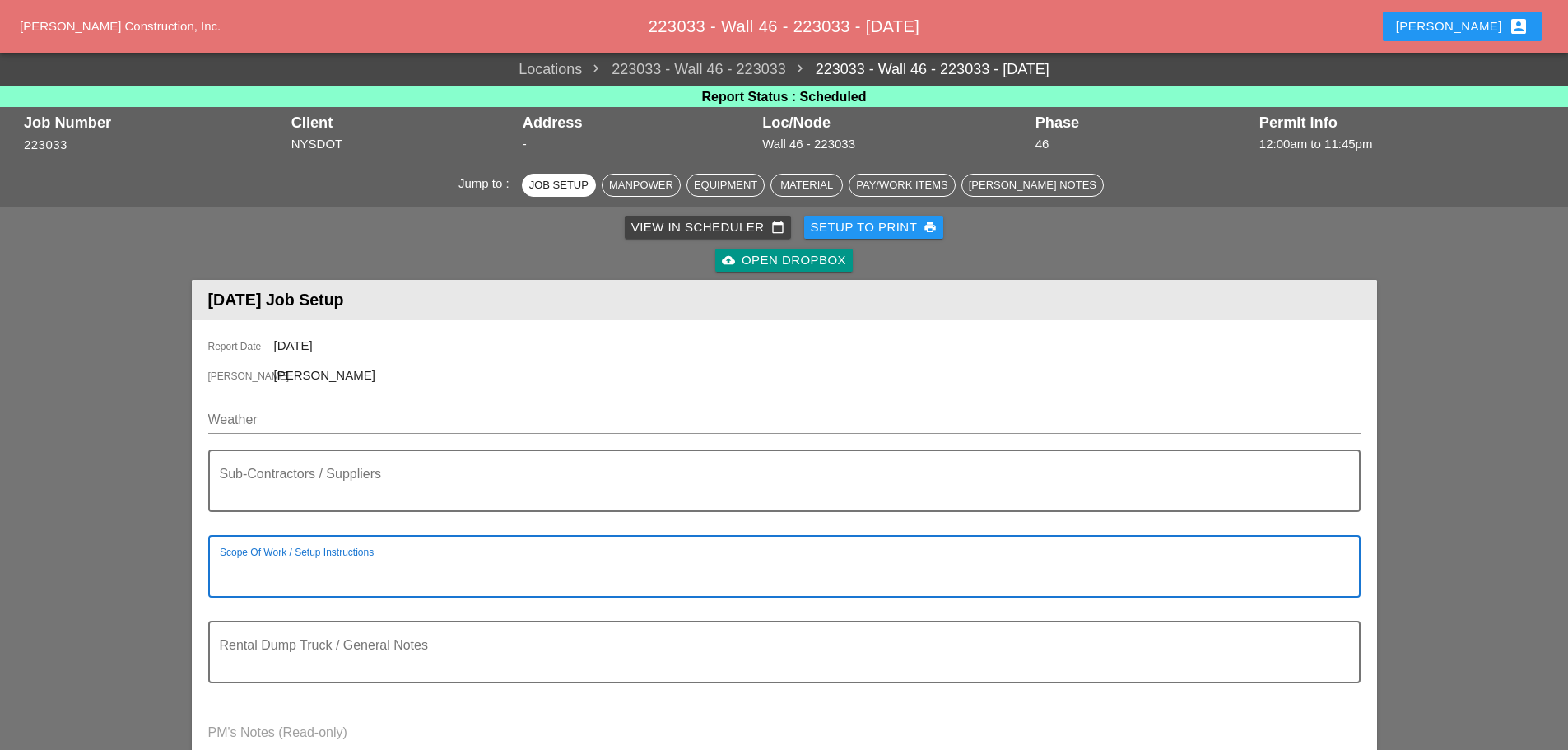
click at [276, 574] on textarea "Scope Of Work / Setup Instructions" at bounding box center [778, 576] width 1116 height 39
paste textarea "LOCATION: 04 WALL: 46 WIN: [PHONE_NUMBER] LANE CLOSURE LOCATION: [FRONT FACE] […"
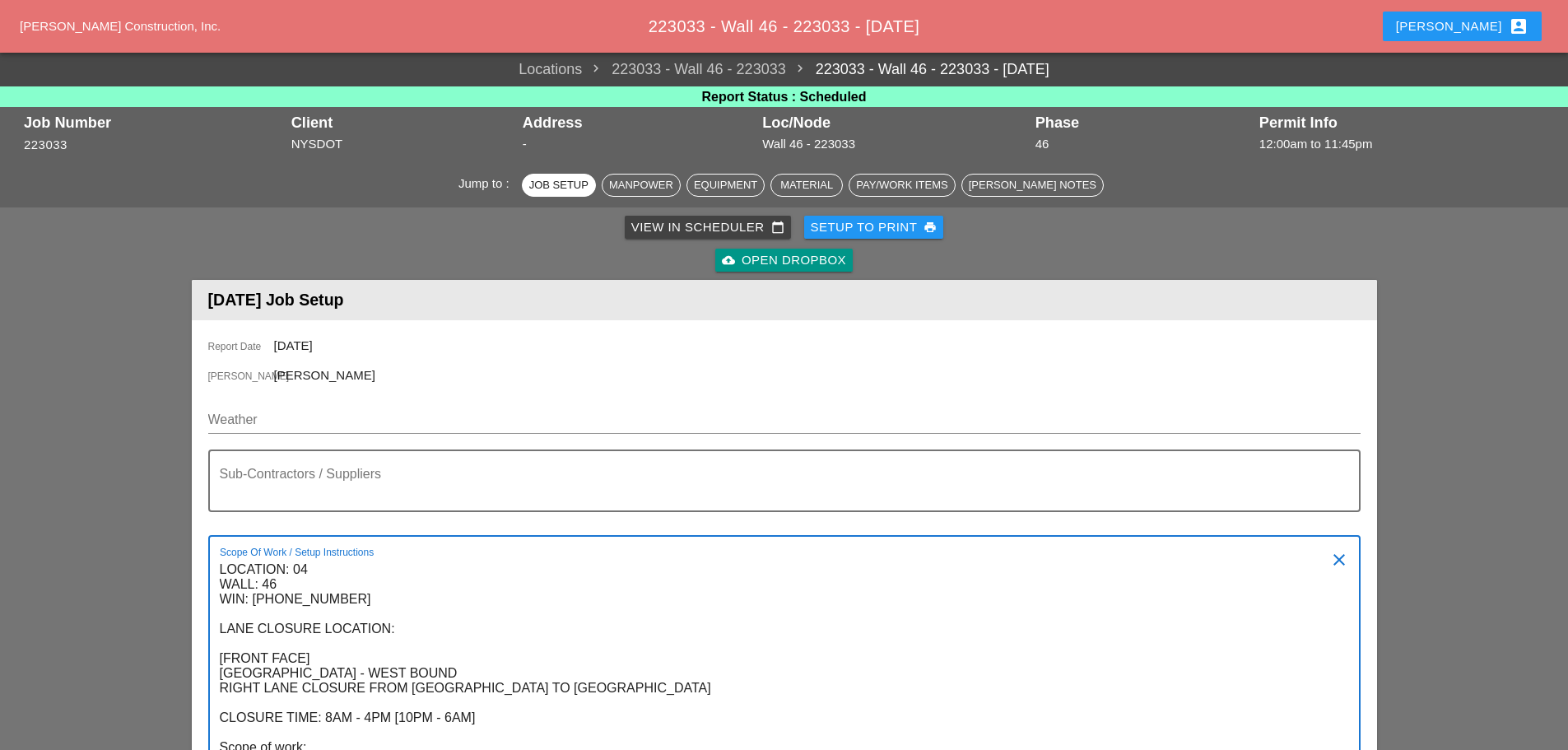
scroll to position [34, 0]
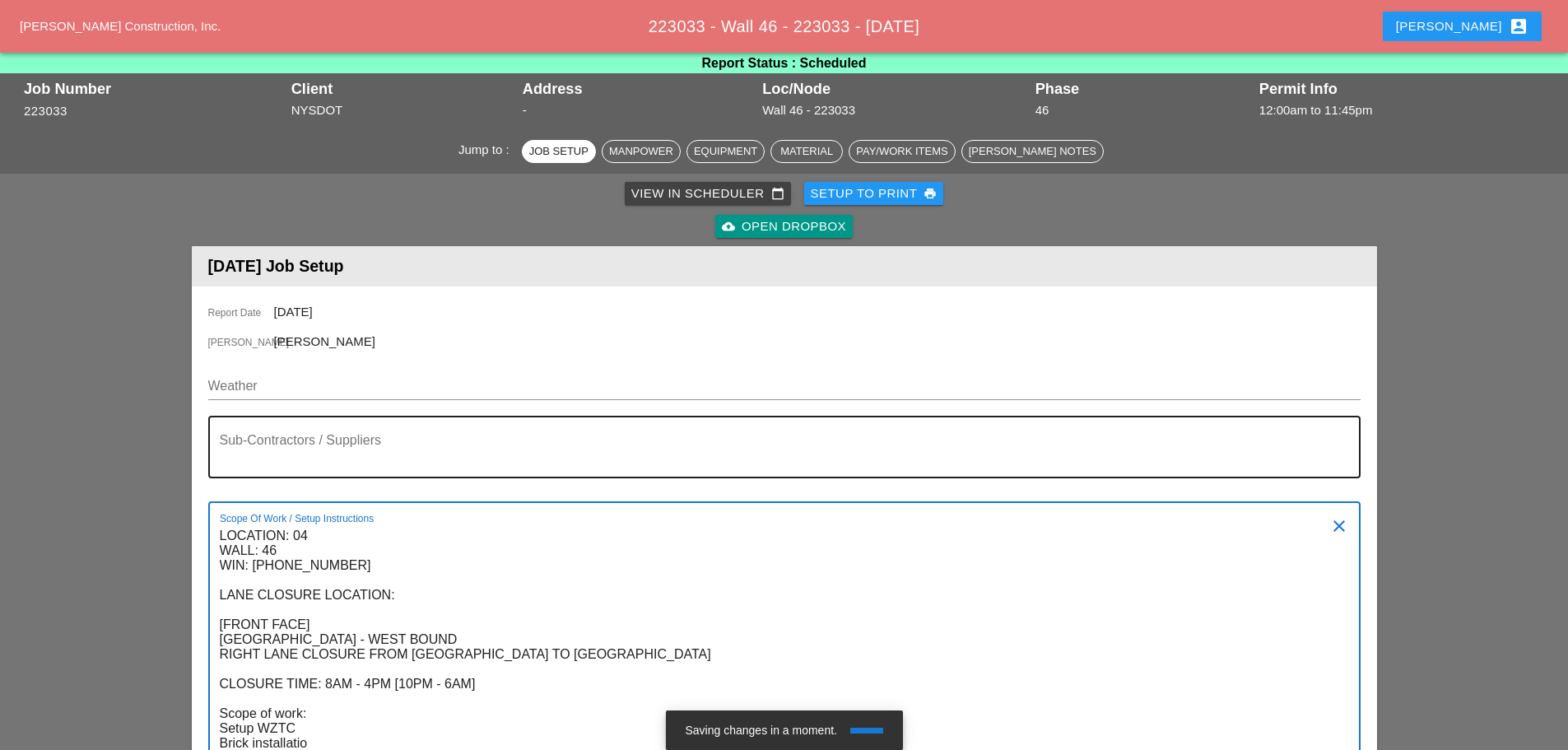
type textarea "LOCATION: 04 WALL: 46 WIN: 1-095-048 LANE CLOSURE LOCATION: [FRONT FACE] CROSS …"
click at [303, 430] on div "Sub-Contractors / Suppliers" at bounding box center [778, 447] width 1116 height 60
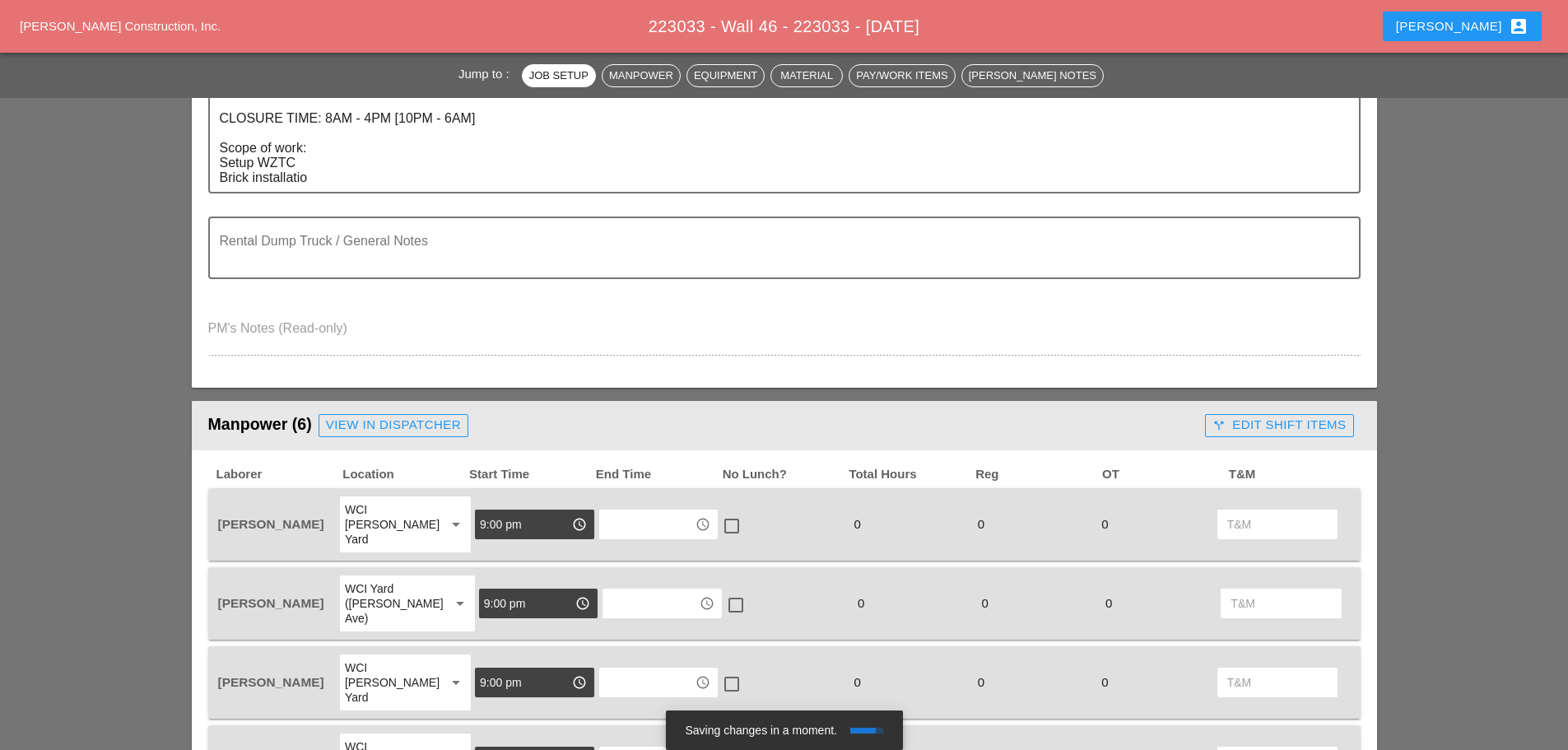
scroll to position [446, 0]
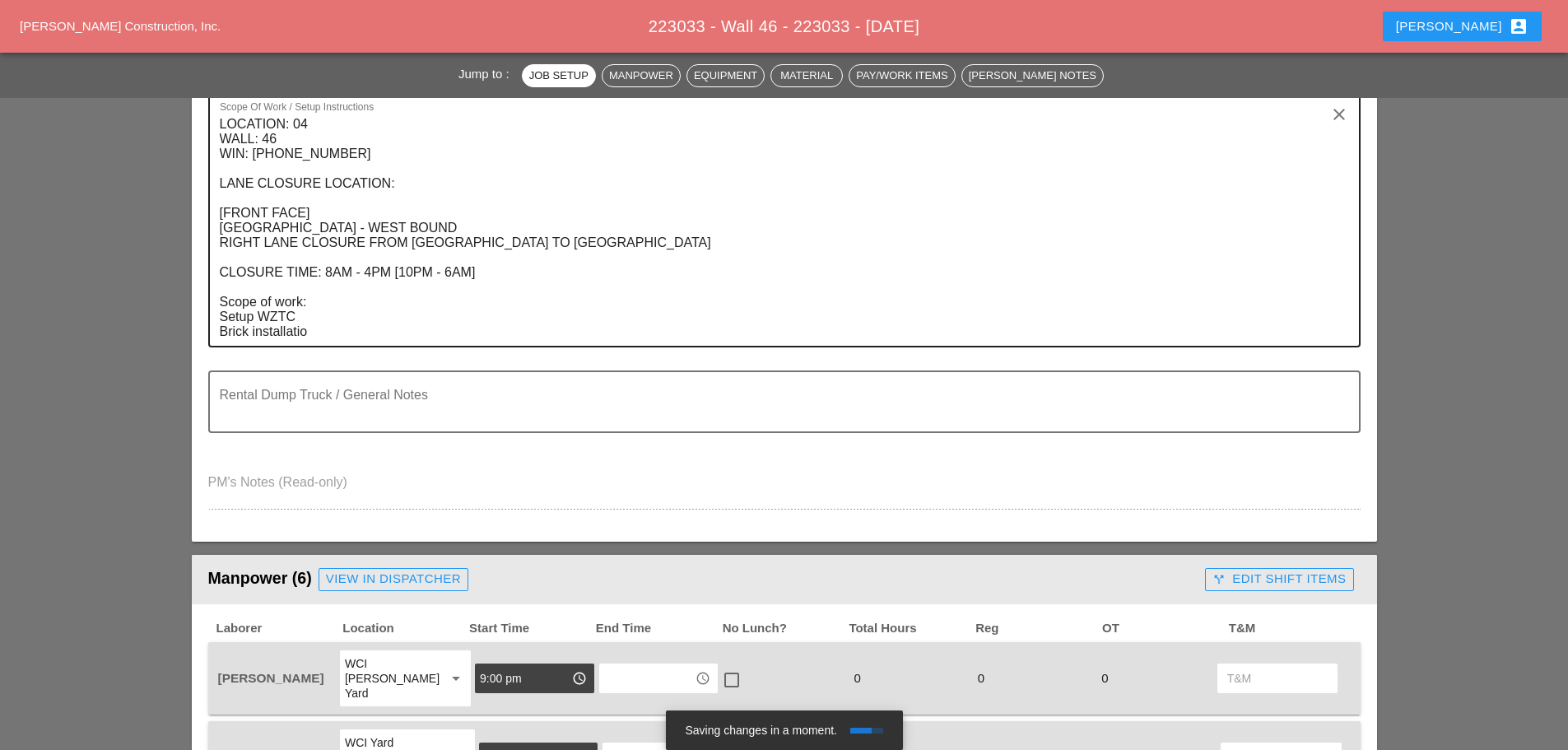
type textarea "[NONE]"
click at [315, 336] on textarea "LOCATION: 04 WALL: 46 WIN: 1-095-048 LANE CLOSURE LOCATION: [FRONT FACE] CROSS …" at bounding box center [778, 228] width 1116 height 235
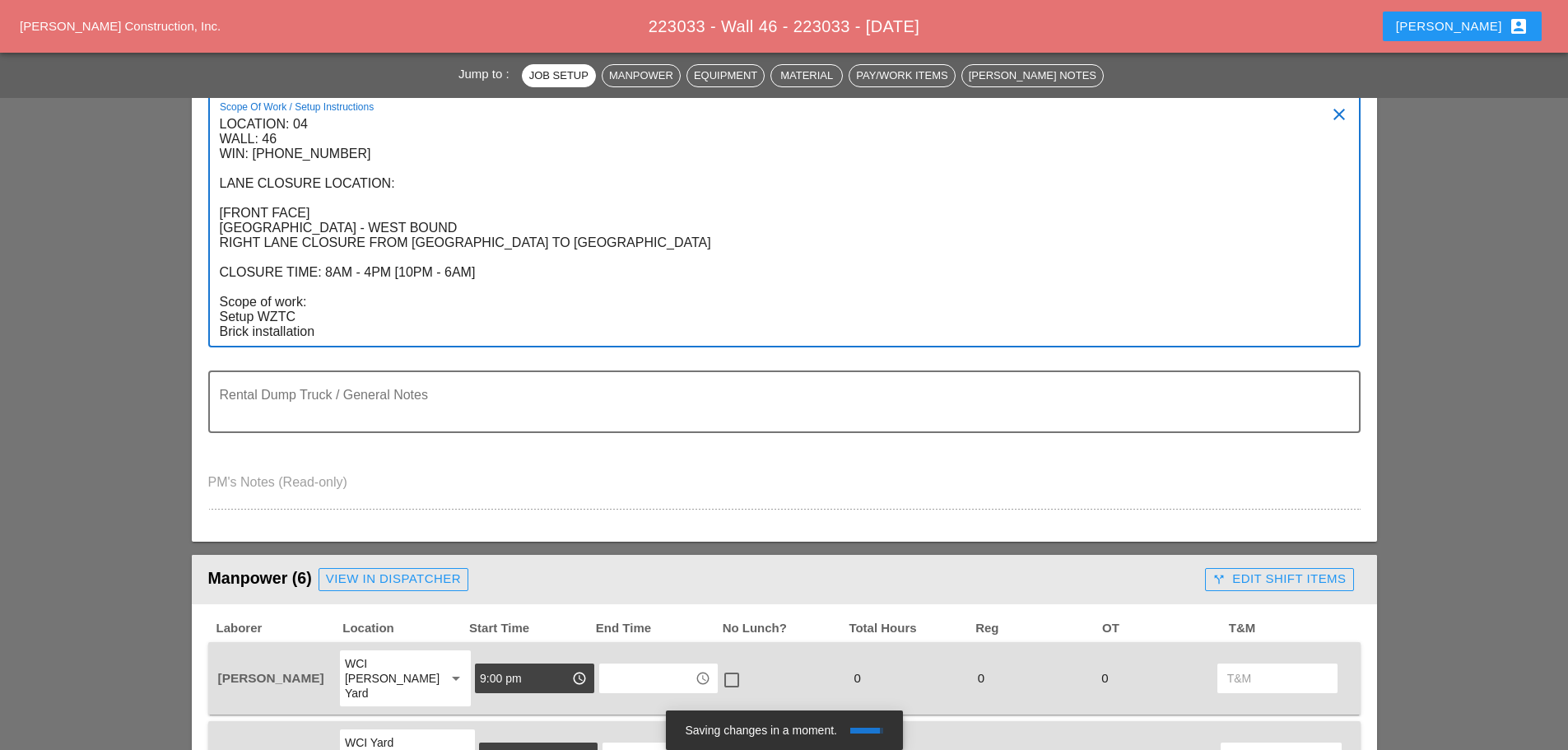
type textarea "LOCATION: 04 WALL: 46 WIN: 1-095-048 LANE CLOSURE LOCATION: [FRONT FACE] CROSS …"
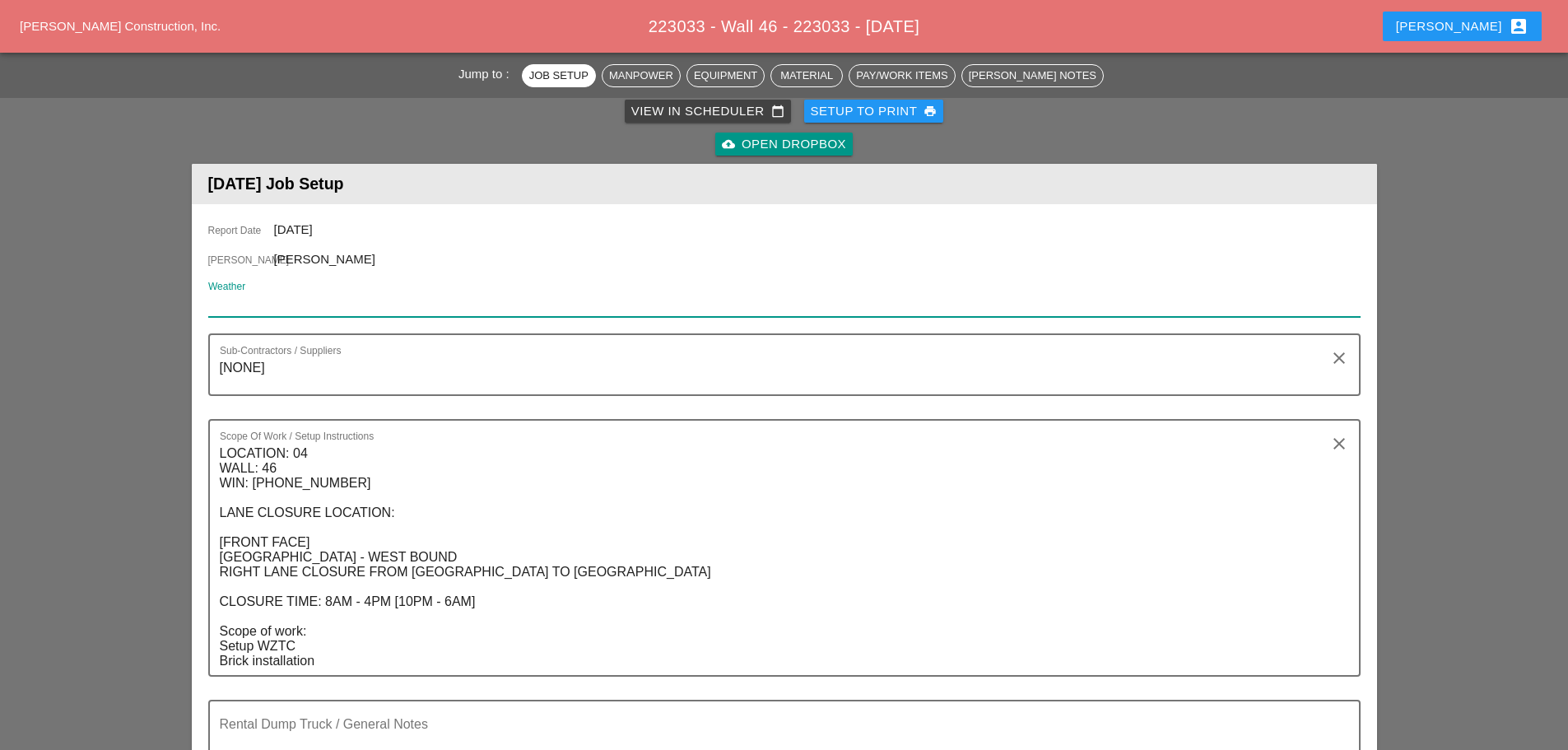
click at [315, 312] on input "Weather" at bounding box center [773, 303] width 1130 height 27
paste input "Night 57° 9% WSW 6 mph Clear skies. Low 57F. Winds light and variable. Humidity…"
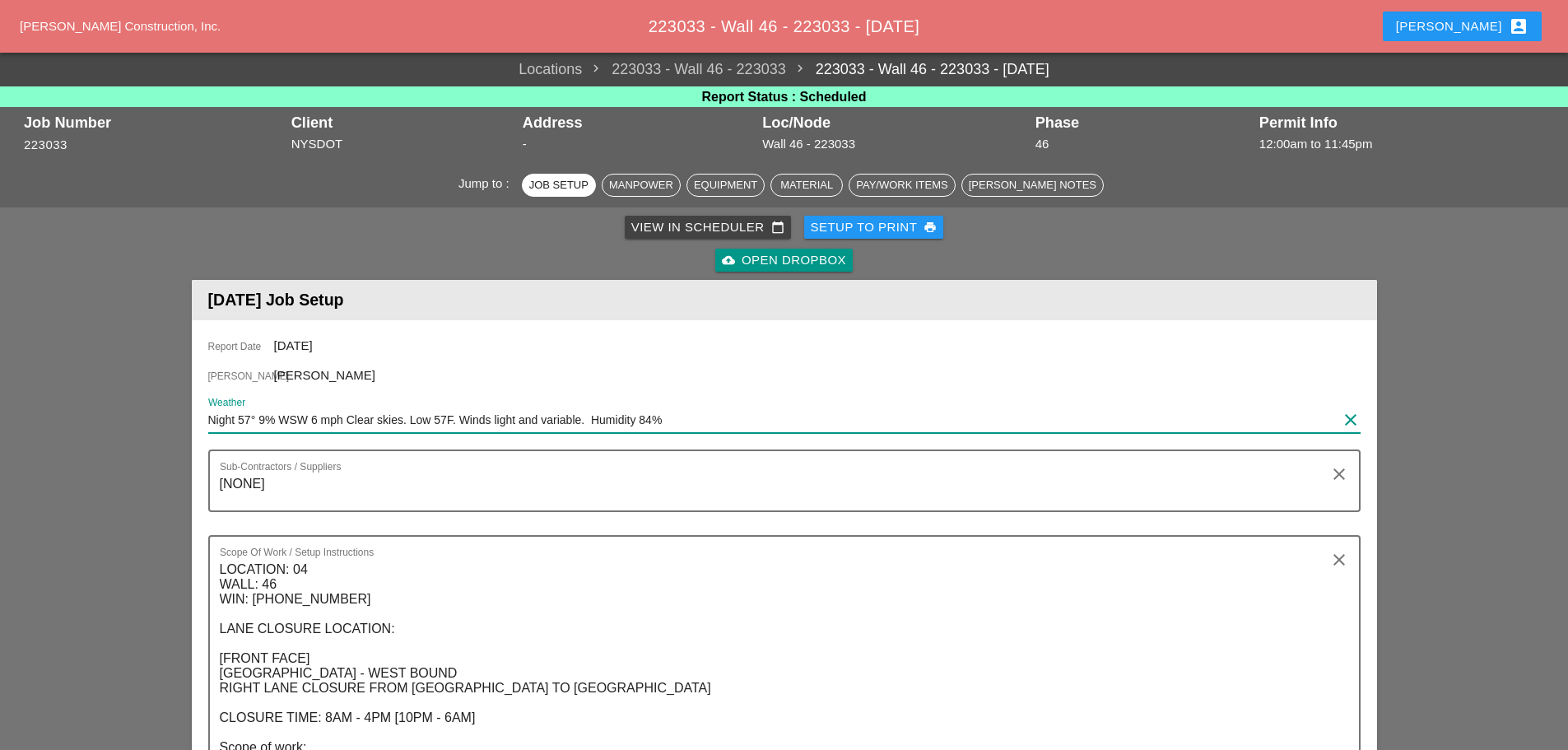
click at [457, 422] on input "Night 57° 9% WSW 6 mph Clear skies. Low 57F. Winds light and variable. Humidity…" at bounding box center [773, 420] width 1130 height 27
click at [321, 425] on input "Night 57° 9% WSW 6 mph Clear skies. Low 57F. Winds light and variable. Humidity…" at bounding box center [773, 420] width 1130 height 27
paste input "16% SSW 6 mph Mostly clear skies. Low 57F. Winds SSW at 5 to 10 mph. Humidity 81"
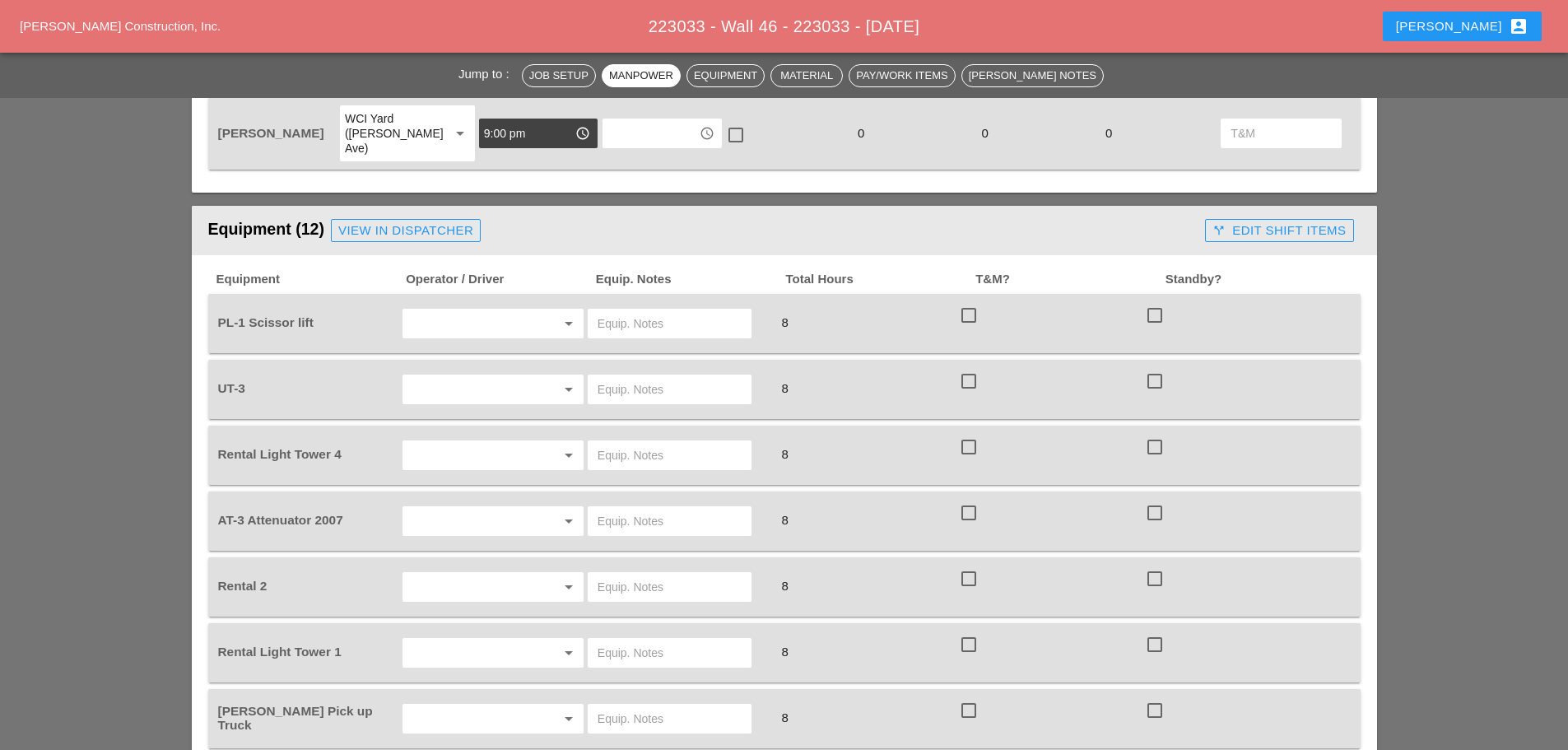
scroll to position [1399, 0]
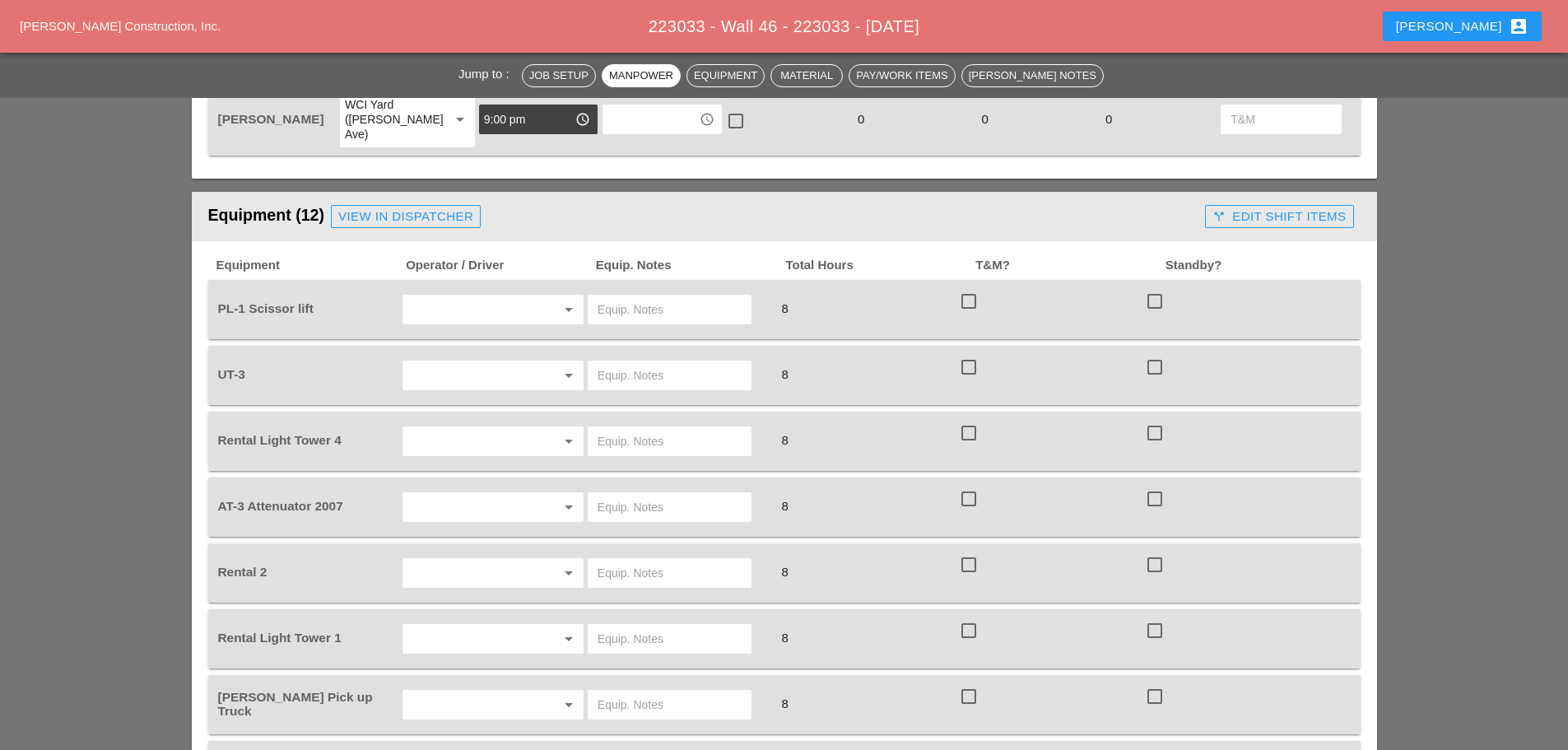
type input "Night 57° 16% SSW 6 mph Mostly clear skies. Low 57F. Winds SSW at 5 to 10 mph. …"
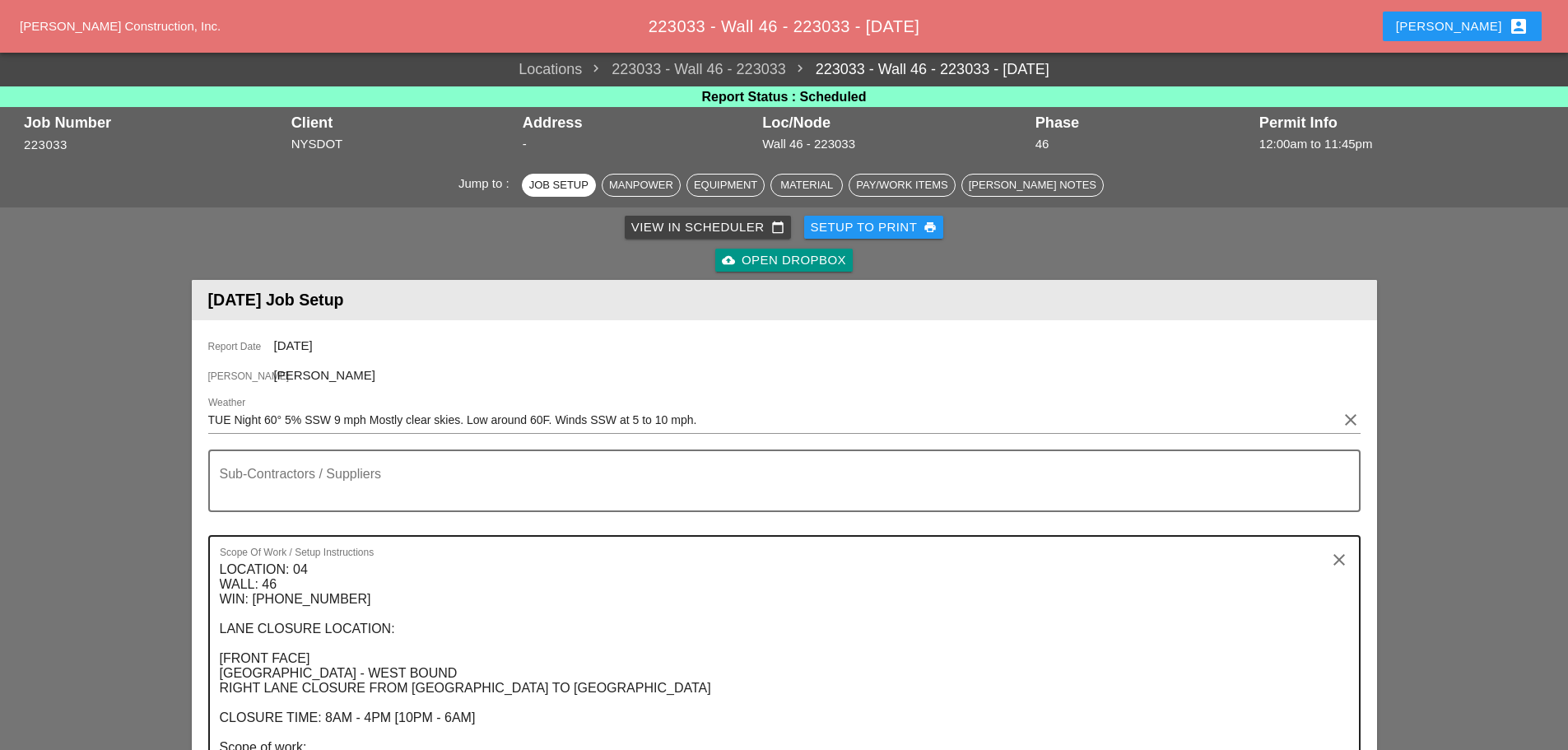
click at [302, 583] on textarea "LOCATION: 04 WALL: 46 WIN: [PHONE_NUMBER] LANE CLOSURE LOCATION: [FRONT FACE] […" at bounding box center [778, 674] width 1116 height 235
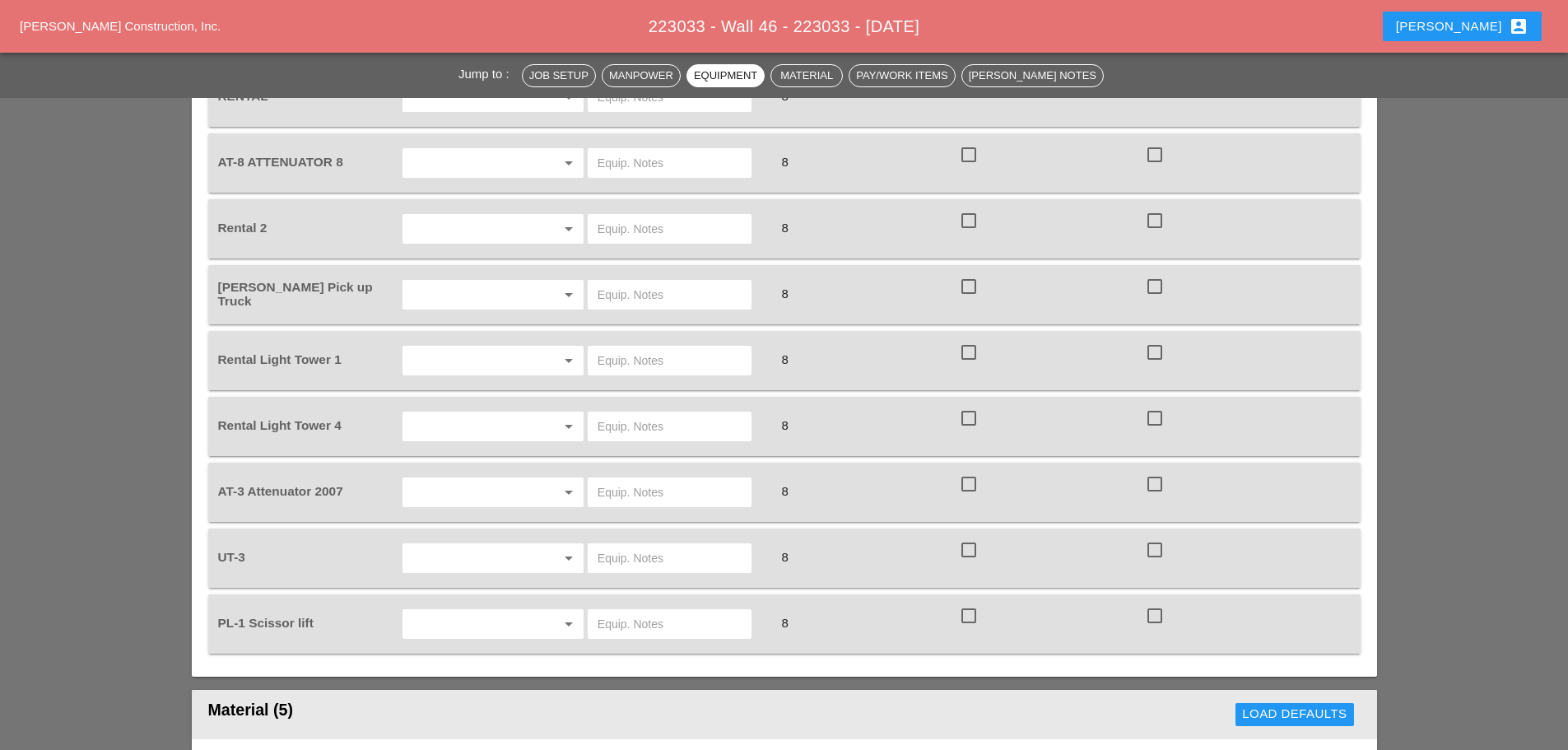
scroll to position [2057, 0]
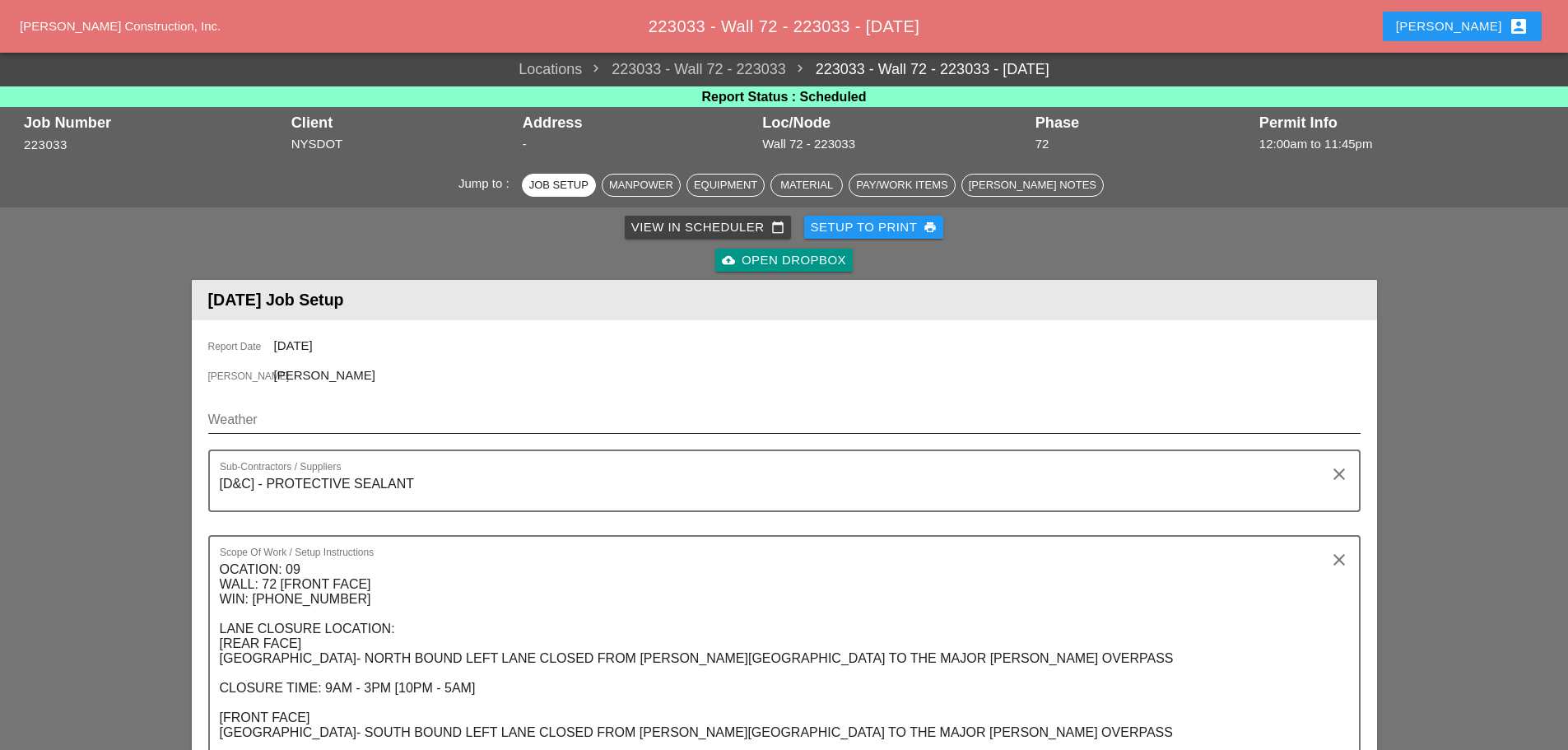
click at [359, 418] on input "Weather" at bounding box center [773, 420] width 1130 height 27
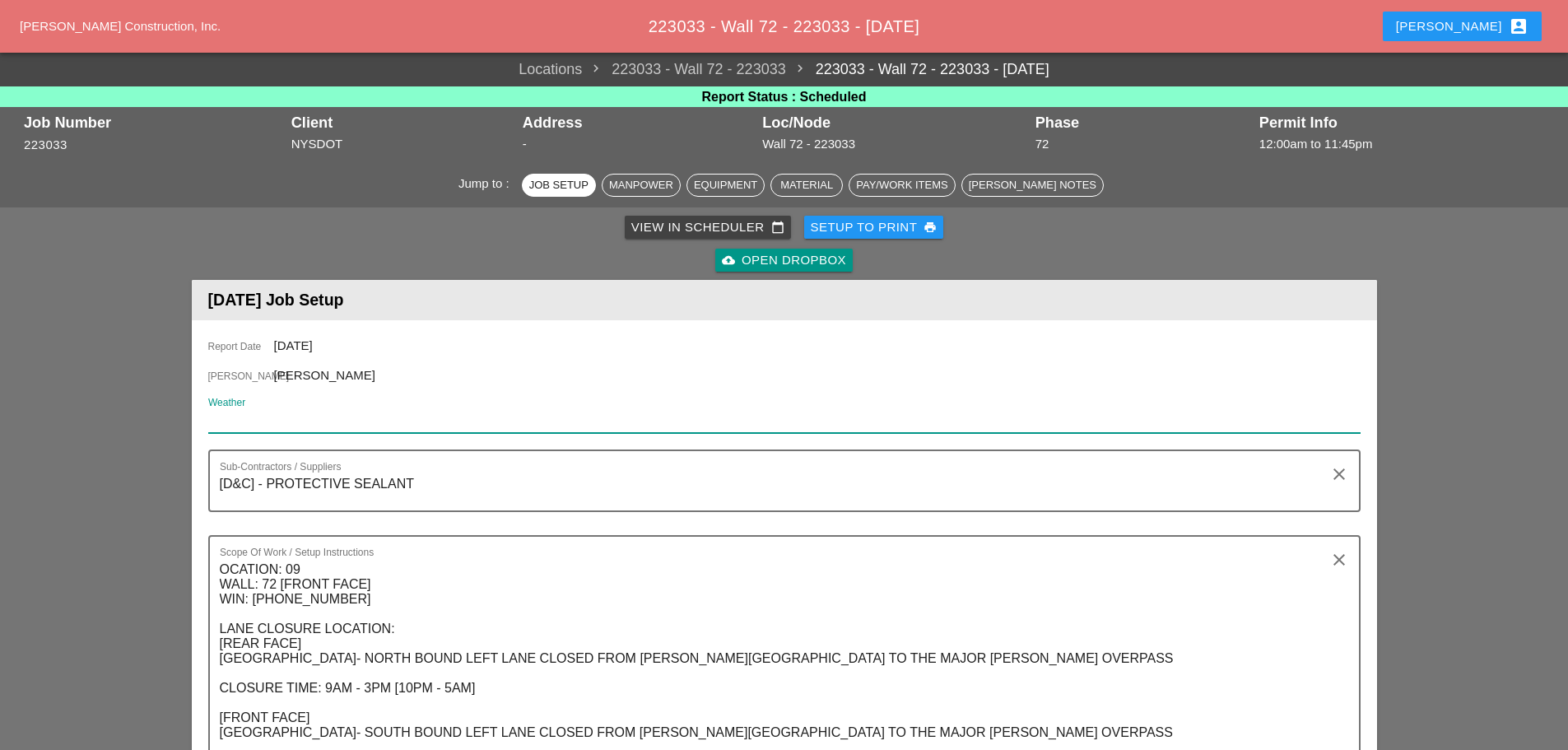
paste input "Wed 03 Day 78° 8% ESE 8 mph Sunny, along with a few afternoon clouds. High 78F.…"
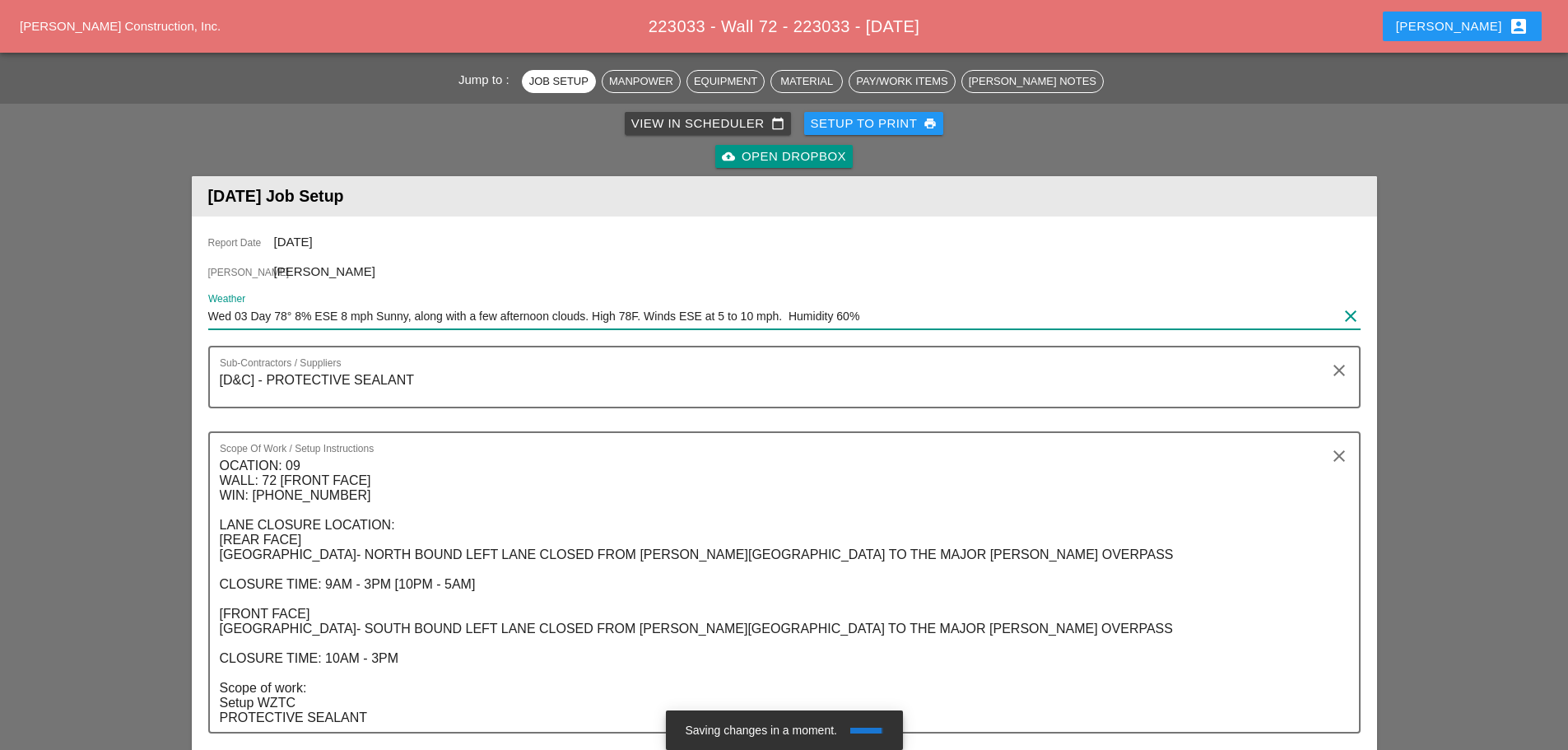
scroll to position [247, 0]
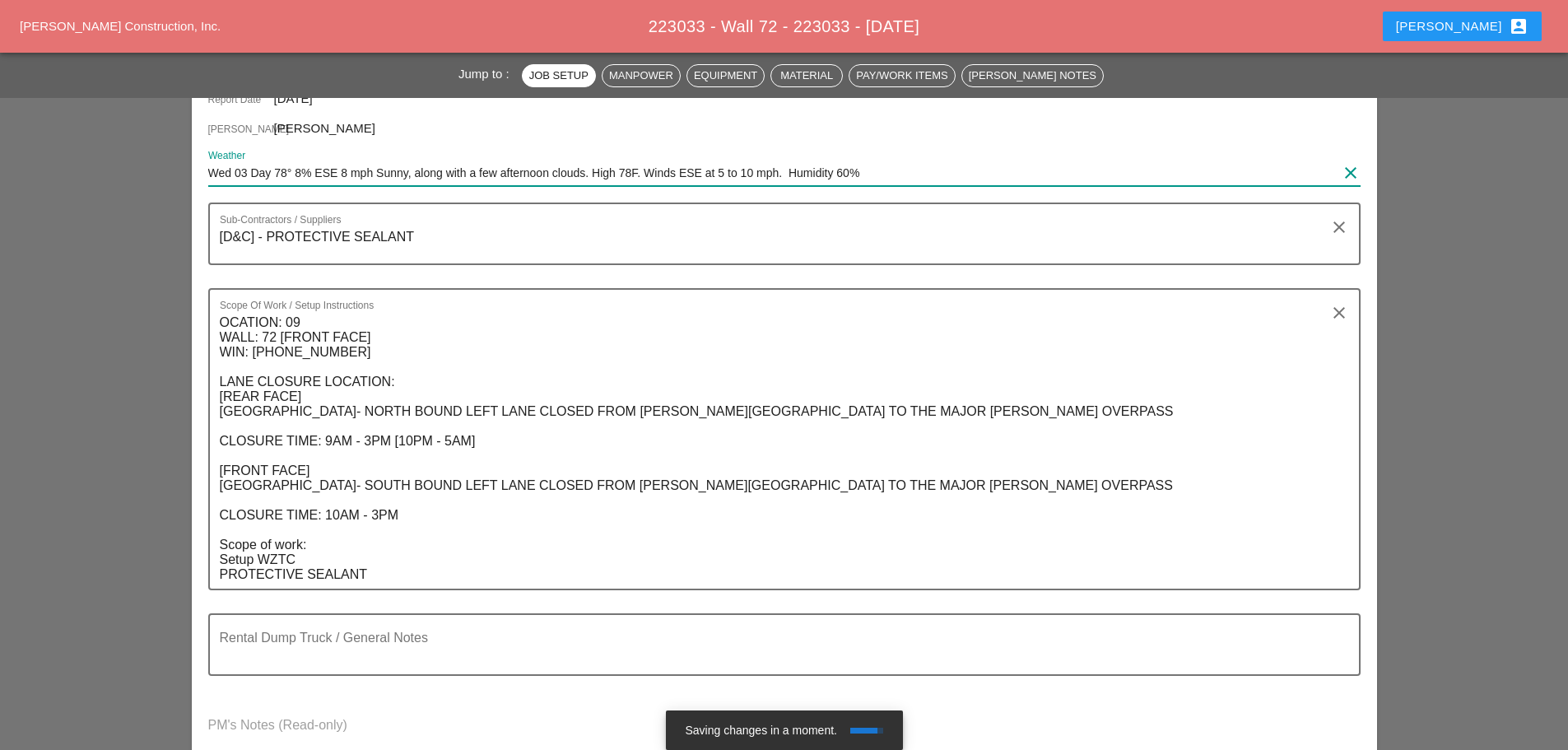
type input "Wed 03 Day 78° 8% ESE 8 mph Sunny, along with a few afternoon clouds. High 78F.…"
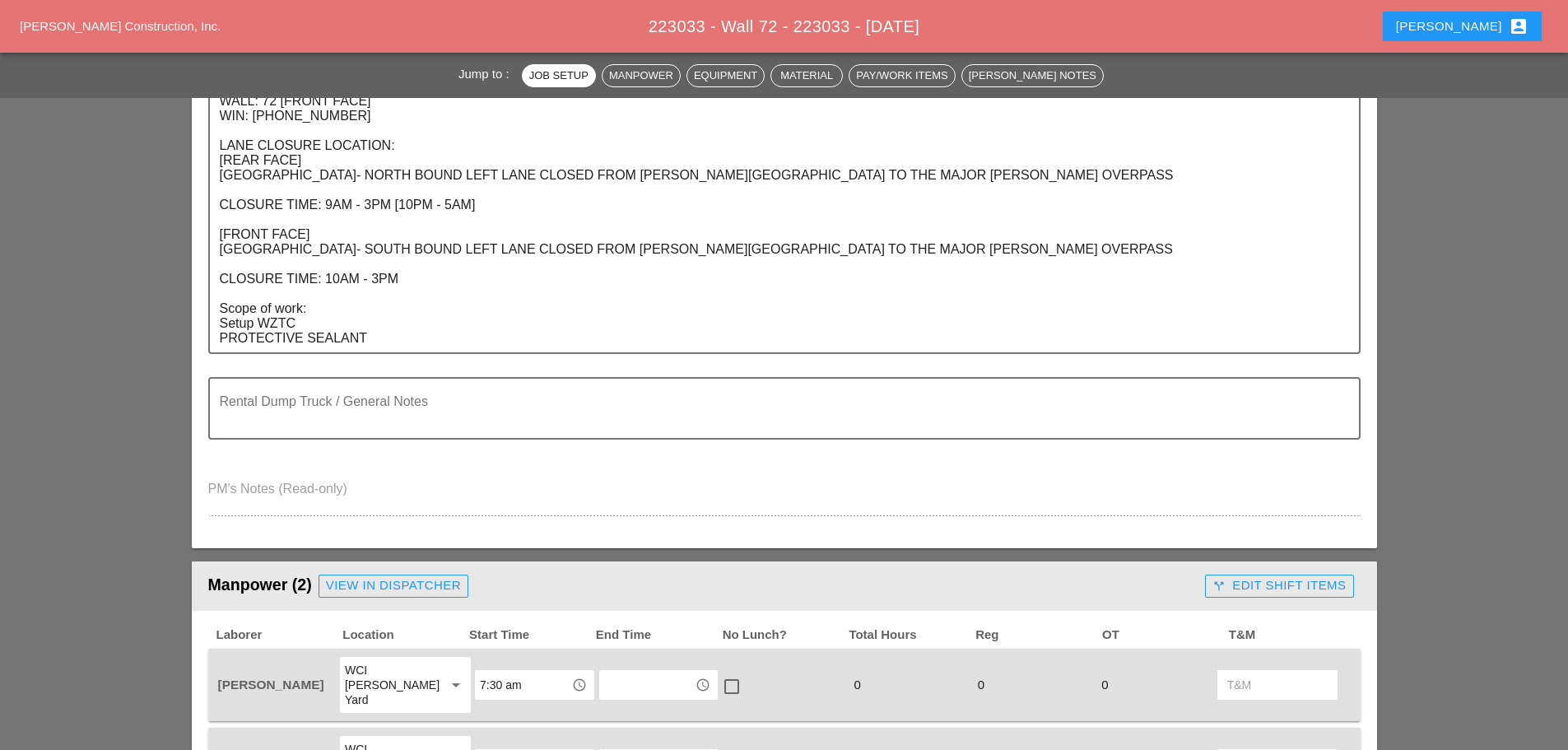
scroll to position [494, 0]
